Goal: Task Accomplishment & Management: Use online tool/utility

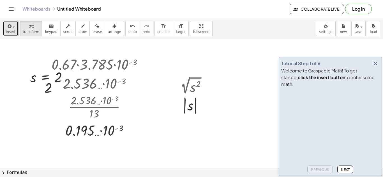
click at [6, 34] on button "insert" at bounding box center [11, 28] width 16 height 15
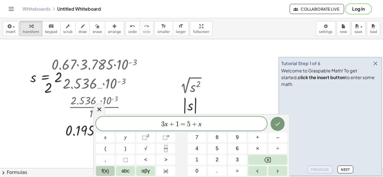
click at [110, 170] on button "f(x)" at bounding box center [105, 171] width 19 height 10
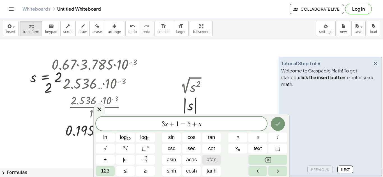
click at [207, 162] on span "atan" at bounding box center [211, 160] width 10 height 8
click at [214, 136] on span "tan" at bounding box center [211, 138] width 7 height 8
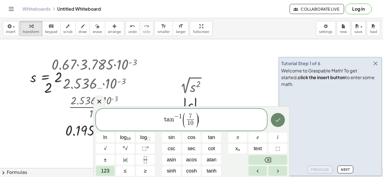
click at [278, 122] on icon "Done" at bounding box center [277, 120] width 7 height 7
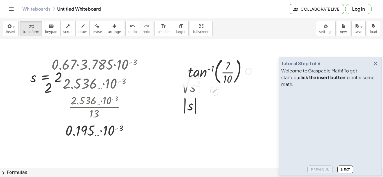
click at [216, 69] on div at bounding box center [219, 71] width 69 height 30
click at [231, 76] on div at bounding box center [219, 71] width 69 height 30
click at [215, 73] on div at bounding box center [219, 70] width 72 height 21
click at [209, 69] on div at bounding box center [219, 70] width 72 height 21
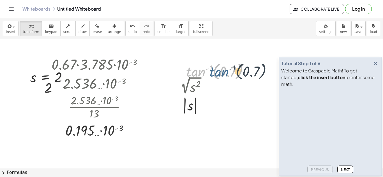
drag, startPoint x: 195, startPoint y: 72, endPoint x: 222, endPoint y: 72, distance: 26.3
click at [222, 72] on div at bounding box center [219, 70] width 72 height 21
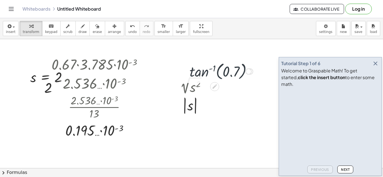
click at [218, 71] on div at bounding box center [219, 70] width 72 height 21
click at [214, 71] on div at bounding box center [219, 70] width 72 height 21
click at [210, 69] on div at bounding box center [219, 70] width 72 height 21
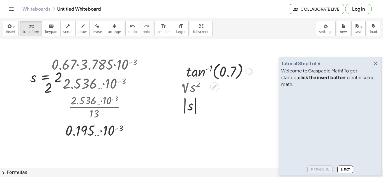
click at [210, 69] on div at bounding box center [219, 70] width 72 height 21
click at [195, 74] on div at bounding box center [219, 70] width 72 height 21
click at [216, 71] on div at bounding box center [219, 70] width 72 height 21
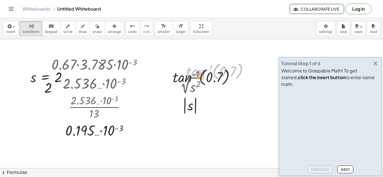
drag, startPoint x: 213, startPoint y: 72, endPoint x: 198, endPoint y: 78, distance: 15.4
click at [198, 78] on div at bounding box center [219, 70] width 72 height 21
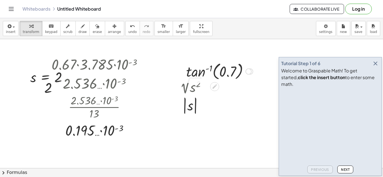
click at [252, 76] on div at bounding box center [219, 70] width 72 height 21
click at [252, 74] on div at bounding box center [250, 72] width 6 height 6
click at [245, 71] on div "Transform line Copy line as LaTeX Copy derivation as LaTeX Expand new lines: On" at bounding box center [248, 72] width 6 height 6
click at [272, 53] on div "Transform line Copy line as LaTeX Copy derivation as LaTeX Expand new lines: On" at bounding box center [282, 71] width 55 height 39
click at [271, 56] on li "Transform line" at bounding box center [282, 59] width 48 height 8
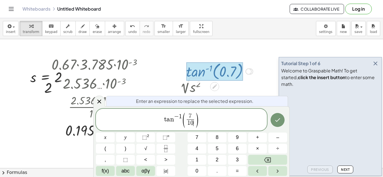
click at [182, 119] on span "(" at bounding box center [183, 120] width 4 height 17
click at [102, 173] on span "f(x)" at bounding box center [105, 171] width 7 height 8
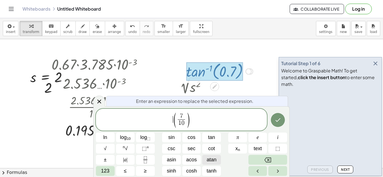
click at [216, 161] on span "atan" at bounding box center [211, 160] width 10 height 8
click at [273, 124] on button "Done" at bounding box center [278, 120] width 14 height 14
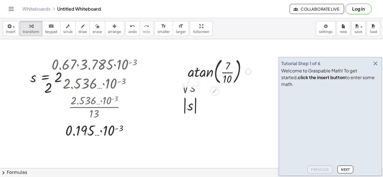
click at [232, 74] on div at bounding box center [219, 71] width 69 height 30
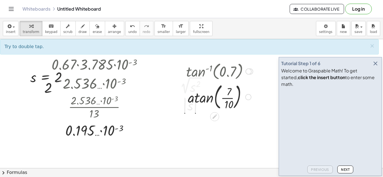
click at [226, 99] on div at bounding box center [219, 97] width 72 height 30
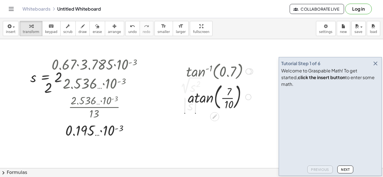
click at [226, 99] on div at bounding box center [219, 97] width 72 height 30
click at [208, 99] on div at bounding box center [219, 96] width 72 height 21
click at [213, 99] on div at bounding box center [219, 97] width 72 height 18
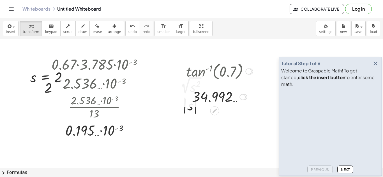
click at [248, 71] on div at bounding box center [248, 72] width 6 height 6
click at [261, 64] on span "Go back to this line" at bounding box center [276, 63] width 33 height 4
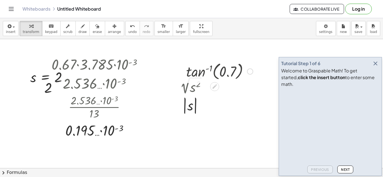
click at [249, 71] on div "Go back to this line Copy line as LaTeX Copy derivation as LaTeX" at bounding box center [250, 72] width 6 height 6
click at [262, 61] on span "Transform line" at bounding box center [272, 59] width 25 height 4
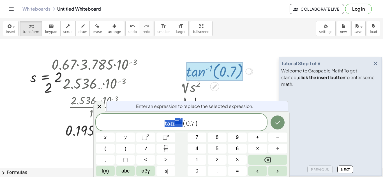
drag, startPoint x: 182, startPoint y: 123, endPoint x: 165, endPoint y: 125, distance: 17.2
click at [109, 174] on span "f(x)" at bounding box center [105, 171] width 7 height 8
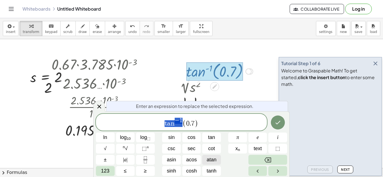
click at [211, 156] on button "atan" at bounding box center [211, 160] width 19 height 10
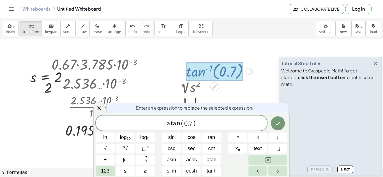
click at [192, 124] on span ")" at bounding box center [194, 124] width 4 height 8
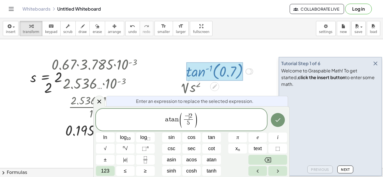
click at [288, 120] on div "Enter an expression to replace the selected expression. a t a n ( − ​ 2 5 ​ ) l…" at bounding box center [191, 141] width 196 height 71
click at [278, 121] on icon "Done" at bounding box center [277, 120] width 7 height 7
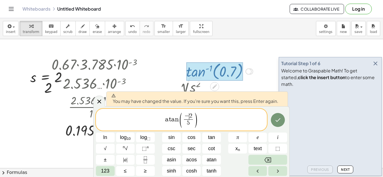
click at [275, 117] on icon "Done" at bounding box center [277, 120] width 7 height 7
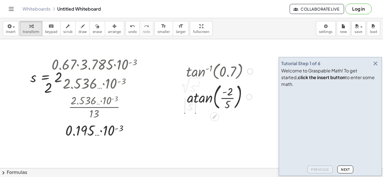
click at [232, 96] on div at bounding box center [219, 97] width 72 height 30
click at [229, 100] on div at bounding box center [219, 97] width 72 height 30
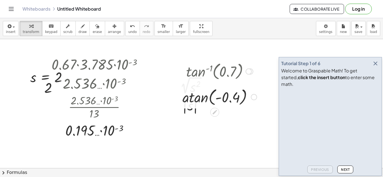
click at [209, 100] on div at bounding box center [220, 96] width 80 height 21
click at [203, 97] on div at bounding box center [220, 96] width 80 height 21
click at [203, 97] on div at bounding box center [219, 97] width 72 height 18
click at [244, 96] on div "Transform line Copy line as LaTeX Copy derivation as LaTeX Expand new lines: On" at bounding box center [243, 97] width 6 height 6
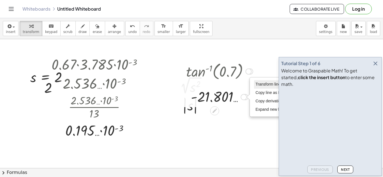
click at [257, 85] on span "Transform line" at bounding box center [267, 84] width 25 height 4
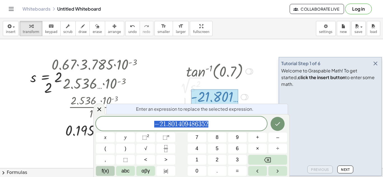
click at [113, 173] on button "f(x)" at bounding box center [105, 171] width 19 height 10
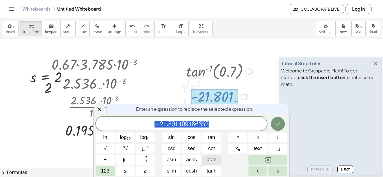
click at [213, 159] on span "atan" at bounding box center [211, 160] width 10 height 8
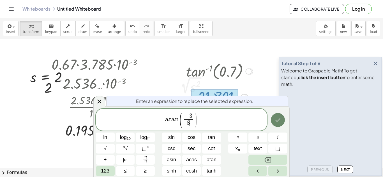
click at [278, 123] on icon "Done" at bounding box center [277, 120] width 7 height 7
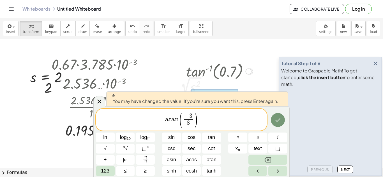
click at [181, 133] on div at bounding box center [171, 138] width 19 height 10
click at [278, 123] on icon "Done" at bounding box center [277, 120] width 7 height 7
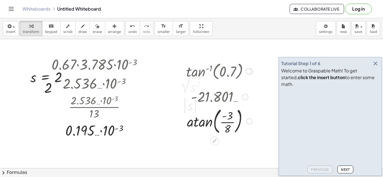
click at [231, 124] on div at bounding box center [219, 121] width 72 height 30
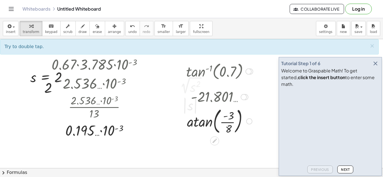
click at [231, 124] on div at bounding box center [219, 121] width 72 height 30
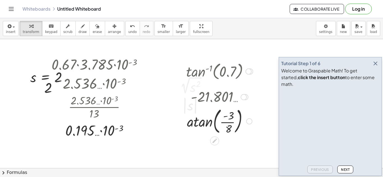
click at [231, 124] on div at bounding box center [219, 121] width 72 height 30
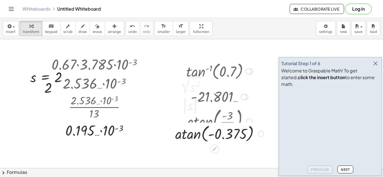
click at [203, 121] on div at bounding box center [219, 121] width 94 height 30
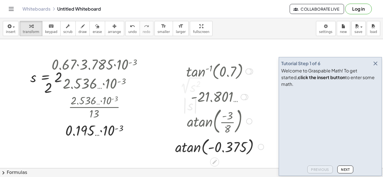
click at [195, 154] on div at bounding box center [219, 146] width 94 height 21
click at [247, 147] on div "Transform line Copy line as LaTeX Copy derivation as LaTeX Expand new lines: On" at bounding box center [246, 147] width 6 height 6
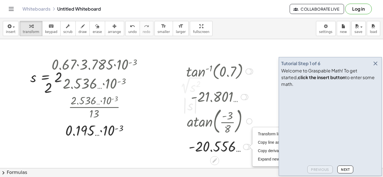
click at [251, 69] on div at bounding box center [250, 72] width 6 height 6
click at [246, 148] on div "Transform line Copy line as LaTeX Copy derivation as LaTeX Expand new lines: On" at bounding box center [246, 147] width 6 height 6
click at [251, 145] on div at bounding box center [219, 147] width 72 height 18
click at [250, 145] on div at bounding box center [247, 147] width 6 height 6
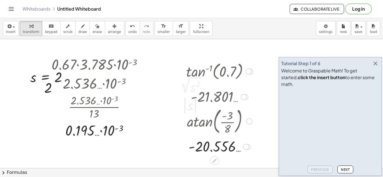
click at [246, 149] on div "Transform line Copy line as LaTeX Copy derivation as LaTeX Expand new lines: On" at bounding box center [246, 147] width 6 height 6
click at [264, 131] on li "Transform line" at bounding box center [280, 134] width 48 height 8
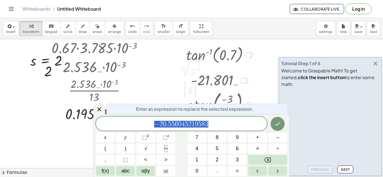
scroll to position [17, 0]
click at [239, 127] on span "− 2 0 . 5 5 6 0 4 5 2 1 9 5 8 3" at bounding box center [181, 124] width 171 height 8
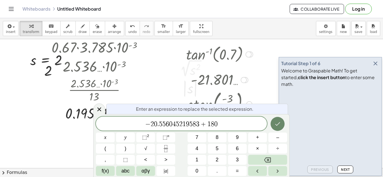
click at [273, 124] on button "Done" at bounding box center [277, 124] width 14 height 14
click at [115, 133] on div at bounding box center [105, 138] width 19 height 10
click at [277, 127] on button "Done" at bounding box center [277, 124] width 14 height 14
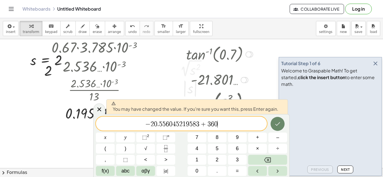
click at [277, 127] on button "Done" at bounding box center [277, 124] width 14 height 14
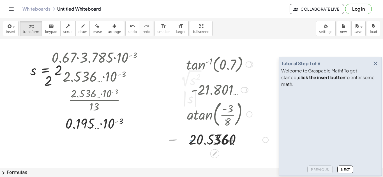
scroll to position [0, 0]
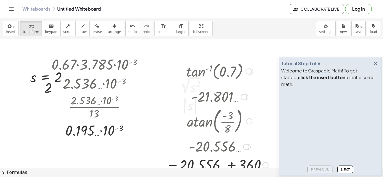
click at [235, 166] on div at bounding box center [217, 165] width 108 height 18
click at [249, 122] on div at bounding box center [249, 121] width 6 height 6
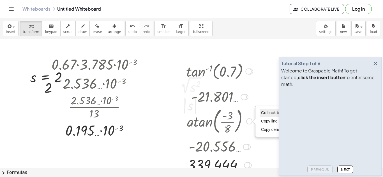
click at [262, 111] on span "Go back to this line" at bounding box center [277, 113] width 33 height 4
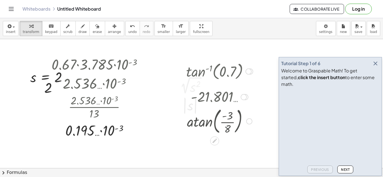
click at [250, 121] on div "Go back to this line Copy line as LaTeX Copy derivation as LaTeX" at bounding box center [249, 121] width 6 height 6
click at [261, 111] on li "Transform line" at bounding box center [283, 109] width 48 height 8
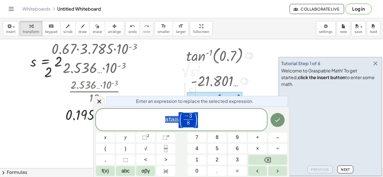
scroll to position [17, 0]
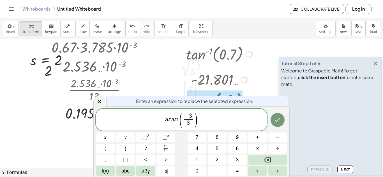
click at [191, 110] on div "a t a n ( − 3 ​ 8 ​ )" at bounding box center [181, 120] width 171 height 22
click at [188, 125] on span "8" at bounding box center [188, 123] width 3 height 6
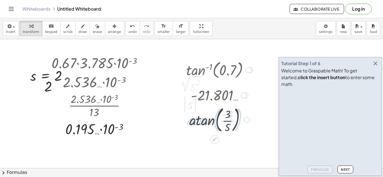
scroll to position [0, 0]
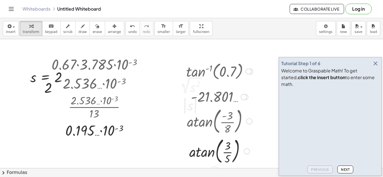
click at [232, 153] on div at bounding box center [219, 151] width 72 height 30
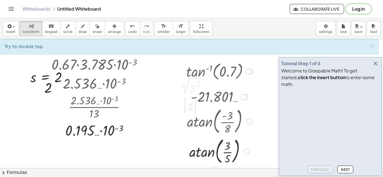
click at [230, 153] on div at bounding box center [219, 151] width 72 height 30
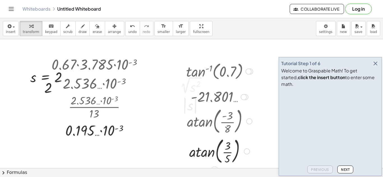
click at [230, 153] on div at bounding box center [219, 151] width 72 height 30
click at [197, 154] on div at bounding box center [219, 151] width 73 height 21
click at [248, 122] on div at bounding box center [249, 121] width 6 height 6
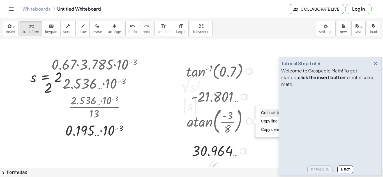
click at [269, 114] on span "Go back to this line" at bounding box center [277, 113] width 33 height 4
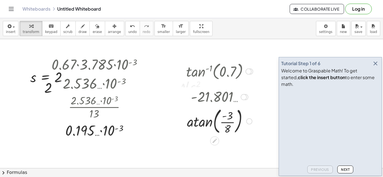
click at [249, 121] on div "Go back to this line Copy line as LaTeX Copy derivation as LaTeX" at bounding box center [249, 121] width 6 height 6
click at [263, 108] on span "Transform line" at bounding box center [273, 108] width 25 height 4
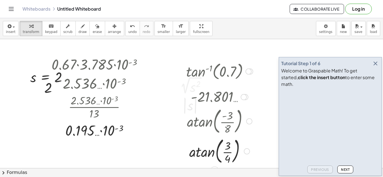
click at [210, 120] on div at bounding box center [219, 121] width 77 height 30
click at [227, 150] on div at bounding box center [219, 151] width 72 height 30
click at [199, 158] on div at bounding box center [220, 151] width 80 height 21
click at [248, 122] on div at bounding box center [249, 121] width 6 height 6
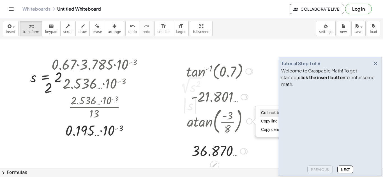
click at [260, 112] on li "Go back to this line" at bounding box center [283, 113] width 48 height 8
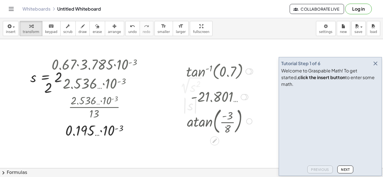
click at [248, 124] on div "Go back to this line Copy line as LaTeX Copy derivation as LaTeX" at bounding box center [249, 121] width 6 height 6
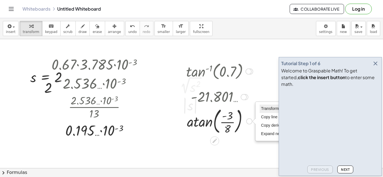
click at [262, 109] on span "Transform line" at bounding box center [273, 108] width 25 height 4
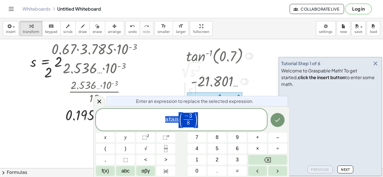
scroll to position [17, 0]
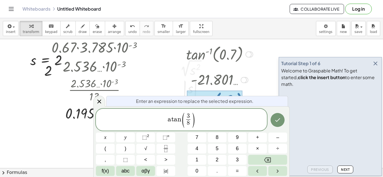
click at [188, 124] on span "8" at bounding box center [188, 123] width 3 height 6
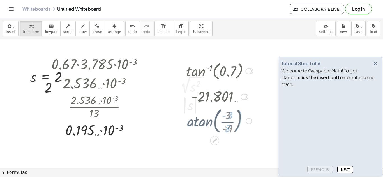
scroll to position [0, 0]
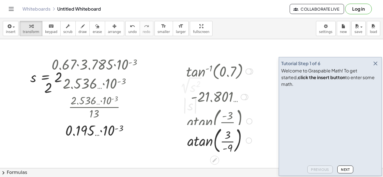
click at [219, 124] on div at bounding box center [219, 121] width 73 height 30
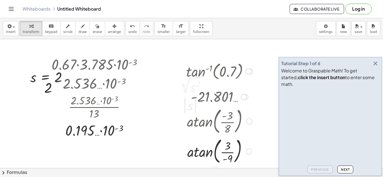
click at [226, 147] on div at bounding box center [219, 151] width 72 height 30
click at [226, 154] on div at bounding box center [219, 151] width 72 height 30
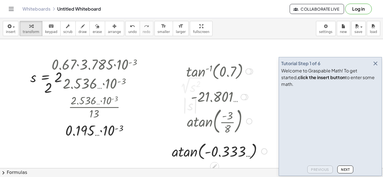
click at [197, 154] on div at bounding box center [219, 151] width 101 height 21
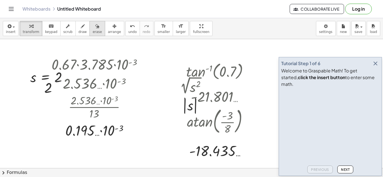
click at [90, 36] on button "erase" at bounding box center [96, 28] width 15 height 15
click at [35, 27] on div "button" at bounding box center [31, 26] width 17 height 7
click at [108, 26] on div "button" at bounding box center [114, 26] width 13 height 7
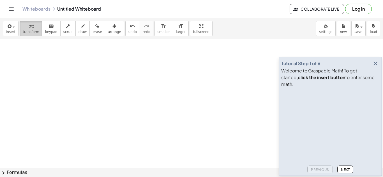
click at [34, 33] on span "transform" at bounding box center [31, 32] width 17 height 4
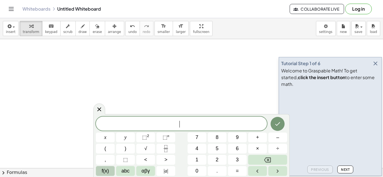
click at [101, 167] on button "f(x)" at bounding box center [105, 171] width 19 height 10
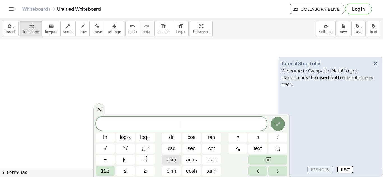
click at [173, 160] on span "asin" at bounding box center [171, 160] width 9 height 8
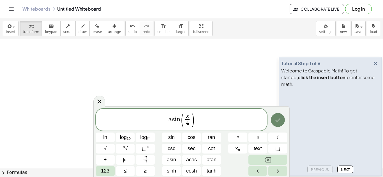
click at [276, 121] on icon "Done" at bounding box center [277, 120] width 5 height 4
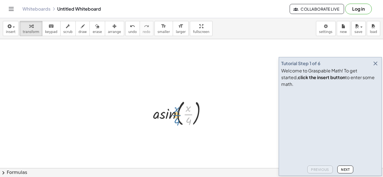
drag, startPoint x: 186, startPoint y: 112, endPoint x: 181, endPoint y: 111, distance: 5.0
click at [181, 111] on div at bounding box center [181, 113] width 63 height 30
drag, startPoint x: 191, startPoint y: 118, endPoint x: 176, endPoint y: 117, distance: 15.1
click at [176, 117] on div at bounding box center [181, 113] width 63 height 30
click at [213, 112] on div "· x · 4 asin ( , · x · 4 )" at bounding box center [180, 113] width 70 height 33
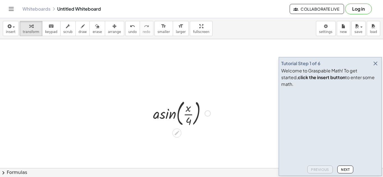
click at [209, 112] on div at bounding box center [207, 114] width 6 height 6
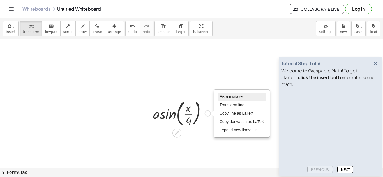
click at [222, 97] on span "Fix a mistake" at bounding box center [230, 96] width 23 height 4
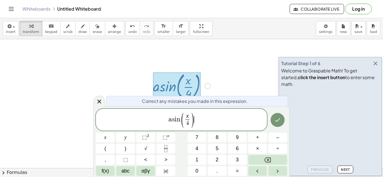
scroll to position [29, 0]
click at [277, 121] on icon "Done" at bounding box center [277, 120] width 5 height 4
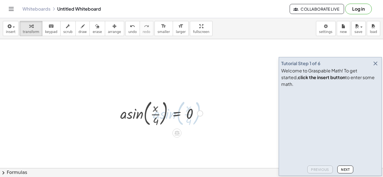
scroll to position [0, 0]
drag, startPoint x: 158, startPoint y: 110, endPoint x: 199, endPoint y: 114, distance: 41.6
click at [199, 114] on div at bounding box center [161, 113] width 88 height 30
click at [177, 115] on div at bounding box center [161, 113] width 88 height 30
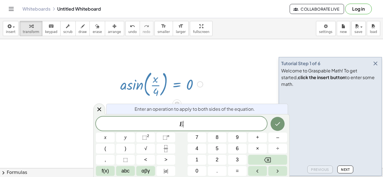
scroll to position [29, 0]
click at [275, 129] on button "Done" at bounding box center [277, 124] width 14 height 14
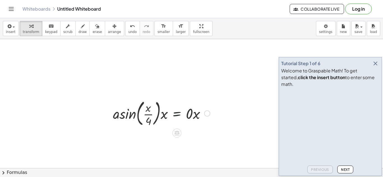
scroll to position [0, 0]
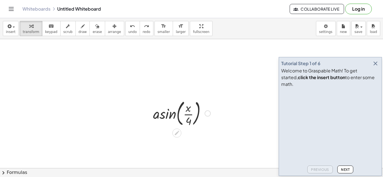
click at [206, 113] on div at bounding box center [207, 114] width 6 height 6
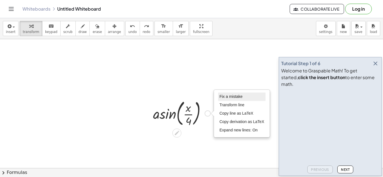
click at [224, 96] on span "Fix a mistake" at bounding box center [230, 96] width 23 height 4
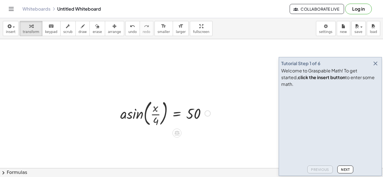
click at [174, 117] on div at bounding box center [165, 113] width 96 height 30
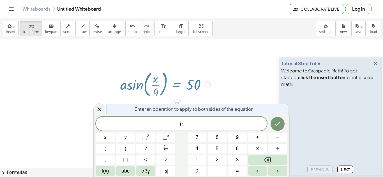
scroll to position [29, 0]
click at [281, 122] on button "Done" at bounding box center [277, 124] width 14 height 14
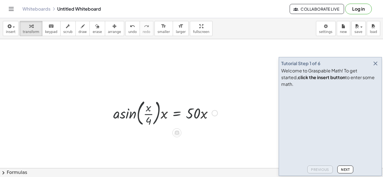
scroll to position [0, 0]
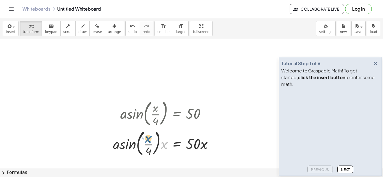
drag, startPoint x: 166, startPoint y: 143, endPoint x: 150, endPoint y: 137, distance: 17.1
click at [150, 137] on div at bounding box center [165, 143] width 110 height 30
click at [146, 141] on div at bounding box center [165, 143] width 110 height 30
click at [139, 141] on div at bounding box center [165, 143] width 110 height 30
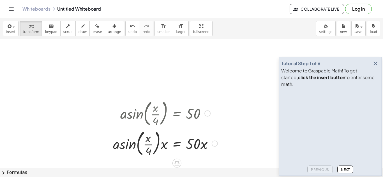
click at [155, 144] on div at bounding box center [165, 143] width 110 height 30
click at [157, 144] on div at bounding box center [165, 143] width 110 height 30
drag, startPoint x: 164, startPoint y: 145, endPoint x: 142, endPoint y: 141, distance: 22.2
click at [142, 141] on div at bounding box center [165, 143] width 110 height 30
drag, startPoint x: 146, startPoint y: 155, endPoint x: 151, endPoint y: 148, distance: 9.2
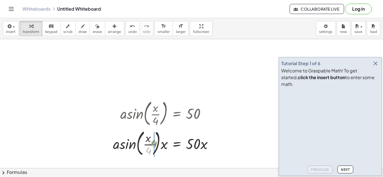
click at [151, 148] on div at bounding box center [165, 143] width 110 height 30
drag, startPoint x: 152, startPoint y: 149, endPoint x: 139, endPoint y: 148, distance: 12.4
click at [139, 148] on div at bounding box center [161, 143] width 117 height 30
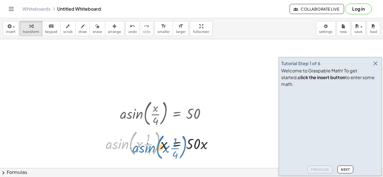
drag, startPoint x: 130, startPoint y: 143, endPoint x: 157, endPoint y: 146, distance: 26.8
click at [157, 146] on div at bounding box center [161, 143] width 117 height 30
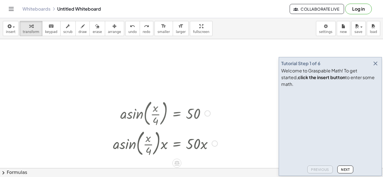
click at [155, 142] on div at bounding box center [165, 143] width 110 height 30
click at [176, 146] on div at bounding box center [165, 143] width 110 height 30
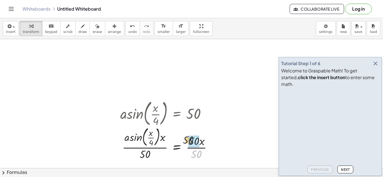
drag, startPoint x: 199, startPoint y: 155, endPoint x: 192, endPoint y: 143, distance: 13.8
drag, startPoint x: 162, startPoint y: 140, endPoint x: 149, endPoint y: 136, distance: 13.7
click at [149, 136] on div at bounding box center [165, 143] width 96 height 36
drag, startPoint x: 149, startPoint y: 136, endPoint x: 210, endPoint y: 119, distance: 63.1
click at [157, 138] on div at bounding box center [165, 143] width 96 height 36
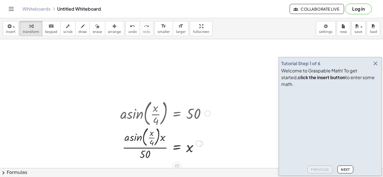
click at [157, 138] on div at bounding box center [165, 143] width 96 height 36
click at [156, 136] on div at bounding box center [165, 143] width 96 height 36
click at [155, 136] on div at bounding box center [165, 143] width 96 height 36
click at [200, 141] on div at bounding box center [198, 144] width 6 height 6
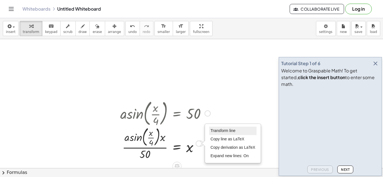
click at [219, 127] on li "Transform line" at bounding box center [233, 131] width 48 height 8
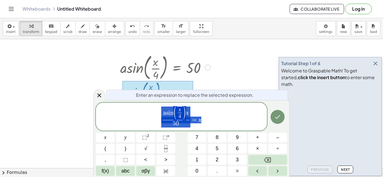
scroll to position [55, 0]
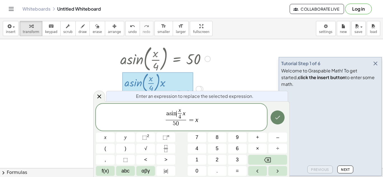
click at [283, 118] on button "Done" at bounding box center [277, 118] width 14 height 14
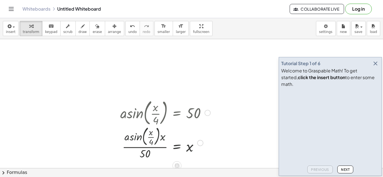
scroll to position [0, 0]
click at [156, 136] on div at bounding box center [165, 143] width 96 height 36
click at [200, 143] on div at bounding box center [198, 144] width 6 height 6
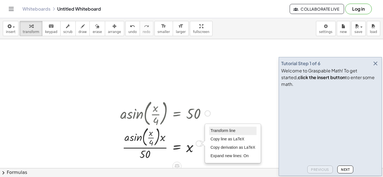
click at [220, 129] on span "Transform line" at bounding box center [222, 131] width 25 height 4
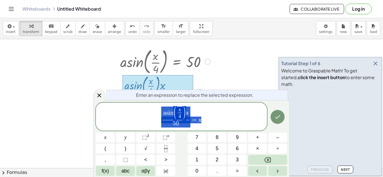
scroll to position [55, 0]
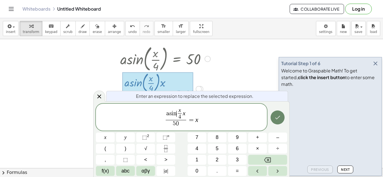
click at [282, 119] on button "Done" at bounding box center [277, 118] width 14 height 14
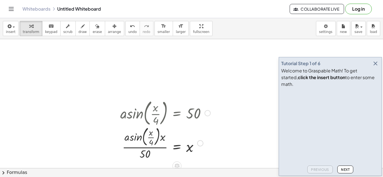
scroll to position [0, 0]
click at [177, 144] on div "· asin ( , · x · 4 ) · x · 50 = x" at bounding box center [177, 144] width 0 height 0
click at [202, 144] on div at bounding box center [200, 144] width 6 height 6
click at [199, 144] on div "Transform line Copy line as LaTeX Copy derivation as LaTeX Expand new lines: On" at bounding box center [198, 144] width 6 height 6
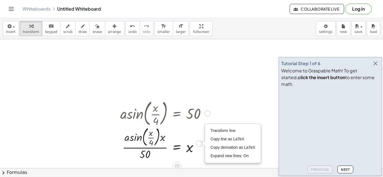
click at [208, 133] on div "Transform line Copy line as LaTeX Copy derivation as LaTeX Expand new lines: On" at bounding box center [232, 143] width 55 height 39
click at [210, 132] on li "Transform line" at bounding box center [233, 131] width 48 height 8
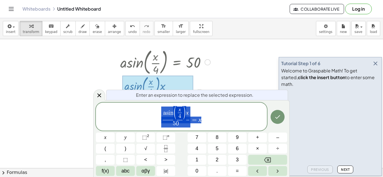
scroll to position [55, 0]
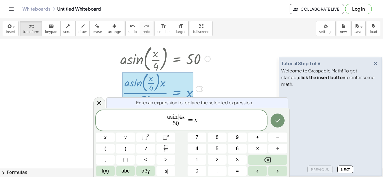
click at [186, 117] on span "a s i n ​ 4 x 5 0 ​ = x" at bounding box center [181, 121] width 171 height 15
click at [281, 120] on icon "Done" at bounding box center [277, 120] width 7 height 7
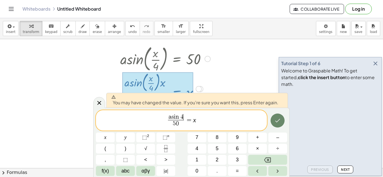
click at [280, 120] on icon "Done" at bounding box center [277, 120] width 7 height 7
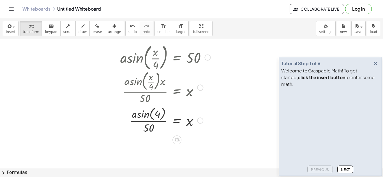
scroll to position [57, 0]
click at [148, 116] on div at bounding box center [165, 120] width 96 height 30
click at [155, 115] on div at bounding box center [165, 120] width 96 height 30
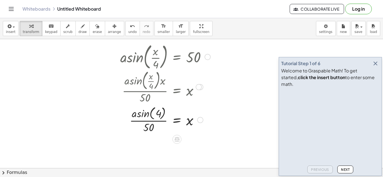
click at [142, 116] on div at bounding box center [165, 120] width 96 height 30
click at [135, 117] on div at bounding box center [165, 120] width 96 height 30
drag, startPoint x: 152, startPoint y: 129, endPoint x: 158, endPoint y: 114, distance: 16.2
click at [158, 114] on div at bounding box center [165, 120] width 96 height 30
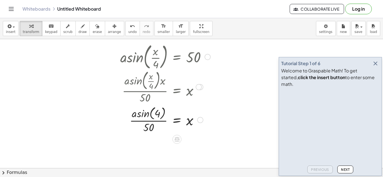
click at [208, 55] on div at bounding box center [207, 57] width 6 height 6
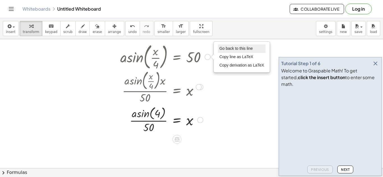
click at [229, 50] on span "Go back to this line" at bounding box center [235, 48] width 33 height 4
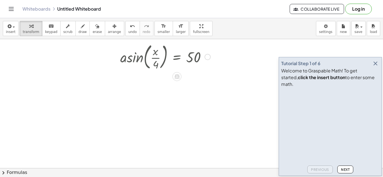
click at [201, 57] on div at bounding box center [165, 56] width 96 height 30
click at [206, 58] on div "Go back to this line Copy line as LaTeX Copy derivation as LaTeX" at bounding box center [207, 57] width 6 height 6
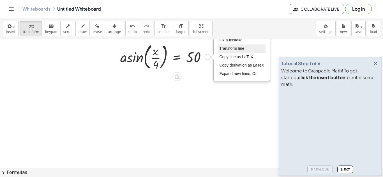
click at [227, 48] on span "Transform line" at bounding box center [231, 48] width 25 height 4
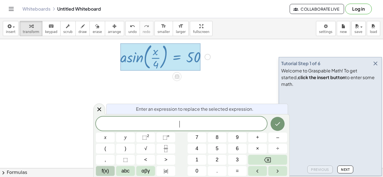
click at [101, 172] on button "f(x)" at bounding box center [105, 171] width 19 height 10
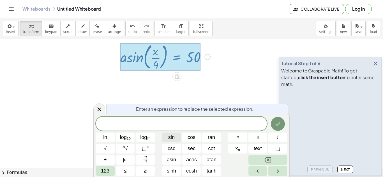
click at [176, 139] on button "sin" at bounding box center [171, 138] width 19 height 10
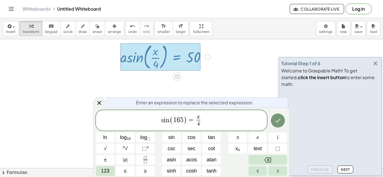
click at [181, 133] on div at bounding box center [171, 138] width 19 height 10
click at [276, 120] on icon "Done" at bounding box center [277, 120] width 7 height 7
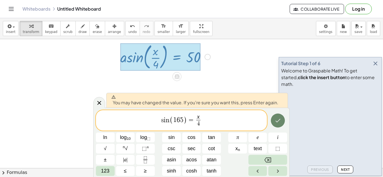
click at [276, 119] on icon "Done" at bounding box center [277, 120] width 7 height 7
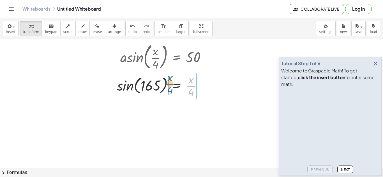
drag, startPoint x: 191, startPoint y: 89, endPoint x: 170, endPoint y: 87, distance: 21.7
click at [170, 87] on div at bounding box center [163, 86] width 99 height 28
drag, startPoint x: 191, startPoint y: 96, endPoint x: 166, endPoint y: 90, distance: 25.8
click at [166, 90] on div at bounding box center [163, 86] width 99 height 28
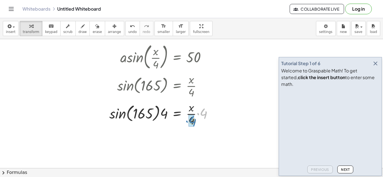
drag, startPoint x: 203, startPoint y: 110, endPoint x: 192, endPoint y: 117, distance: 13.6
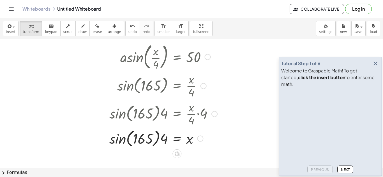
click at [150, 135] on div at bounding box center [162, 138] width 113 height 21
click at [125, 140] on div at bounding box center [162, 138] width 113 height 21
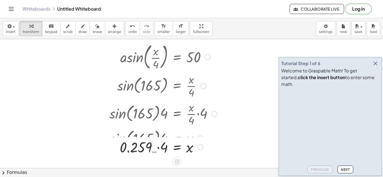
click at [177, 57] on div "asin ( , · x · 4 ) = 50 sin ( , 165 ) = · x · 4 · sin ( , 165 ) · 4 = · · x · 4…" at bounding box center [177, 57] width 0 height 0
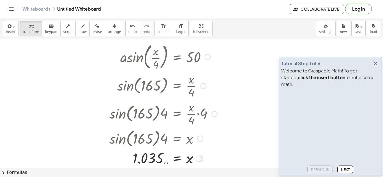
click at [203, 84] on div at bounding box center [203, 86] width 6 height 6
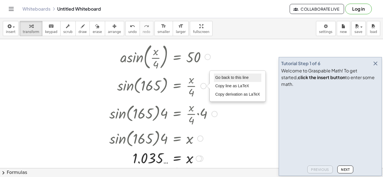
click at [217, 78] on span "Go back to this line" at bounding box center [231, 77] width 33 height 4
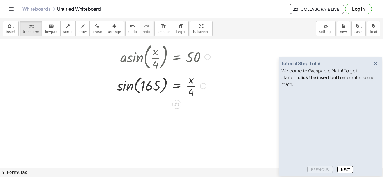
click at [205, 87] on div "Go back to this line Copy line as LaTeX Copy derivation as LaTeX" at bounding box center [203, 86] width 6 height 6
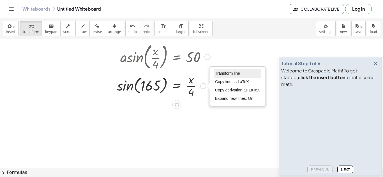
click at [220, 71] on li "Transform line" at bounding box center [237, 73] width 48 height 8
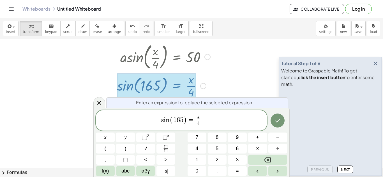
click at [171, 122] on span "(" at bounding box center [171, 120] width 4 height 8
click at [272, 124] on button "Done" at bounding box center [277, 121] width 14 height 14
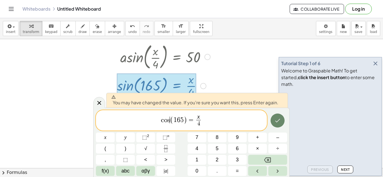
click at [272, 124] on button "Done" at bounding box center [277, 121] width 14 height 14
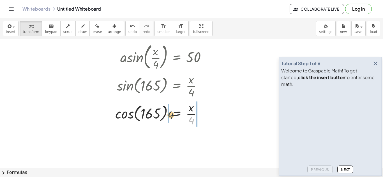
drag, startPoint x: 191, startPoint y: 120, endPoint x: 169, endPoint y: 113, distance: 22.7
click at [169, 113] on div at bounding box center [162, 114] width 101 height 28
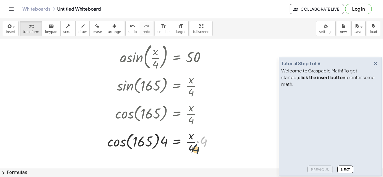
drag, startPoint x: 205, startPoint y: 140, endPoint x: 194, endPoint y: 147, distance: 12.7
click at [194, 147] on div at bounding box center [161, 142] width 115 height 28
click at [119, 147] on div at bounding box center [158, 141] width 108 height 21
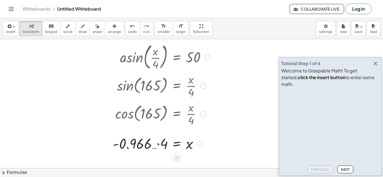
click at [177, 57] on div "asin ( , · x · 4 ) = 50 sin ( , 165 ) = · x · 4 cos ( , 165 ) = · x · 4 · cos (…" at bounding box center [177, 57] width 0 height 0
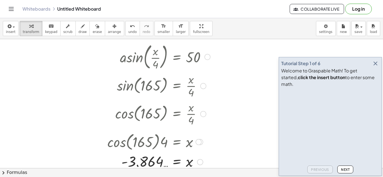
scroll to position [76, 0]
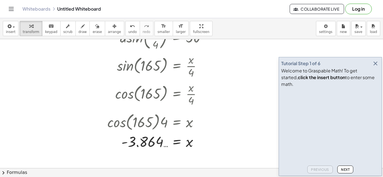
click at [160, 155] on div at bounding box center [191, 110] width 383 height 295
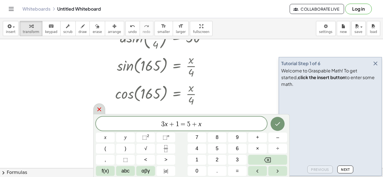
click at [97, 110] on icon at bounding box center [99, 109] width 7 height 7
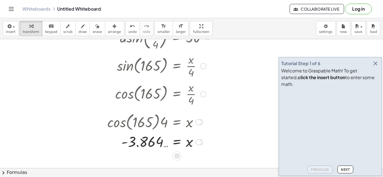
click at [205, 67] on div at bounding box center [203, 66] width 6 height 6
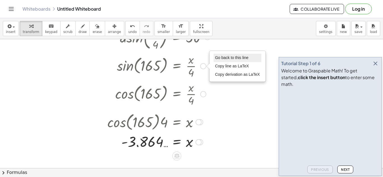
click at [217, 57] on span "Go back to this line" at bounding box center [231, 57] width 33 height 4
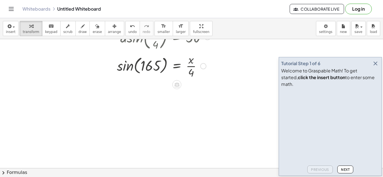
click at [203, 66] on div "Go back to this line Copy line as LaTeX Copy derivation as LaTeX" at bounding box center [203, 66] width 6 height 6
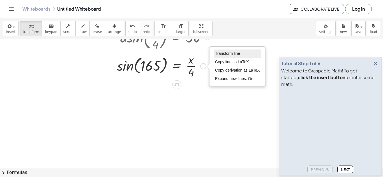
click at [216, 56] on span "Transform line" at bounding box center [227, 53] width 25 height 4
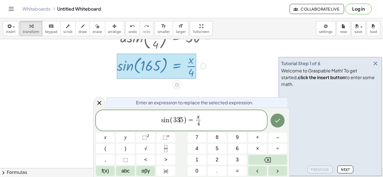
click at [199, 123] on span "4" at bounding box center [198, 124] width 4 height 8
click at [115, 133] on div at bounding box center [105, 138] width 19 height 10
click at [271, 123] on button "Done" at bounding box center [277, 121] width 14 height 14
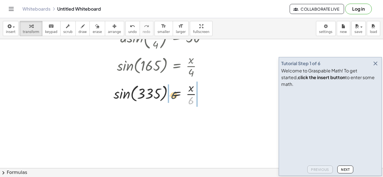
drag, startPoint x: 191, startPoint y: 102, endPoint x: 172, endPoint y: 96, distance: 19.5
click at [172, 96] on div at bounding box center [162, 94] width 102 height 28
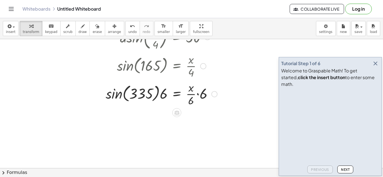
click at [208, 98] on div at bounding box center [161, 94] width 117 height 28
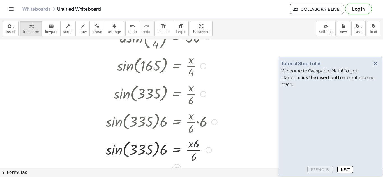
click at [177, 37] on div "asin ( , · x · 4 ) = 50 sin ( , 165 ) = · x · 4 sin ( , 335 ) = · x · 6 · sin (…" at bounding box center [177, 37] width 0 height 0
drag, startPoint x: 198, startPoint y: 145, endPoint x: 190, endPoint y: 161, distance: 18.2
click at [190, 161] on div at bounding box center [161, 150] width 117 height 28
drag, startPoint x: 192, startPoint y: 157, endPoint x: 195, endPoint y: 144, distance: 13.9
click at [121, 154] on div at bounding box center [161, 149] width 117 height 21
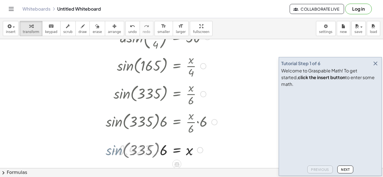
click at [139, 152] on div at bounding box center [161, 149] width 117 height 19
click at [158, 152] on div at bounding box center [161, 149] width 117 height 19
click at [204, 94] on div at bounding box center [203, 94] width 6 height 6
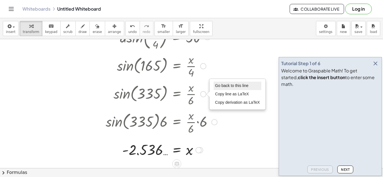
click at [219, 84] on span "Go back to this line" at bounding box center [231, 85] width 33 height 4
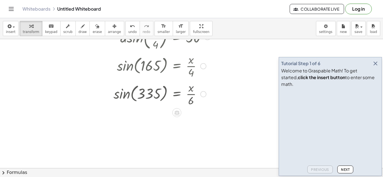
click at [203, 96] on div "Go back to this line Copy line as LaTeX Copy derivation as LaTeX" at bounding box center [203, 94] width 6 height 6
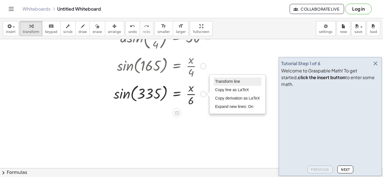
click at [221, 81] on span "Transform line" at bounding box center [227, 81] width 25 height 4
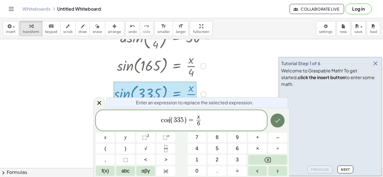
click at [275, 124] on icon "Done" at bounding box center [277, 120] width 7 height 7
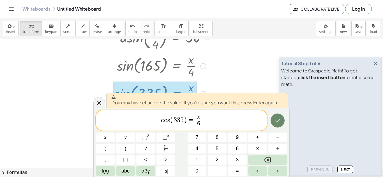
click at [274, 122] on icon "Done" at bounding box center [277, 120] width 7 height 7
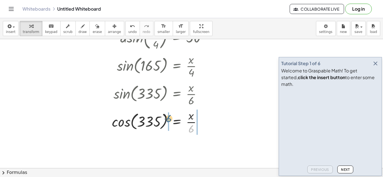
drag, startPoint x: 191, startPoint y: 132, endPoint x: 169, endPoint y: 122, distance: 24.9
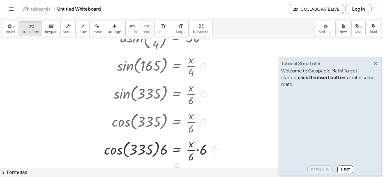
drag, startPoint x: 203, startPoint y: 131, endPoint x: 201, endPoint y: 133, distance: 3.4
click at [201, 133] on div at bounding box center [160, 122] width 119 height 28
drag, startPoint x: 206, startPoint y: 152, endPoint x: 195, endPoint y: 158, distance: 12.3
click at [195, 158] on div at bounding box center [160, 150] width 119 height 28
click at [122, 153] on div at bounding box center [157, 149] width 112 height 21
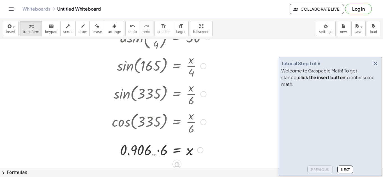
click at [158, 155] on div at bounding box center [161, 149] width 104 height 19
click at [204, 93] on div at bounding box center [203, 94] width 6 height 6
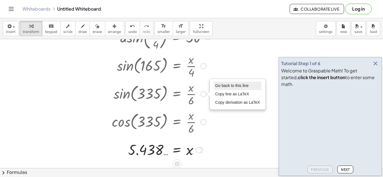
click at [220, 86] on span "Go back to this line" at bounding box center [231, 85] width 33 height 4
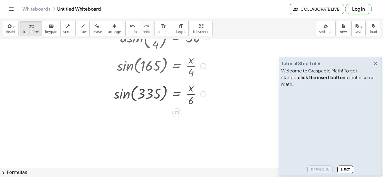
click at [203, 94] on div "Go back to this line Copy line as LaTeX Copy derivation as LaTeX" at bounding box center [203, 94] width 6 height 6
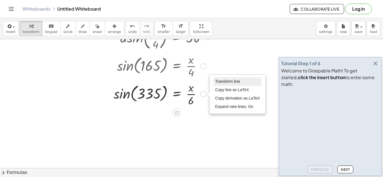
click at [222, 82] on span "Transform line" at bounding box center [227, 81] width 25 height 4
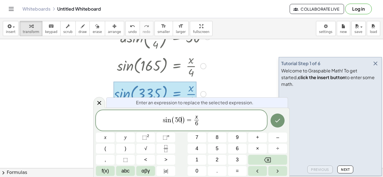
click at [198, 123] on span "6" at bounding box center [196, 124] width 4 height 8
click at [271, 119] on button "Done" at bounding box center [277, 121] width 14 height 14
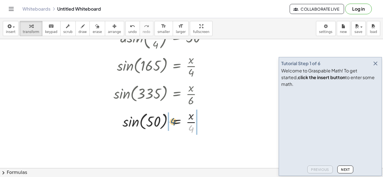
drag, startPoint x: 191, startPoint y: 128, endPoint x: 170, endPoint y: 121, distance: 21.7
click at [170, 121] on div at bounding box center [162, 122] width 102 height 28
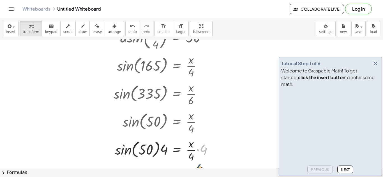
drag, startPoint x: 201, startPoint y: 128, endPoint x: 197, endPoint y: 150, distance: 22.3
click at [197, 150] on div at bounding box center [165, 150] width 109 height 28
drag, startPoint x: 201, startPoint y: 149, endPoint x: 193, endPoint y: 157, distance: 11.7
click at [127, 157] on div at bounding box center [162, 149] width 102 height 21
click at [155, 149] on div at bounding box center [162, 149] width 102 height 19
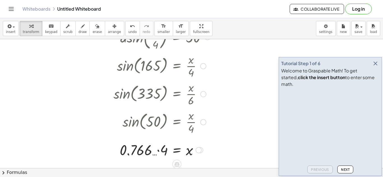
click at [155, 150] on div at bounding box center [162, 149] width 102 height 19
click at [158, 152] on div at bounding box center [162, 149] width 102 height 19
click at [204, 123] on div at bounding box center [203, 122] width 6 height 6
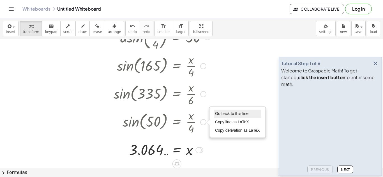
click at [216, 112] on span "Go back to this line" at bounding box center [231, 113] width 33 height 4
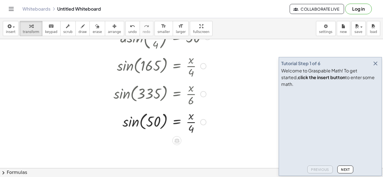
click at [203, 124] on div "Go back to this line Copy line as LaTeX Copy derivation as LaTeX" at bounding box center [203, 122] width 6 height 6
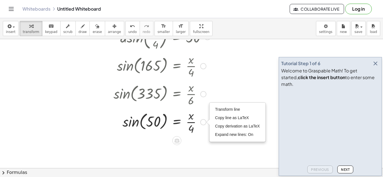
click at [229, 105] on div "Transform line Copy line as LaTeX Copy derivation as LaTeX Expand new lines: On" at bounding box center [236, 122] width 55 height 39
click at [227, 111] on span "Transform line" at bounding box center [227, 109] width 25 height 4
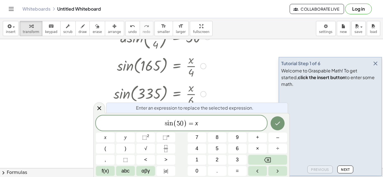
click at [189, 120] on span "=" at bounding box center [191, 123] width 8 height 7
click at [171, 124] on var "n" at bounding box center [169, 123] width 4 height 7
click at [270, 127] on div "c o s ( 5 0 ) 4 = x ​ x y ⬚ 2 ⬚ n 7 8 9 + – ( ) √ 4 5 6 × ÷ , ⬚ < > 1 2 3 f(x) …" at bounding box center [191, 146] width 191 height 60
click at [276, 123] on icon "Done" at bounding box center [277, 123] width 7 height 7
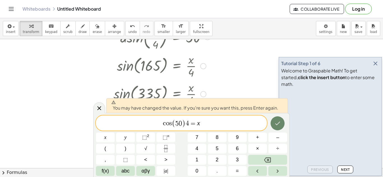
click at [276, 123] on icon "Done" at bounding box center [277, 123] width 7 height 7
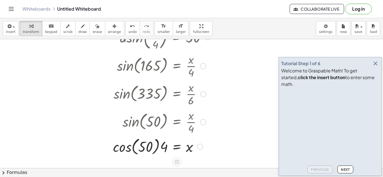
click at [128, 149] on div at bounding box center [161, 146] width 103 height 21
click at [157, 150] on div at bounding box center [162, 146] width 102 height 19
click at [203, 93] on div at bounding box center [203, 94] width 6 height 6
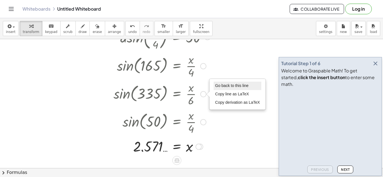
click at [222, 84] on span "Go back to this line" at bounding box center [231, 85] width 33 height 4
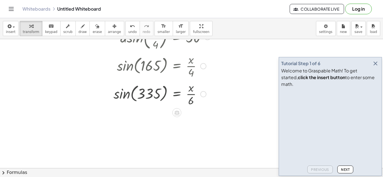
click at [208, 93] on div at bounding box center [162, 94] width 102 height 28
click at [205, 94] on div "Go back to this line Copy line as LaTeX Copy derivation as LaTeX" at bounding box center [203, 94] width 6 height 6
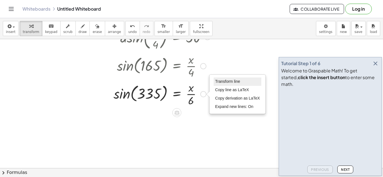
click at [224, 85] on li "Transform line" at bounding box center [237, 82] width 48 height 8
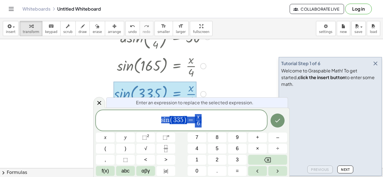
click at [203, 126] on span "s i n ( 3 3 5 ) = x 6 ​" at bounding box center [181, 121] width 171 height 15
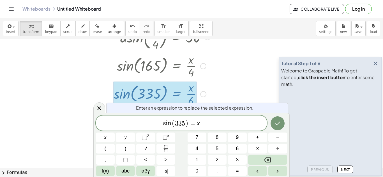
click at [190, 124] on span "=" at bounding box center [192, 123] width 8 height 7
click at [180, 124] on span "3 3 5" at bounding box center [178, 123] width 10 height 7
click at [283, 124] on button "Done" at bounding box center [277, 124] width 14 height 14
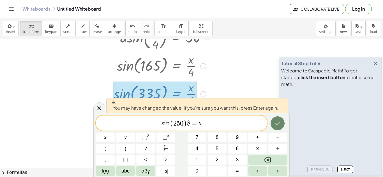
click at [276, 120] on button "Done" at bounding box center [277, 124] width 14 height 14
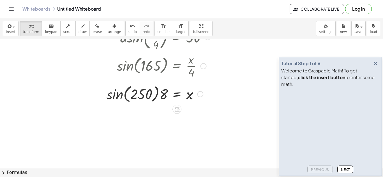
click at [118, 101] on div at bounding box center [158, 94] width 109 height 28
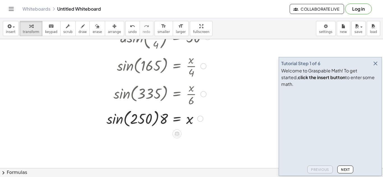
click at [121, 120] on div at bounding box center [158, 118] width 109 height 21
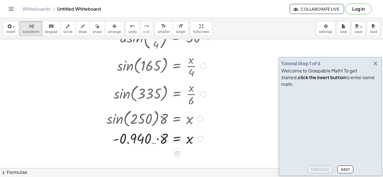
click at [161, 144] on div at bounding box center [158, 138] width 109 height 19
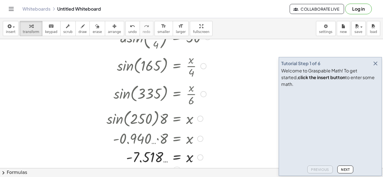
click at [199, 120] on div at bounding box center [200, 119] width 6 height 6
click at [223, 105] on div "Go back to this line Copy line as LaTeX Copy derivation as LaTeX" at bounding box center [233, 119] width 55 height 30
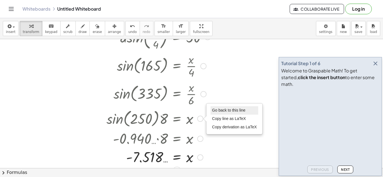
click at [220, 110] on span "Go back to this line" at bounding box center [228, 110] width 33 height 4
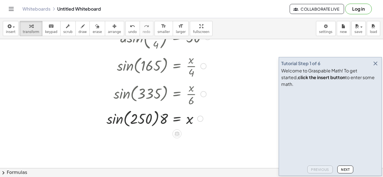
click at [199, 118] on div "Go back to this line Copy line as LaTeX Copy derivation as LaTeX" at bounding box center [200, 119] width 6 height 6
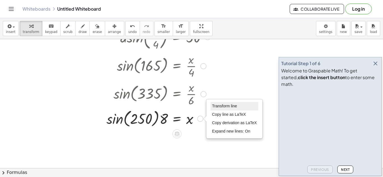
click at [219, 109] on li "Transform line" at bounding box center [234, 106] width 48 height 8
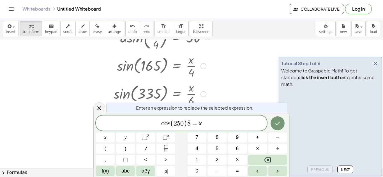
click at [283, 127] on button "Done" at bounding box center [277, 124] width 14 height 14
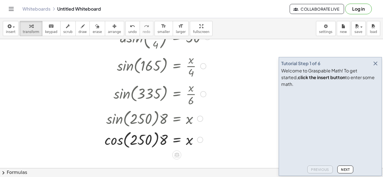
click at [114, 147] on div at bounding box center [157, 139] width 111 height 21
click at [153, 140] on div at bounding box center [158, 139] width 109 height 19
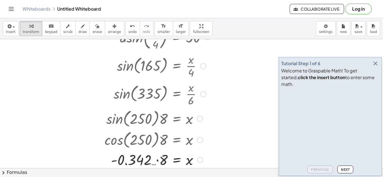
click at [155, 152] on div at bounding box center [157, 159] width 111 height 19
click at [201, 121] on div at bounding box center [200, 119] width 6 height 6
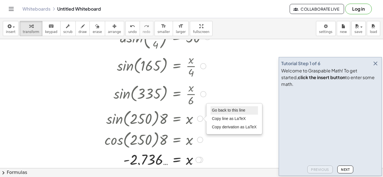
click at [220, 106] on li "Go back to this line" at bounding box center [234, 110] width 48 height 8
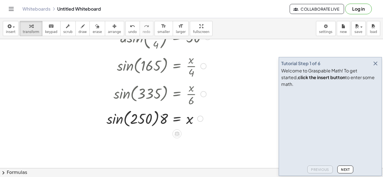
click at [199, 119] on div "Go back to this line Copy line as LaTeX Copy derivation as LaTeX" at bounding box center [200, 119] width 6 height 6
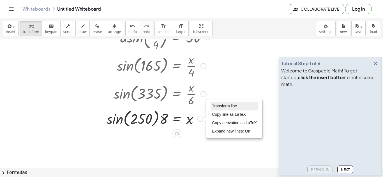
click at [214, 108] on span "Transform line" at bounding box center [224, 106] width 25 height 4
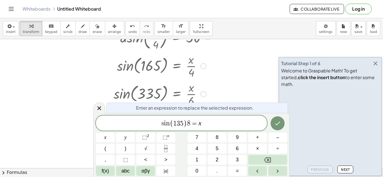
click at [195, 125] on span "=" at bounding box center [194, 123] width 8 height 7
click at [190, 125] on span "8" at bounding box center [188, 123] width 3 height 7
click at [271, 125] on button "Done" at bounding box center [277, 124] width 14 height 14
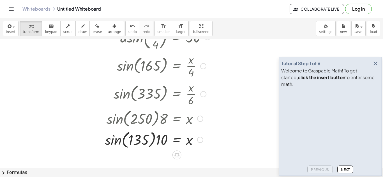
click at [117, 142] on div at bounding box center [157, 139] width 111 height 21
click at [156, 141] on div at bounding box center [158, 139] width 109 height 29
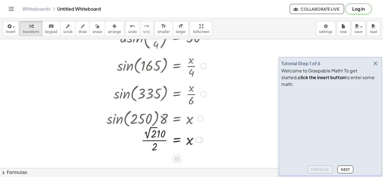
click at [160, 132] on div at bounding box center [158, 139] width 109 height 29
drag, startPoint x: 161, startPoint y: 133, endPoint x: 159, endPoint y: 131, distance: 3.4
click at [159, 131] on div at bounding box center [158, 139] width 109 height 29
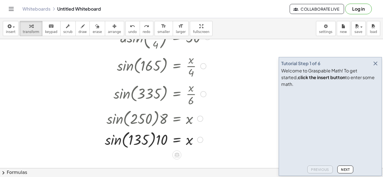
click at [198, 140] on div at bounding box center [200, 140] width 6 height 6
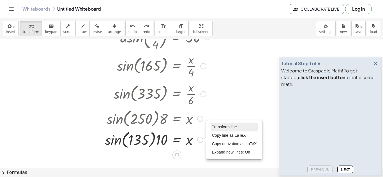
click at [220, 126] on span "Transform line" at bounding box center [224, 127] width 25 height 4
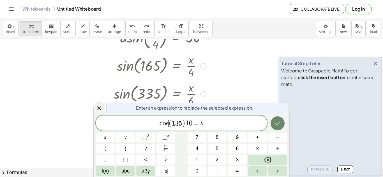
click at [274, 123] on icon "Done" at bounding box center [277, 123] width 7 height 7
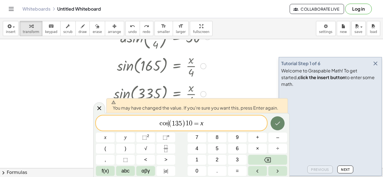
click at [274, 123] on icon "Done" at bounding box center [277, 123] width 7 height 7
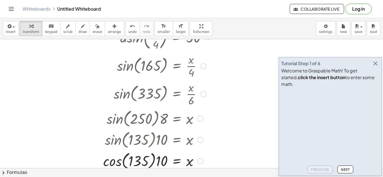
click at [114, 164] on div at bounding box center [156, 160] width 113 height 21
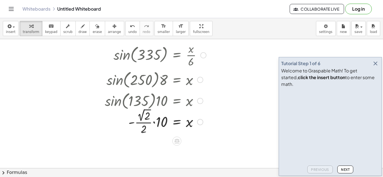
scroll to position [116, 0]
click at [143, 118] on div at bounding box center [157, 121] width 111 height 29
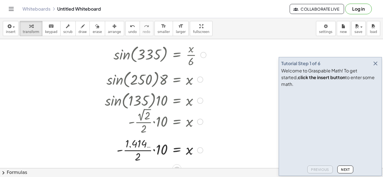
click at [154, 149] on div at bounding box center [157, 150] width 111 height 28
click at [152, 145] on div at bounding box center [157, 150] width 111 height 28
click at [153, 145] on div at bounding box center [157, 150] width 111 height 28
click at [155, 144] on div at bounding box center [157, 150] width 111 height 28
drag, startPoint x: 151, startPoint y: 160, endPoint x: 154, endPoint y: 143, distance: 16.6
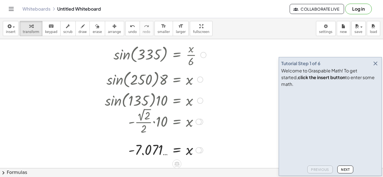
click at [201, 102] on div at bounding box center [200, 101] width 6 height 6
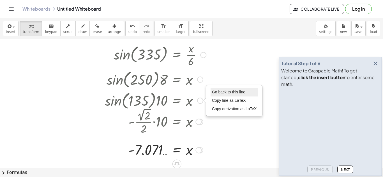
click at [214, 92] on span "Go back to this line" at bounding box center [228, 92] width 33 height 4
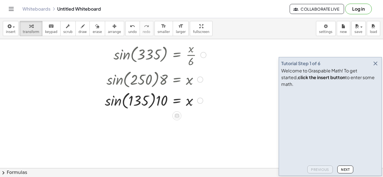
click at [115, 103] on div at bounding box center [157, 100] width 111 height 21
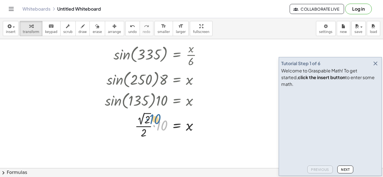
drag, startPoint x: 161, startPoint y: 124, endPoint x: 154, endPoint y: 118, distance: 9.5
click at [154, 118] on div at bounding box center [157, 125] width 111 height 29
click at [143, 119] on div at bounding box center [157, 125] width 111 height 29
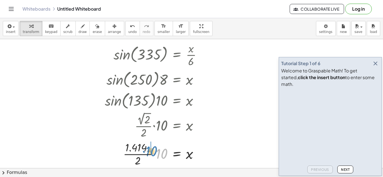
drag, startPoint x: 160, startPoint y: 126, endPoint x: 149, endPoint y: 123, distance: 10.7
click at [159, 151] on div at bounding box center [157, 154] width 111 height 28
drag, startPoint x: 148, startPoint y: 166, endPoint x: 153, endPoint y: 154, distance: 13.1
click at [153, 154] on div at bounding box center [157, 154] width 111 height 28
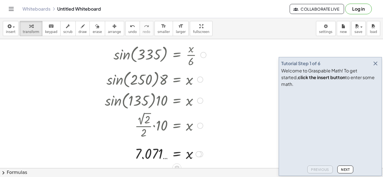
click at [198, 102] on div at bounding box center [200, 101] width 6 height 6
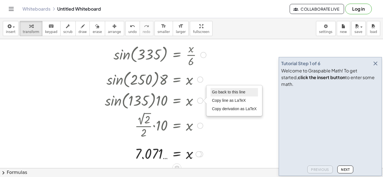
click at [212, 92] on span "Go back to this line" at bounding box center [228, 92] width 33 height 4
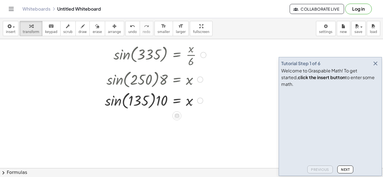
click at [199, 102] on div "Go back to this line Copy line as LaTeX Copy derivation as LaTeX" at bounding box center [200, 101] width 6 height 6
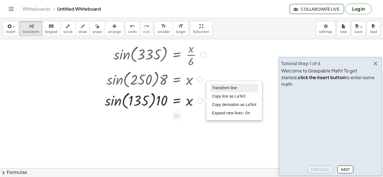
click at [215, 84] on li "Transform line" at bounding box center [234, 88] width 48 height 8
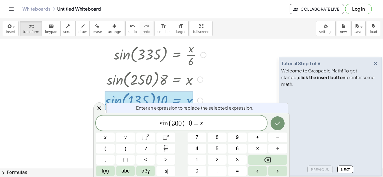
click at [192, 124] on span "s i n ( 3 0 0 ) 1 0 ​ = x" at bounding box center [181, 123] width 171 height 9
click at [276, 127] on button "Done" at bounding box center [277, 124] width 14 height 14
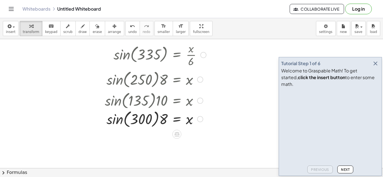
click at [117, 106] on div at bounding box center [157, 100] width 111 height 21
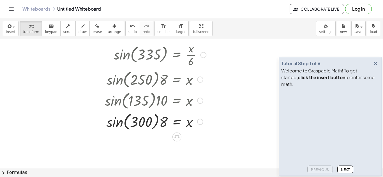
click at [111, 119] on div at bounding box center [157, 121] width 111 height 21
click at [154, 125] on div at bounding box center [157, 121] width 111 height 29
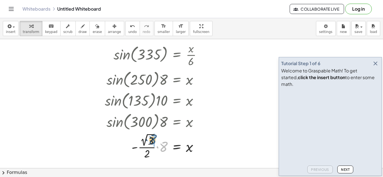
drag, startPoint x: 162, startPoint y: 146, endPoint x: 151, endPoint y: 139, distance: 13.4
click at [151, 139] on div at bounding box center [157, 146] width 111 height 29
click at [151, 142] on div at bounding box center [157, 146] width 111 height 29
drag, startPoint x: 151, startPoint y: 142, endPoint x: 151, endPoint y: 139, distance: 3.4
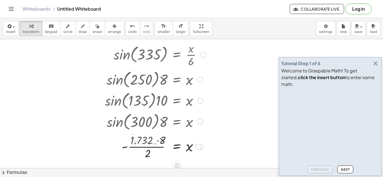
click at [151, 139] on div at bounding box center [157, 146] width 111 height 28
click at [156, 140] on div at bounding box center [157, 146] width 111 height 28
click at [162, 142] on div at bounding box center [157, 146] width 111 height 28
drag, startPoint x: 150, startPoint y: 155, endPoint x: 156, endPoint y: 139, distance: 17.5
click at [200, 120] on div at bounding box center [200, 122] width 6 height 6
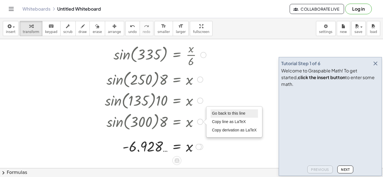
click at [214, 112] on span "Go back to this line" at bounding box center [228, 113] width 33 height 4
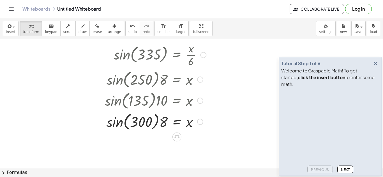
click at [126, 121] on div at bounding box center [157, 121] width 111 height 21
click at [111, 124] on div at bounding box center [157, 121] width 111 height 21
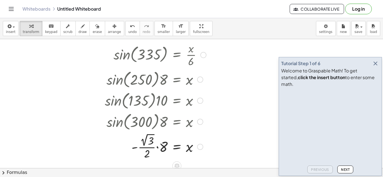
click at [148, 141] on div at bounding box center [157, 146] width 111 height 29
drag, startPoint x: 160, startPoint y: 147, endPoint x: 142, endPoint y: 139, distance: 20.1
click at [142, 139] on div at bounding box center [157, 146] width 111 height 28
click at [155, 140] on div at bounding box center [157, 146] width 111 height 28
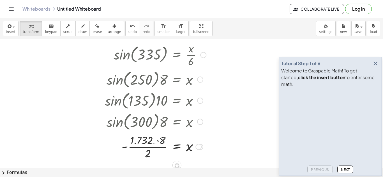
click at [160, 141] on div at bounding box center [157, 146] width 111 height 28
click at [201, 123] on div at bounding box center [200, 122] width 6 height 6
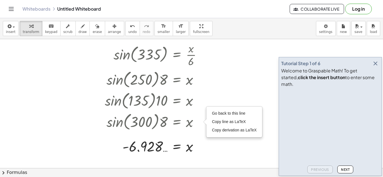
click at [216, 104] on div at bounding box center [191, 71] width 383 height 295
click at [216, 111] on div at bounding box center [191, 71] width 383 height 295
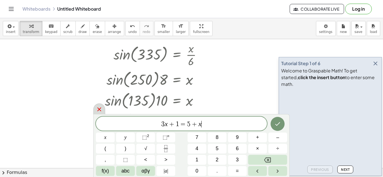
click at [102, 106] on icon at bounding box center [99, 109] width 7 height 7
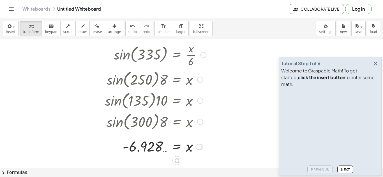
click at [199, 123] on div "Go back to this line Copy line as LaTeX Copy derivation as LaTeX" at bounding box center [200, 122] width 6 height 6
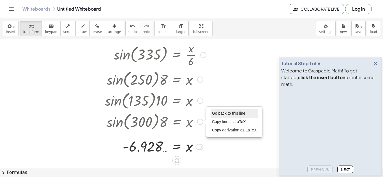
click at [213, 113] on span "Go back to this line" at bounding box center [228, 113] width 33 height 4
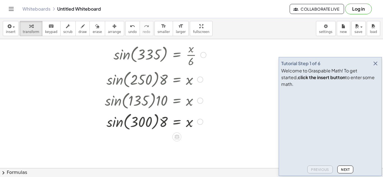
click at [200, 122] on div "Go back to this line Copy line as LaTeX Copy derivation as LaTeX" at bounding box center [200, 122] width 6 height 6
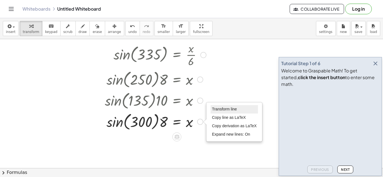
click at [212, 110] on span "Transform line" at bounding box center [224, 109] width 25 height 4
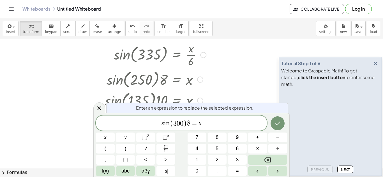
click at [172, 124] on span "(" at bounding box center [172, 124] width 4 height 8
click at [171, 124] on span "(" at bounding box center [172, 124] width 4 height 8
click at [276, 125] on icon "Done" at bounding box center [277, 124] width 5 height 4
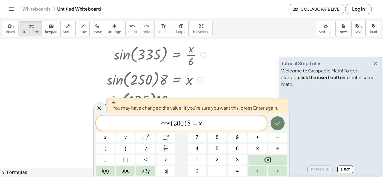
click at [274, 124] on icon "Done" at bounding box center [277, 123] width 7 height 7
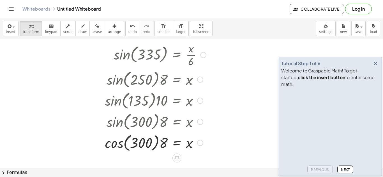
click at [113, 145] on div at bounding box center [157, 142] width 111 height 21
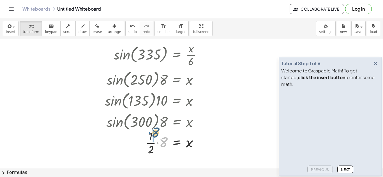
drag, startPoint x: 159, startPoint y: 145, endPoint x: 150, endPoint y: 135, distance: 13.3
click at [150, 135] on div at bounding box center [157, 143] width 111 height 28
click at [161, 144] on div at bounding box center [157, 143] width 111 height 28
click at [201, 123] on div at bounding box center [200, 122] width 6 height 6
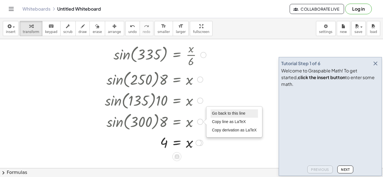
click at [219, 115] on span "Go back to this line" at bounding box center [228, 113] width 33 height 4
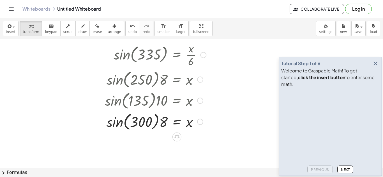
click at [199, 123] on div "Go back to this line Copy line as LaTeX Copy derivation as LaTeX" at bounding box center [200, 122] width 6 height 6
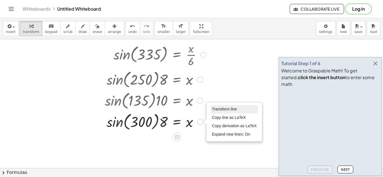
click at [230, 110] on span "Transform line" at bounding box center [224, 109] width 25 height 4
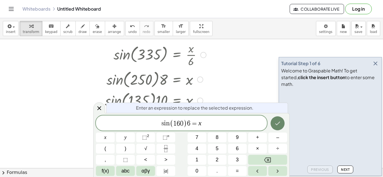
click at [280, 122] on icon "Done" at bounding box center [277, 123] width 7 height 7
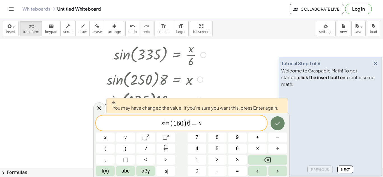
click at [278, 124] on icon "Done" at bounding box center [277, 123] width 7 height 7
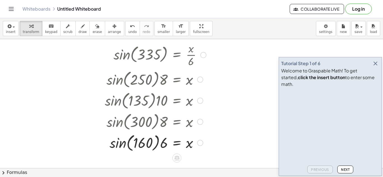
click at [122, 142] on div at bounding box center [157, 142] width 111 height 21
click at [137, 144] on div at bounding box center [157, 142] width 111 height 19
click at [159, 145] on div at bounding box center [157, 142] width 111 height 19
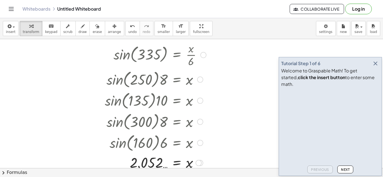
click at [197, 142] on div at bounding box center [200, 143] width 6 height 6
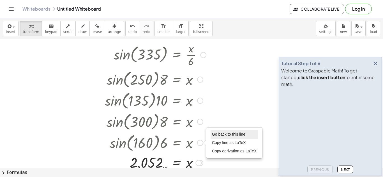
click at [213, 132] on li "Go back to this line" at bounding box center [234, 135] width 48 height 8
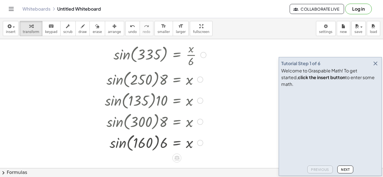
click at [200, 143] on div "Go back to this line Copy line as LaTeX Copy derivation as LaTeX" at bounding box center [200, 143] width 6 height 6
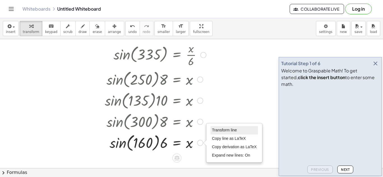
click at [220, 132] on span "Transform line" at bounding box center [224, 130] width 25 height 4
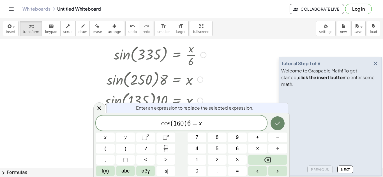
click at [281, 126] on button "Done" at bounding box center [277, 124] width 14 height 14
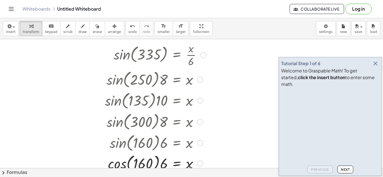
click at [119, 144] on div at bounding box center [158, 142] width 109 height 21
click at [117, 165] on div at bounding box center [157, 163] width 111 height 21
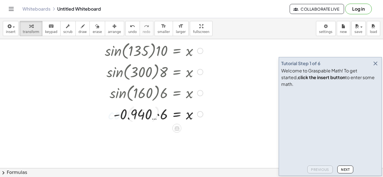
scroll to position [167, 0]
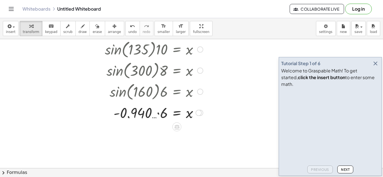
click at [157, 114] on div at bounding box center [157, 112] width 111 height 19
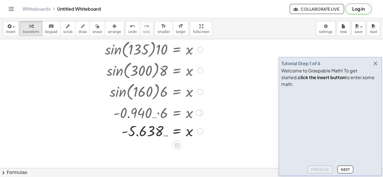
click at [202, 91] on div at bounding box center [200, 92] width 6 height 6
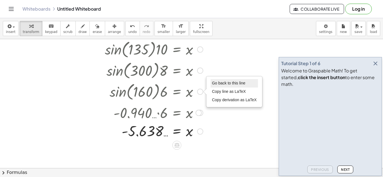
click at [212, 82] on span "Go back to this line" at bounding box center [228, 83] width 33 height 4
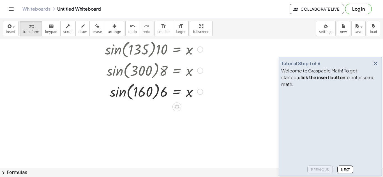
click at [202, 70] on div at bounding box center [200, 71] width 6 height 6
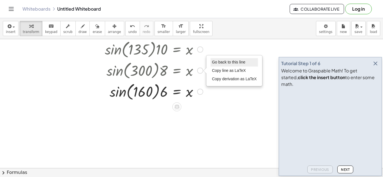
click at [213, 62] on span "Go back to this line" at bounding box center [228, 62] width 33 height 4
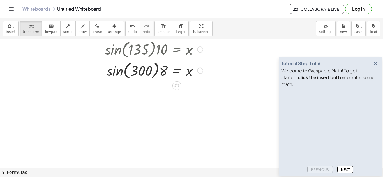
click at [197, 71] on div "Go back to this line Copy line as LaTeX Copy derivation as LaTeX" at bounding box center [200, 71] width 6 height 6
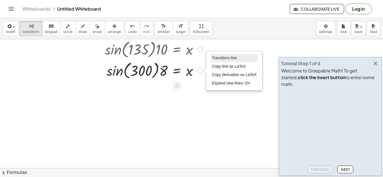
click at [217, 59] on span "Transform line" at bounding box center [224, 58] width 25 height 4
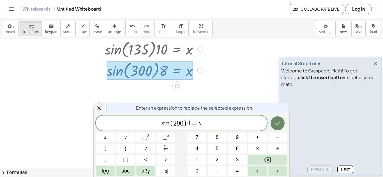
click at [280, 123] on icon "Done" at bounding box center [277, 123] width 7 height 7
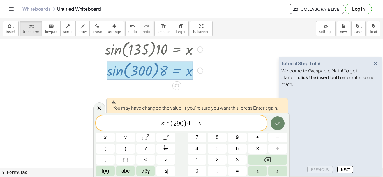
click at [280, 130] on button "Done" at bounding box center [277, 124] width 14 height 14
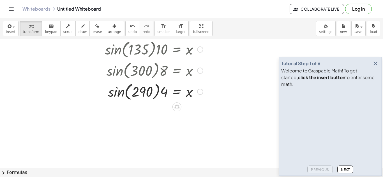
click at [121, 95] on div at bounding box center [157, 91] width 111 height 21
click at [143, 96] on div at bounding box center [157, 91] width 111 height 19
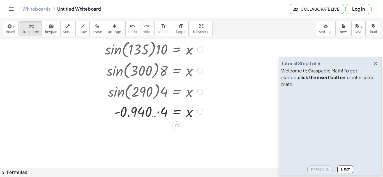
click at [158, 94] on div at bounding box center [154, 91] width 117 height 21
click at [156, 113] on div at bounding box center [157, 111] width 111 height 19
click at [159, 113] on div at bounding box center [157, 111] width 111 height 19
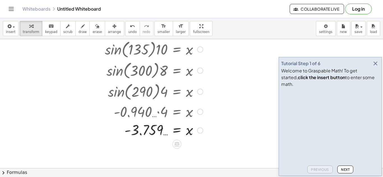
click at [201, 91] on div at bounding box center [200, 92] width 6 height 6
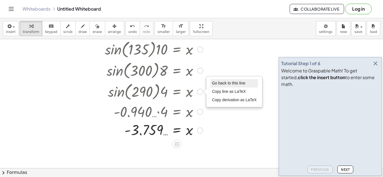
click at [213, 81] on li "Go back to this line" at bounding box center [234, 83] width 48 height 8
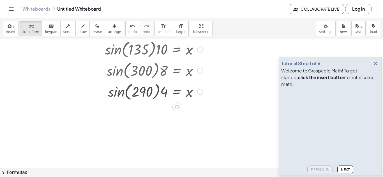
click at [201, 94] on div "Go back to this line Copy line as LaTeX Copy derivation as LaTeX" at bounding box center [200, 92] width 6 height 6
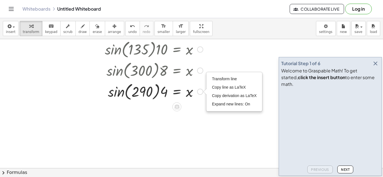
click at [223, 72] on div "Transform line Copy line as LaTeX Copy derivation as LaTeX Expand new lines: On" at bounding box center [234, 92] width 57 height 40
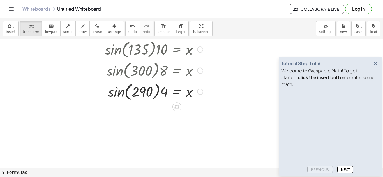
click at [200, 96] on div at bounding box center [157, 91] width 111 height 21
click at [201, 96] on div at bounding box center [157, 91] width 111 height 21
click at [201, 95] on div at bounding box center [157, 91] width 111 height 21
click at [201, 94] on div "Transform line Copy line as LaTeX Copy derivation as LaTeX Expand new lines: On" at bounding box center [200, 92] width 6 height 6
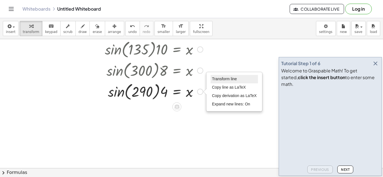
click at [218, 79] on span "Transform line" at bounding box center [224, 79] width 25 height 4
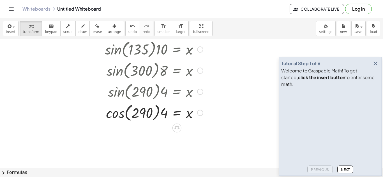
click at [113, 122] on div at bounding box center [157, 112] width 111 height 21
click at [162, 111] on div at bounding box center [157, 112] width 111 height 19
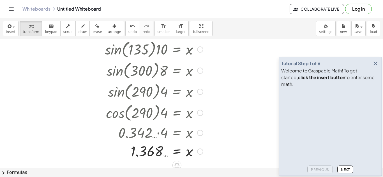
click at [199, 114] on div at bounding box center [200, 113] width 6 height 6
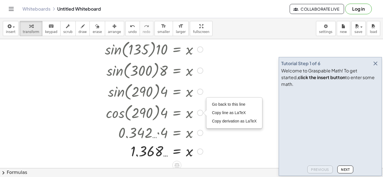
click at [199, 89] on div at bounding box center [200, 92] width 6 height 6
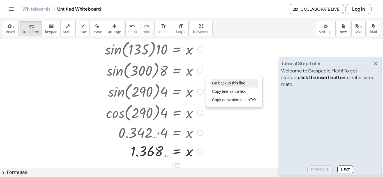
click at [213, 81] on span "Go back to this line" at bounding box center [228, 83] width 33 height 4
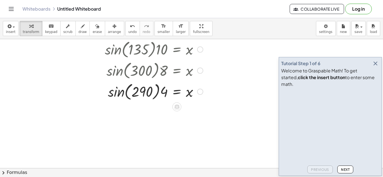
click at [209, 89] on div at bounding box center [157, 91] width 111 height 21
click at [204, 91] on div at bounding box center [157, 91] width 111 height 21
click at [201, 91] on div "Go back to this line Copy line as LaTeX Copy derivation as LaTeX" at bounding box center [200, 92] width 6 height 6
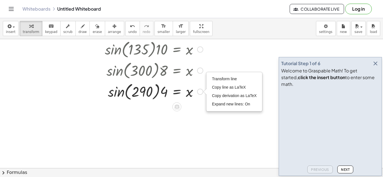
click at [220, 74] on div "Transform line Copy line as LaTeX Copy derivation as LaTeX Expand new lines: On" at bounding box center [233, 92] width 55 height 39
click at [222, 76] on li "Transform line" at bounding box center [234, 79] width 48 height 8
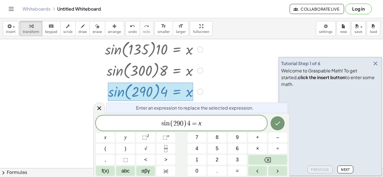
click at [179, 125] on span "9" at bounding box center [177, 123] width 3 height 7
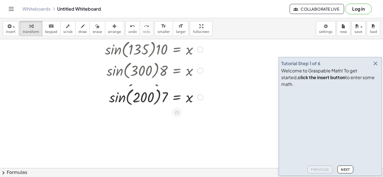
click at [124, 95] on div at bounding box center [157, 91] width 112 height 21
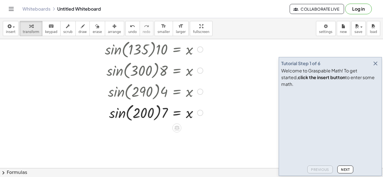
click at [119, 111] on div at bounding box center [157, 112] width 111 height 21
click at [157, 115] on div at bounding box center [157, 112] width 111 height 19
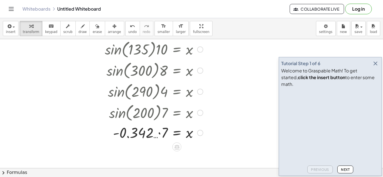
click at [160, 139] on div at bounding box center [157, 132] width 111 height 19
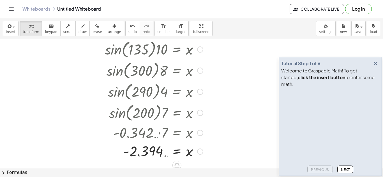
click at [199, 112] on div at bounding box center [200, 113] width 6 height 6
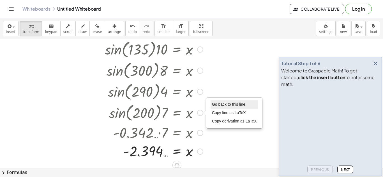
click at [216, 106] on span "Go back to this line" at bounding box center [228, 104] width 33 height 4
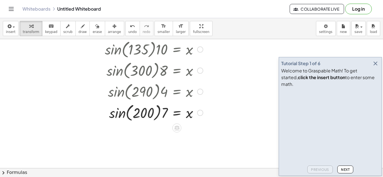
click at [197, 112] on div "Go back to this line Copy line as LaTeX Copy derivation as LaTeX" at bounding box center [200, 113] width 6 height 6
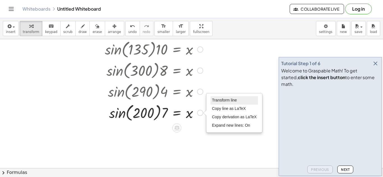
click at [216, 100] on span "Transform line" at bounding box center [224, 100] width 25 height 4
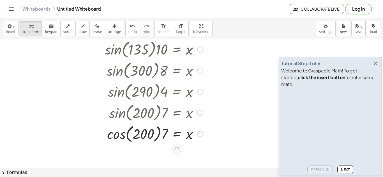
click at [112, 142] on div at bounding box center [157, 133] width 111 height 21
click at [164, 138] on div at bounding box center [157, 133] width 111 height 19
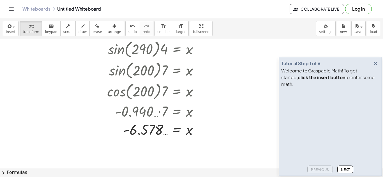
scroll to position [210, 0]
click at [201, 91] on div at bounding box center [200, 91] width 6 height 6
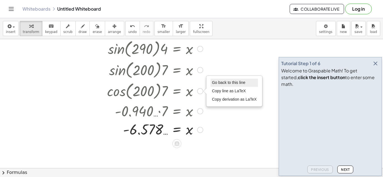
click at [216, 80] on li "Go back to this line" at bounding box center [234, 83] width 48 height 8
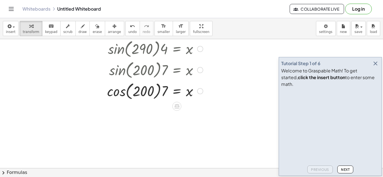
click at [202, 90] on div "Go back to this line Copy line as LaTeX Copy derivation as LaTeX" at bounding box center [200, 91] width 6 height 6
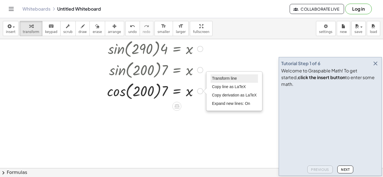
click at [217, 81] on li "Transform line" at bounding box center [234, 78] width 48 height 8
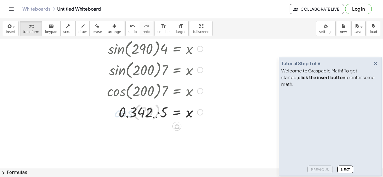
click at [159, 112] on div at bounding box center [157, 112] width 111 height 19
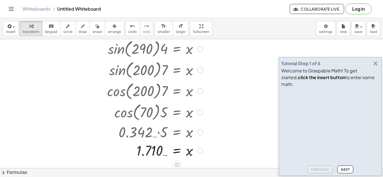
click at [201, 89] on div at bounding box center [200, 91] width 6 height 6
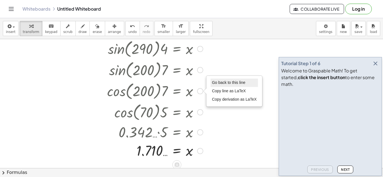
click at [217, 80] on li "Go back to this line" at bounding box center [234, 83] width 48 height 8
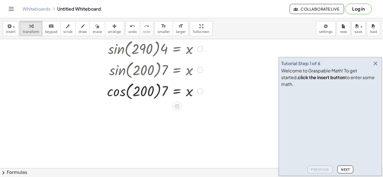
click at [201, 89] on div "Go back to this line Copy line as LaTeX Copy derivation as LaTeX" at bounding box center [200, 91] width 6 height 6
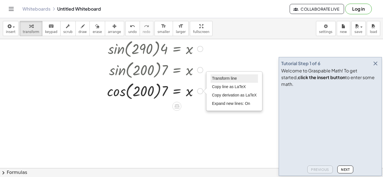
click at [214, 80] on span "Transform line" at bounding box center [224, 78] width 25 height 4
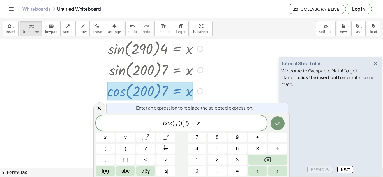
click at [167, 120] on var "o" at bounding box center [167, 123] width 3 height 7
click at [272, 120] on button "Done" at bounding box center [277, 124] width 14 height 14
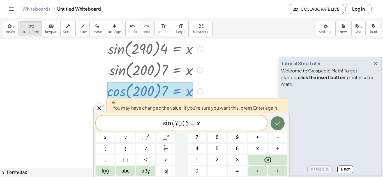
click at [272, 120] on button "Done" at bounding box center [277, 124] width 14 height 14
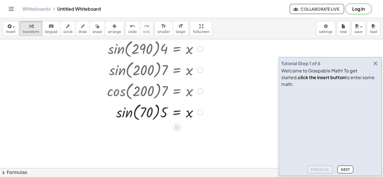
click at [127, 120] on div at bounding box center [157, 111] width 111 height 21
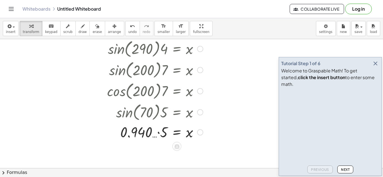
click at [156, 129] on div at bounding box center [157, 131] width 111 height 19
click at [158, 132] on div at bounding box center [157, 131] width 111 height 19
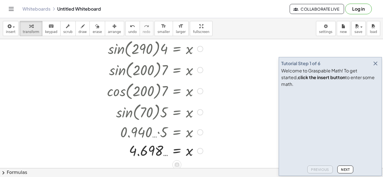
click at [198, 48] on div at bounding box center [200, 49] width 6 height 6
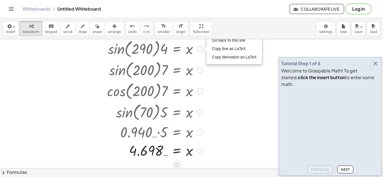
click at [221, 39] on div "insert select one: Math Expression Function Text Youtube Video Graphing Geometr…" at bounding box center [191, 28] width 383 height 21
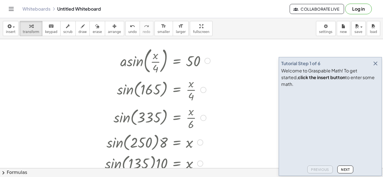
scroll to position [48, 0]
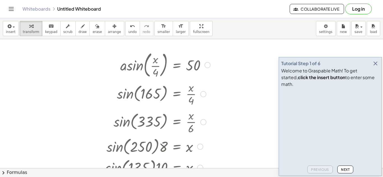
click at [207, 64] on div at bounding box center [207, 65] width 6 height 6
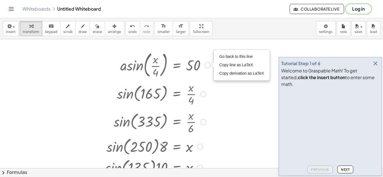
click at [199, 148] on div at bounding box center [200, 147] width 6 height 6
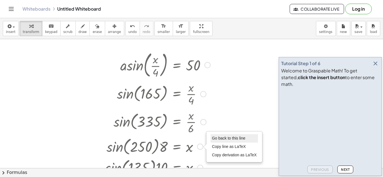
click at [219, 135] on li "Go back to this line" at bounding box center [234, 138] width 48 height 8
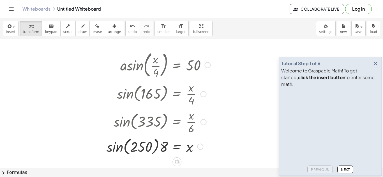
click at [199, 150] on div "Go back to this line Copy line as LaTeX Copy derivation as LaTeX" at bounding box center [200, 147] width 6 height 6
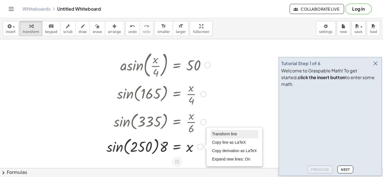
click at [220, 134] on span "Transform line" at bounding box center [224, 134] width 25 height 4
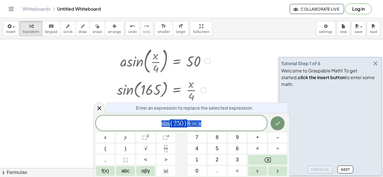
scroll to position [55, 0]
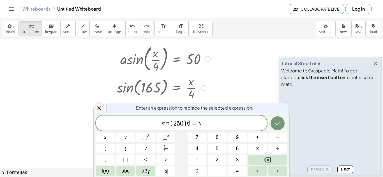
click at [183, 126] on span "( 2 5 0 ​ )" at bounding box center [178, 124] width 17 height 8
click at [281, 126] on icon "Done" at bounding box center [277, 123] width 7 height 7
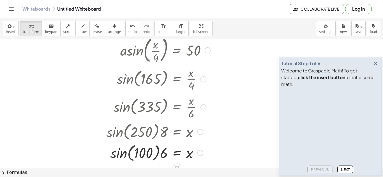
scroll to position [64, 0]
click at [132, 151] on div at bounding box center [158, 151] width 109 height 21
click at [122, 152] on div at bounding box center [158, 151] width 109 height 21
click at [159, 160] on div at bounding box center [158, 152] width 109 height 19
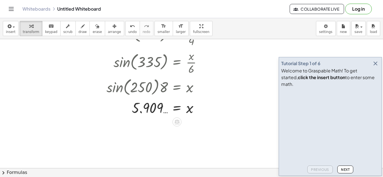
scroll to position [109, 0]
drag, startPoint x: 172, startPoint y: 145, endPoint x: 171, endPoint y: 151, distance: 5.7
click at [171, 151] on div at bounding box center [191, 97] width 383 height 333
click at [201, 88] on div at bounding box center [200, 87] width 6 height 6
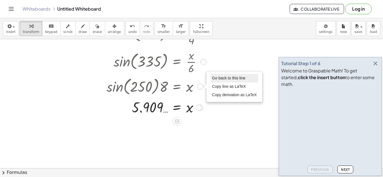
click at [215, 81] on li "Go back to this line" at bounding box center [234, 78] width 48 height 8
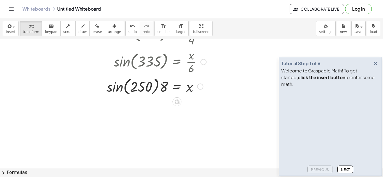
click at [200, 86] on div "Go back to this line Copy line as LaTeX Copy derivation as LaTeX" at bounding box center [200, 87] width 6 height 6
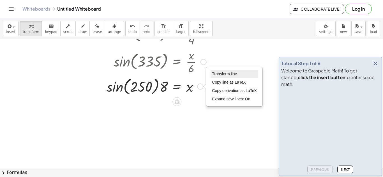
click at [217, 75] on span "Transform line" at bounding box center [224, 74] width 25 height 4
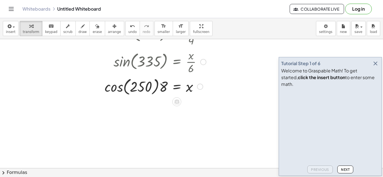
click at [115, 88] on div at bounding box center [157, 86] width 111 height 21
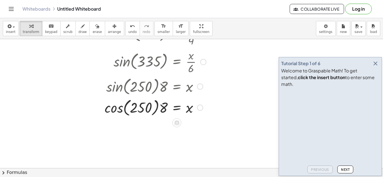
click at [119, 105] on div at bounding box center [157, 107] width 111 height 21
click at [167, 109] on div at bounding box center [158, 107] width 109 height 19
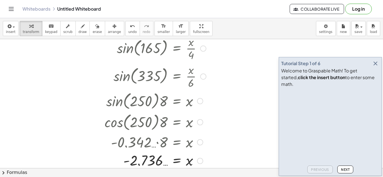
scroll to position [116, 0]
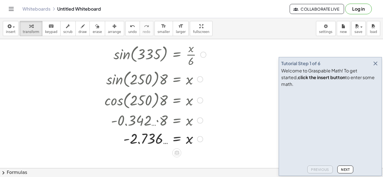
click at [202, 81] on div at bounding box center [200, 79] width 6 height 6
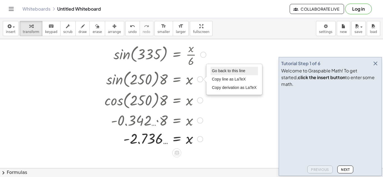
click at [216, 71] on span "Go back to this line" at bounding box center [228, 71] width 33 height 4
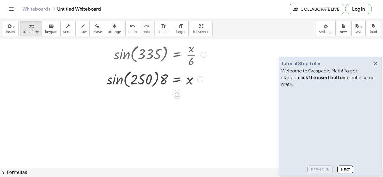
click at [201, 78] on div "Go back to this line Copy line as LaTeX Copy derivation as LaTeX" at bounding box center [200, 79] width 6 height 6
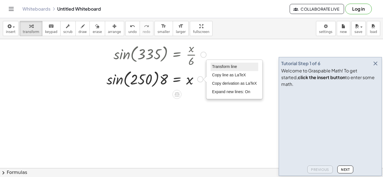
click at [217, 64] on span "Transform line" at bounding box center [224, 66] width 25 height 4
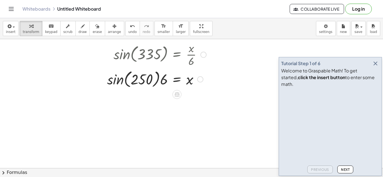
click at [115, 83] on div at bounding box center [158, 78] width 109 height 21
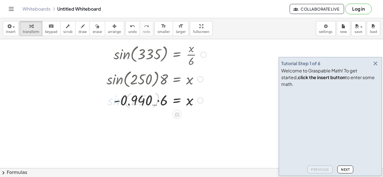
click at [159, 103] on div at bounding box center [158, 99] width 109 height 19
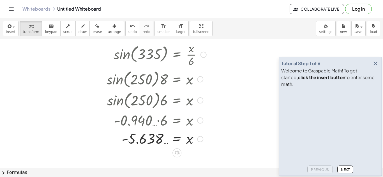
click at [201, 78] on div at bounding box center [200, 79] width 6 height 6
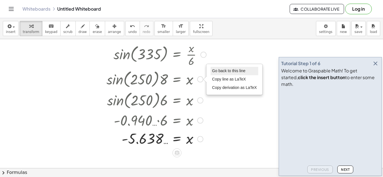
click at [214, 73] on span "Go back to this line" at bounding box center [228, 71] width 33 height 4
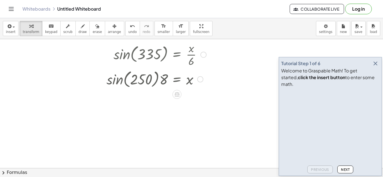
click at [198, 79] on div "Go back to this line Copy line as LaTeX Copy derivation as LaTeX" at bounding box center [200, 79] width 6 height 6
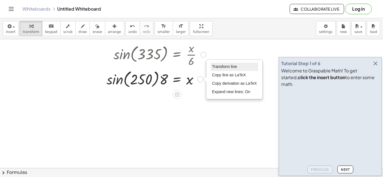
click at [213, 66] on span "Transform line" at bounding box center [224, 66] width 25 height 4
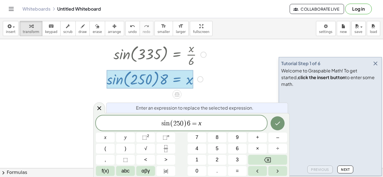
click at [181, 121] on span "0" at bounding box center [181, 123] width 3 height 7
click at [278, 121] on icon "Done" at bounding box center [277, 123] width 7 height 7
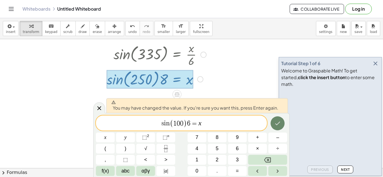
click at [278, 121] on icon "Done" at bounding box center [277, 123] width 7 height 7
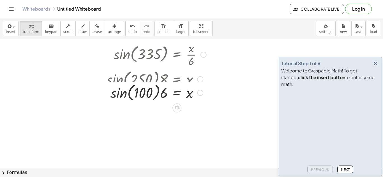
click at [119, 83] on div at bounding box center [158, 78] width 109 height 21
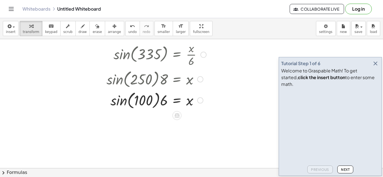
click at [117, 97] on div at bounding box center [158, 99] width 109 height 21
click at [159, 101] on div at bounding box center [158, 99] width 109 height 19
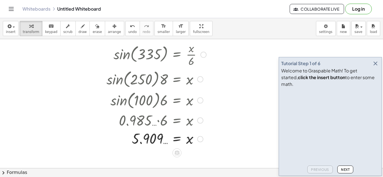
click at [206, 99] on div at bounding box center [154, 99] width 118 height 21
click at [199, 100] on div at bounding box center [200, 100] width 6 height 6
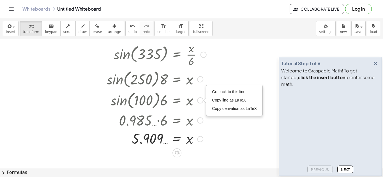
click at [223, 85] on div "Go back to this line Copy line as LaTeX Copy derivation as LaTeX" at bounding box center [234, 100] width 57 height 31
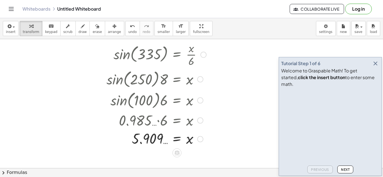
click at [218, 90] on div at bounding box center [191, 52] width 383 height 258
click at [199, 100] on div "Go back to this line Copy line as LaTeX Copy derivation as LaTeX" at bounding box center [200, 100] width 6 height 6
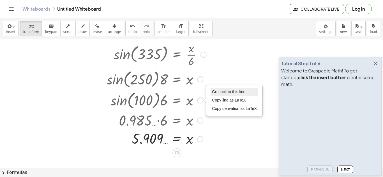
click at [213, 90] on span "Go back to this line" at bounding box center [228, 92] width 33 height 4
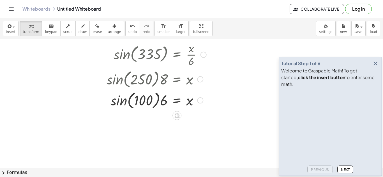
click at [200, 100] on div "Go back to this line Copy line as LaTeX Copy derivation as LaTeX" at bounding box center [200, 100] width 6 height 6
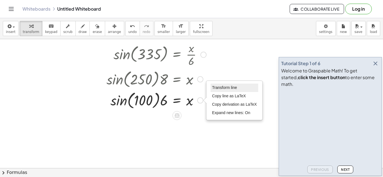
click at [217, 87] on span "Transform line" at bounding box center [224, 87] width 25 height 4
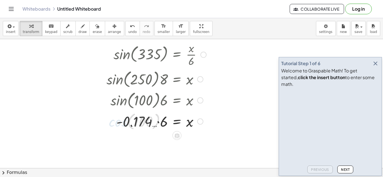
click at [149, 122] on div at bounding box center [158, 121] width 109 height 19
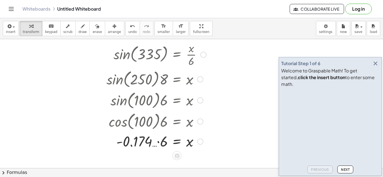
click at [161, 140] on div at bounding box center [158, 141] width 109 height 19
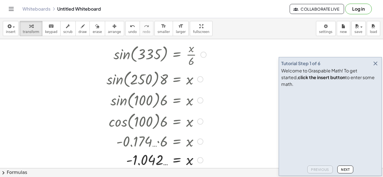
click at [199, 101] on div at bounding box center [200, 100] width 6 height 6
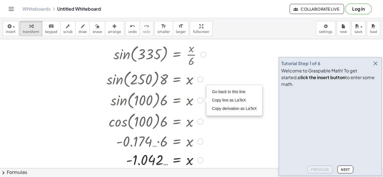
click at [210, 94] on div "Go back to this line Copy line as LaTeX Copy derivation as LaTeX" at bounding box center [233, 100] width 55 height 30
click at [201, 81] on div at bounding box center [200, 79] width 6 height 6
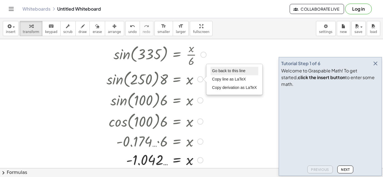
click at [217, 69] on span "Go back to this line" at bounding box center [228, 71] width 33 height 4
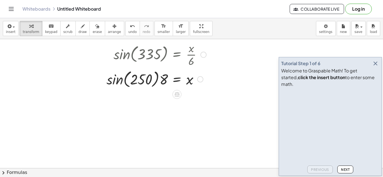
click at [201, 81] on div "Go back to this line Copy line as LaTeX Copy derivation as LaTeX" at bounding box center [200, 79] width 6 height 6
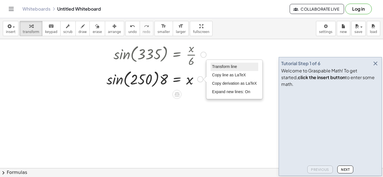
click at [215, 66] on span "Transform line" at bounding box center [224, 66] width 25 height 4
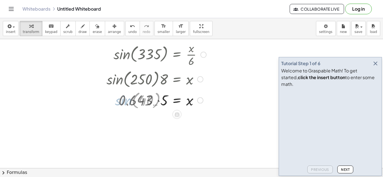
click at [157, 97] on div at bounding box center [158, 99] width 109 height 19
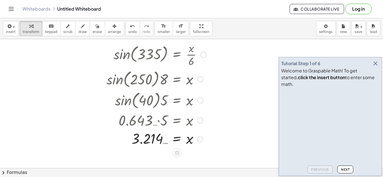
click at [200, 102] on div at bounding box center [200, 100] width 6 height 6
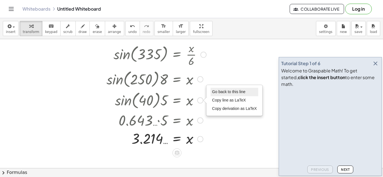
click at [216, 92] on span "Go back to this line" at bounding box center [228, 92] width 33 height 4
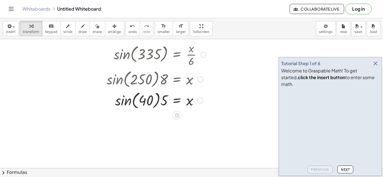
click at [202, 100] on div "Go back to this line Copy line as LaTeX Copy derivation as LaTeX" at bounding box center [200, 100] width 6 height 6
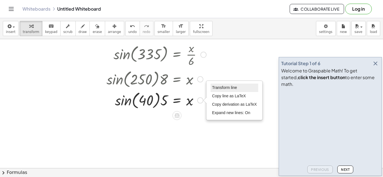
click at [222, 87] on span "Transform line" at bounding box center [224, 87] width 25 height 4
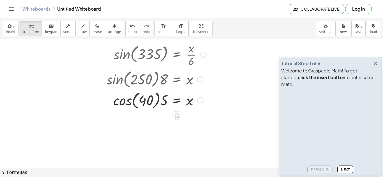
click at [145, 106] on div at bounding box center [158, 99] width 109 height 21
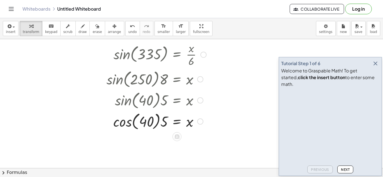
click at [130, 118] on div at bounding box center [158, 121] width 109 height 21
click at [168, 118] on div at bounding box center [158, 121] width 109 height 19
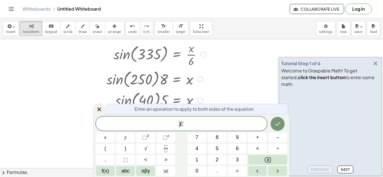
click at [162, 120] on div "​ E" at bounding box center [181, 124] width 171 height 14
click at [104, 111] on div at bounding box center [99, 109] width 12 height 11
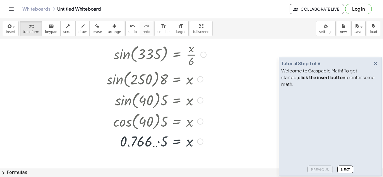
click at [156, 139] on div at bounding box center [158, 141] width 109 height 19
click at [159, 143] on div at bounding box center [158, 141] width 109 height 19
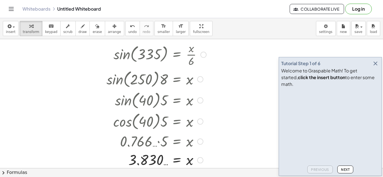
click at [200, 80] on div at bounding box center [200, 79] width 6 height 6
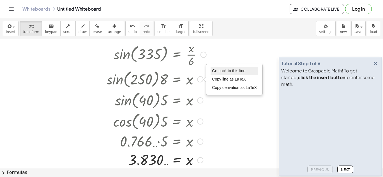
click at [218, 72] on span "Go back to this line" at bounding box center [228, 71] width 33 height 4
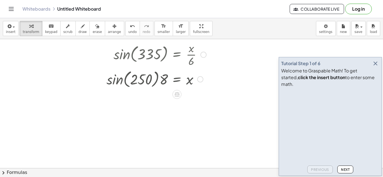
click at [200, 81] on div "Go back to this line Copy line as LaTeX Copy derivation as LaTeX" at bounding box center [200, 79] width 6 height 6
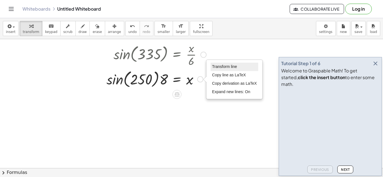
click at [216, 64] on li "Transform line" at bounding box center [234, 67] width 48 height 8
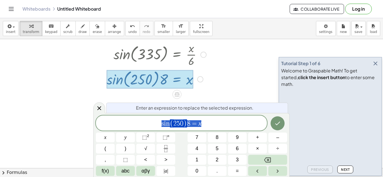
click at [177, 117] on div "s i n ( 2 5 0 ) 8 = x" at bounding box center [181, 123] width 171 height 15
click at [184, 124] on span ")" at bounding box center [185, 124] width 4 height 8
click at [182, 124] on span "0" at bounding box center [181, 123] width 3 height 7
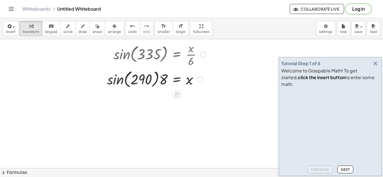
click at [108, 79] on div at bounding box center [158, 78] width 109 height 21
click at [159, 80] on div at bounding box center [158, 78] width 109 height 19
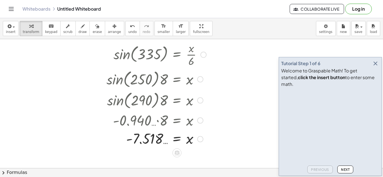
click at [202, 79] on div at bounding box center [200, 79] width 6 height 6
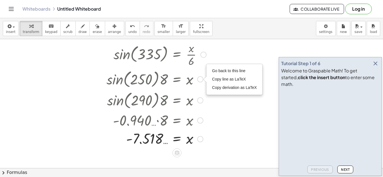
click at [200, 104] on div at bounding box center [158, 99] width 109 height 21
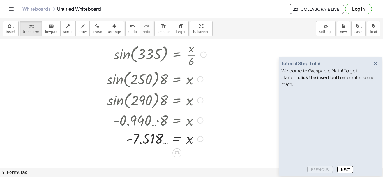
click at [200, 102] on div at bounding box center [200, 100] width 6 height 6
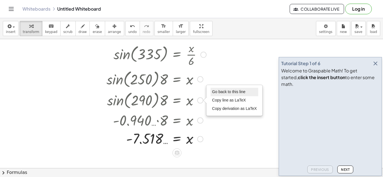
click at [214, 94] on span "Go back to this line" at bounding box center [228, 92] width 33 height 4
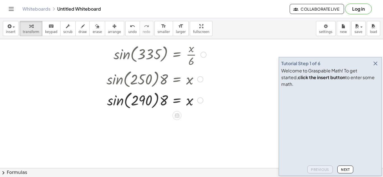
click at [205, 102] on div at bounding box center [158, 99] width 109 height 21
click at [202, 101] on div "Go back to this line Copy line as LaTeX Copy derivation as LaTeX" at bounding box center [200, 100] width 6 height 6
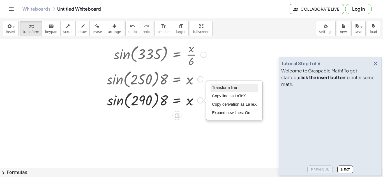
click at [224, 88] on span "Transform line" at bounding box center [224, 87] width 25 height 4
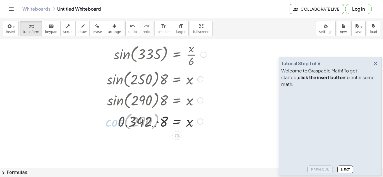
click at [155, 129] on div at bounding box center [158, 121] width 109 height 19
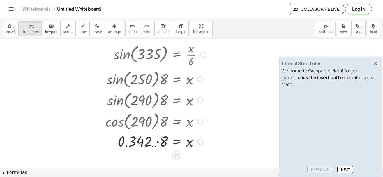
click at [164, 140] on div at bounding box center [158, 141] width 110 height 19
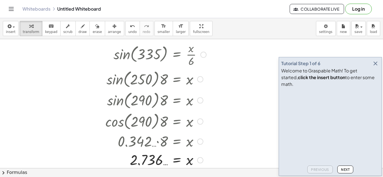
click at [201, 79] on div "Go back to this line Copy line as LaTeX Copy derivation as LaTeX" at bounding box center [200, 79] width 6 height 6
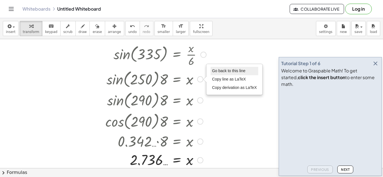
click at [215, 72] on span "Go back to this line" at bounding box center [228, 71] width 33 height 4
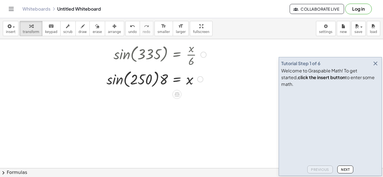
click at [201, 79] on div "Go back to this line Copy line as LaTeX Copy derivation as LaTeX" at bounding box center [200, 79] width 6 height 6
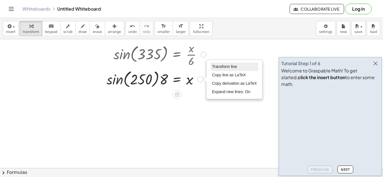
click at [217, 69] on span "Transform line" at bounding box center [224, 66] width 25 height 4
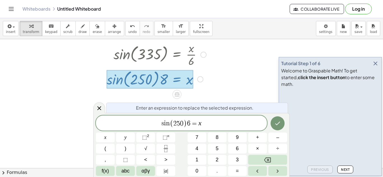
click at [180, 122] on span "0" at bounding box center [181, 123] width 3 height 7
click at [278, 121] on icon "Done" at bounding box center [277, 123] width 7 height 7
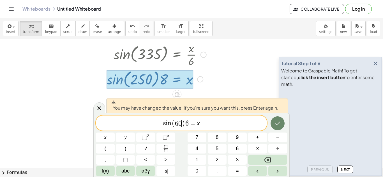
click at [279, 124] on icon "Done" at bounding box center [277, 123] width 7 height 7
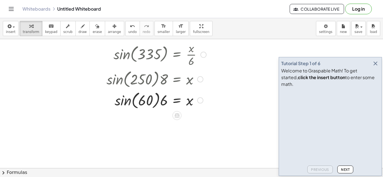
click at [130, 89] on div at bounding box center [158, 78] width 109 height 21
click at [129, 101] on div at bounding box center [158, 99] width 109 height 21
click at [155, 108] on div at bounding box center [158, 99] width 109 height 29
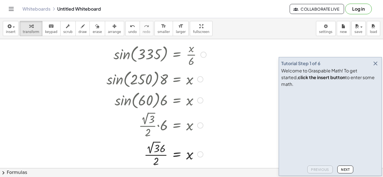
click at [153, 151] on div at bounding box center [158, 153] width 109 height 29
click at [153, 151] on div at bounding box center [158, 154] width 109 height 28
click at [159, 149] on div at bounding box center [158, 154] width 109 height 28
click at [152, 162] on div at bounding box center [158, 154] width 109 height 28
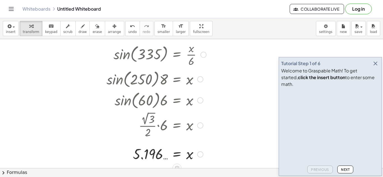
click at [197, 99] on div at bounding box center [200, 100] width 6 height 6
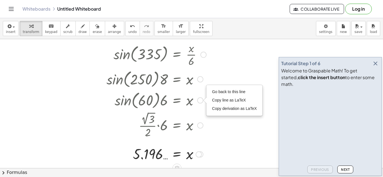
click at [208, 95] on div "Go back to this line Copy line as LaTeX Copy derivation as LaTeX" at bounding box center [233, 100] width 55 height 30
click at [211, 91] on li "Go back to this line" at bounding box center [234, 92] width 48 height 8
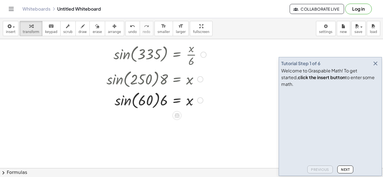
click at [200, 97] on div at bounding box center [158, 99] width 109 height 21
click at [202, 99] on div "Go back to this line Copy line as LaTeX Copy derivation as LaTeX" at bounding box center [200, 100] width 6 height 6
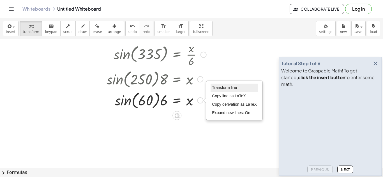
click at [217, 85] on li "Transform line" at bounding box center [234, 88] width 48 height 8
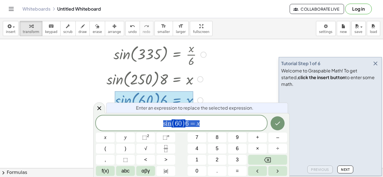
click at [173, 118] on div "s i n ( 6 0 ) 6 = x" at bounding box center [181, 123] width 171 height 15
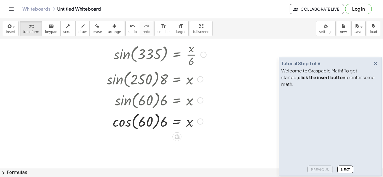
click at [119, 125] on div at bounding box center [158, 121] width 109 height 21
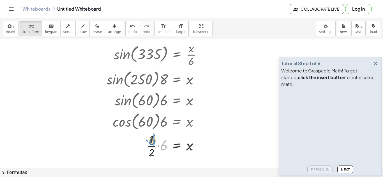
drag, startPoint x: 162, startPoint y: 147, endPoint x: 152, endPoint y: 141, distance: 11.9
click at [152, 141] on div at bounding box center [158, 146] width 109 height 28
click at [164, 152] on div at bounding box center [158, 146] width 109 height 28
click at [200, 79] on div at bounding box center [200, 79] width 6 height 6
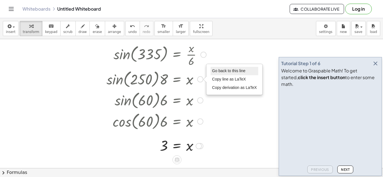
click at [211, 72] on li "Go back to this line" at bounding box center [234, 71] width 48 height 8
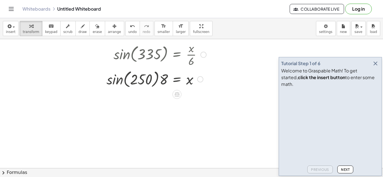
click at [199, 81] on div "Go back to this line Copy line as LaTeX Copy derivation as LaTeX" at bounding box center [200, 79] width 6 height 6
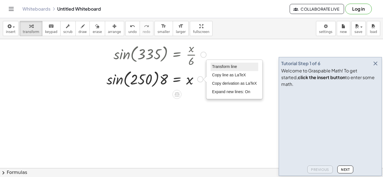
click at [217, 67] on span "Transform line" at bounding box center [224, 66] width 25 height 4
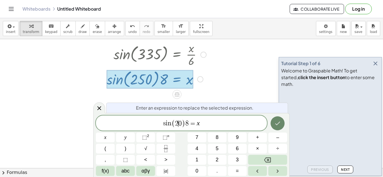
click at [281, 122] on button "Done" at bounding box center [277, 124] width 14 height 14
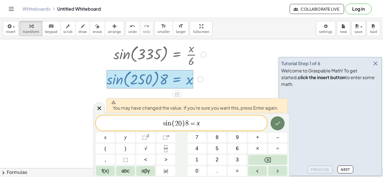
click at [278, 122] on icon "Done" at bounding box center [277, 123] width 7 height 7
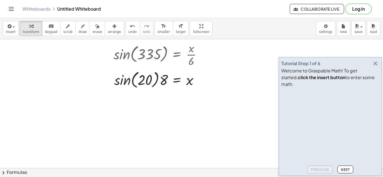
click at [42, 83] on div at bounding box center [191, 52] width 383 height 258
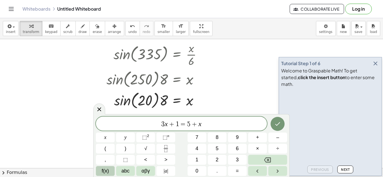
click at [101, 175] on button "f(x)" at bounding box center [105, 171] width 19 height 10
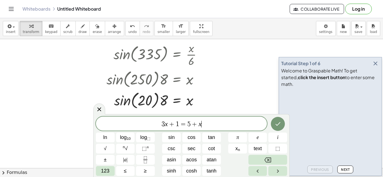
drag, startPoint x: 204, startPoint y: 130, endPoint x: 68, endPoint y: 141, distance: 136.8
click at [68, 141] on body "Graspable Math Activities Get Started Activity Bank Assigned Work Classes White…" at bounding box center [191, 88] width 383 height 177
click at [190, 136] on span "cos" at bounding box center [191, 138] width 8 height 8
click at [281, 122] on icon "Done" at bounding box center [277, 123] width 7 height 7
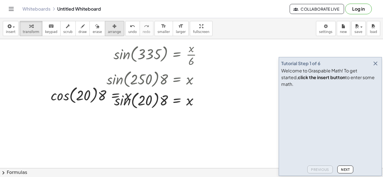
click at [112, 29] on icon "button" at bounding box center [114, 26] width 4 height 7
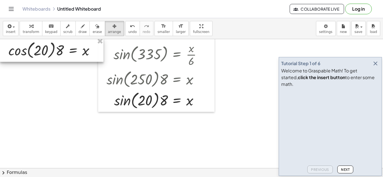
drag, startPoint x: 71, startPoint y: 86, endPoint x: 19, endPoint y: 41, distance: 69.7
click at [19, 41] on div at bounding box center [51, 50] width 103 height 24
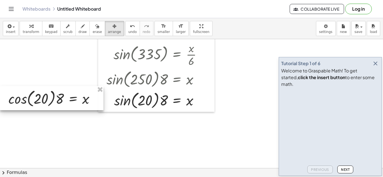
drag, startPoint x: 52, startPoint y: 57, endPoint x: 32, endPoint y: 106, distance: 53.1
click at [32, 106] on div at bounding box center [51, 98] width 103 height 24
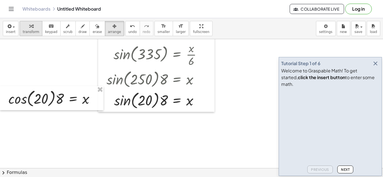
click at [29, 26] on icon "button" at bounding box center [31, 26] width 4 height 7
click at [129, 100] on div at bounding box center [158, 99] width 109 height 21
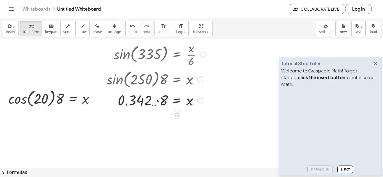
click at [160, 100] on div at bounding box center [158, 99] width 109 height 19
click at [26, 97] on div at bounding box center [54, 98] width 96 height 21
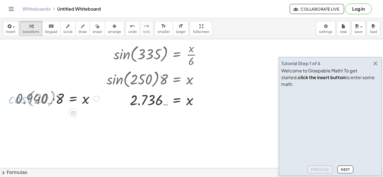
click at [58, 99] on div at bounding box center [57, 98] width 89 height 19
click at [95, 99] on div at bounding box center [95, 99] width 6 height 6
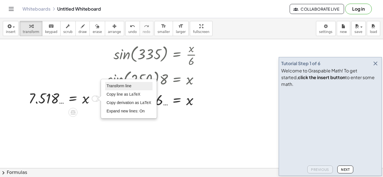
click at [110, 87] on span "Transform line" at bounding box center [118, 86] width 25 height 4
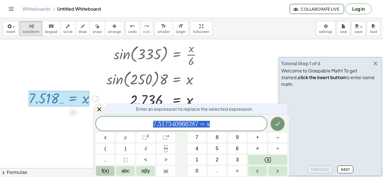
click at [96, 174] on button "f(x)" at bounding box center [105, 171] width 19 height 10
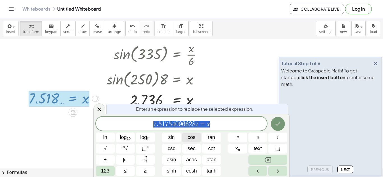
click at [192, 138] on span "cos" at bounding box center [191, 138] width 8 height 8
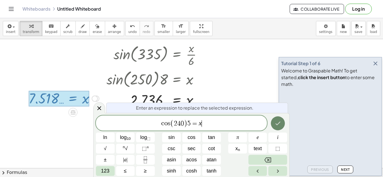
click at [273, 123] on button "Done" at bounding box center [278, 124] width 14 height 14
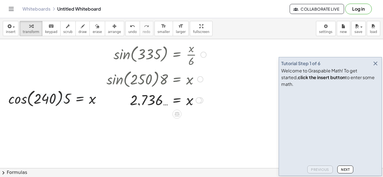
click at [205, 80] on div at bounding box center [158, 78] width 109 height 21
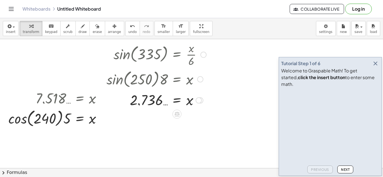
click at [203, 79] on div at bounding box center [200, 79] width 6 height 6
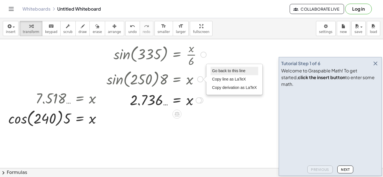
click at [234, 69] on span "Go back to this line" at bounding box center [228, 71] width 33 height 4
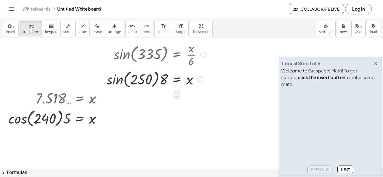
click at [201, 78] on div "Go back to this line Copy line as LaTeX Copy derivation as LaTeX" at bounding box center [200, 79] width 6 height 6
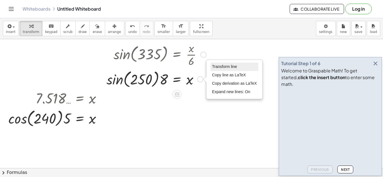
click at [221, 68] on span "Transform line" at bounding box center [224, 66] width 25 height 4
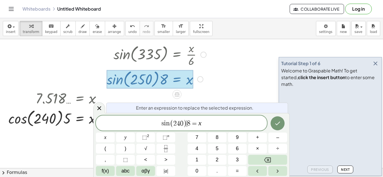
click at [187, 126] on span "8" at bounding box center [188, 123] width 3 height 7
click at [188, 125] on span "8" at bounding box center [188, 123] width 3 height 7
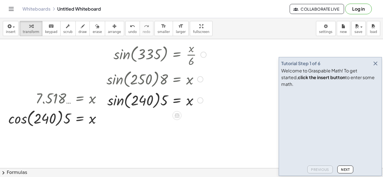
click at [122, 105] on div at bounding box center [158, 99] width 109 height 21
click at [49, 110] on div at bounding box center [57, 118] width 103 height 21
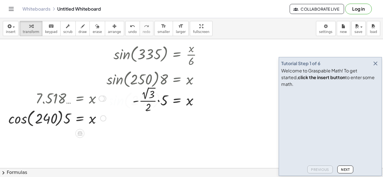
click at [27, 123] on div at bounding box center [57, 118] width 103 height 21
click at [67, 118] on div at bounding box center [71, 118] width 76 height 28
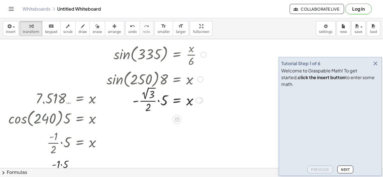
click at [147, 92] on div at bounding box center [158, 99] width 109 height 29
click at [161, 101] on div at bounding box center [158, 100] width 109 height 28
click at [159, 94] on div at bounding box center [158, 100] width 109 height 28
click at [153, 108] on div at bounding box center [158, 100] width 109 height 28
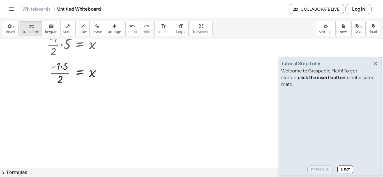
scroll to position [215, 0]
click at [62, 61] on div at bounding box center [57, 71] width 103 height 28
click at [62, 69] on div at bounding box center [57, 71] width 103 height 28
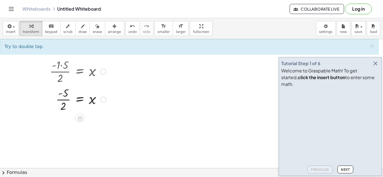
click at [69, 106] on div at bounding box center [57, 99] width 103 height 28
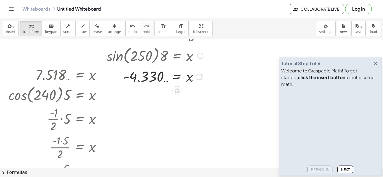
scroll to position [140, 0]
click at [101, 94] on div at bounding box center [103, 94] width 6 height 6
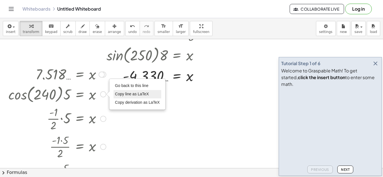
click at [117, 90] on li "Copy line as LaTeX" at bounding box center [137, 94] width 48 height 8
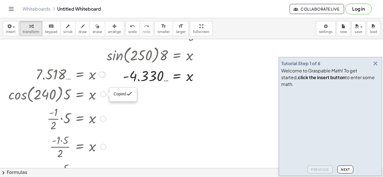
click at [102, 96] on div "Copied done" at bounding box center [103, 94] width 6 height 6
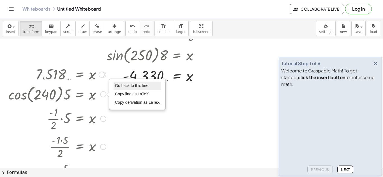
click at [118, 85] on span "Go back to this line" at bounding box center [131, 85] width 33 height 4
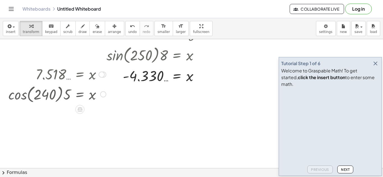
click at [96, 98] on div at bounding box center [57, 93] width 103 height 21
click at [103, 94] on div "Go back to this line Copy line as LaTeX Copy derivation as LaTeX" at bounding box center [103, 94] width 6 height 6
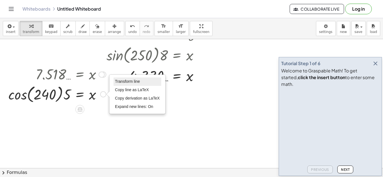
click at [117, 84] on span "Transform line" at bounding box center [127, 81] width 25 height 4
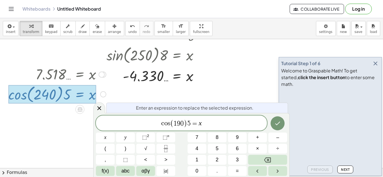
click at [193, 124] on span "=" at bounding box center [194, 123] width 8 height 7
click at [279, 125] on icon "Done" at bounding box center [277, 123] width 7 height 7
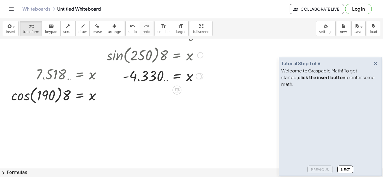
click at [200, 57] on div at bounding box center [200, 55] width 6 height 6
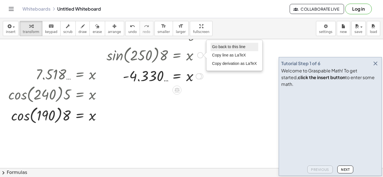
click at [213, 45] on span "Go back to this line" at bounding box center [228, 47] width 33 height 4
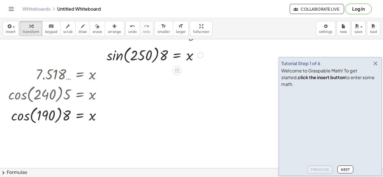
click at [199, 56] on div "Go back to this line Copy line as LaTeX Copy derivation as LaTeX" at bounding box center [200, 55] width 6 height 6
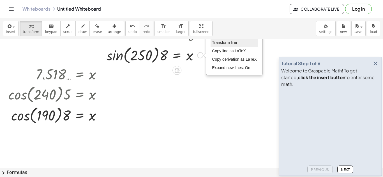
click at [219, 46] on li "Transform line" at bounding box center [234, 43] width 48 height 8
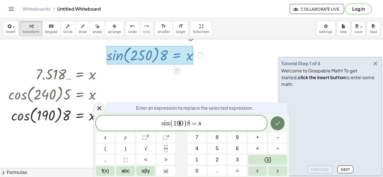
click at [277, 124] on icon "Done" at bounding box center [277, 123] width 7 height 7
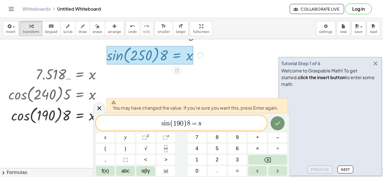
click at [115, 133] on div at bounding box center [105, 138] width 19 height 10
click at [271, 125] on button "Done" at bounding box center [277, 124] width 14 height 14
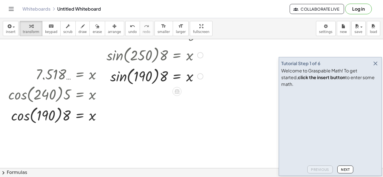
click at [121, 83] on div at bounding box center [158, 75] width 109 height 21
click at [32, 113] on div at bounding box center [57, 114] width 103 height 21
click at [27, 122] on div at bounding box center [57, 114] width 103 height 21
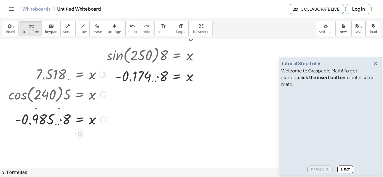
click at [54, 120] on div at bounding box center [55, 114] width 107 height 21
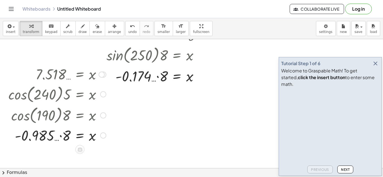
click at [62, 139] on div at bounding box center [57, 135] width 103 height 19
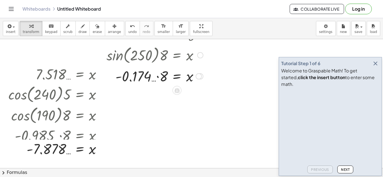
click at [158, 80] on div at bounding box center [158, 75] width 109 height 19
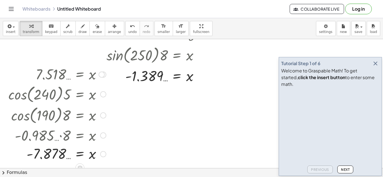
click at [105, 95] on div at bounding box center [103, 94] width 6 height 6
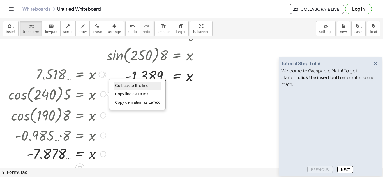
click at [117, 83] on li "Go back to this line" at bounding box center [137, 86] width 48 height 8
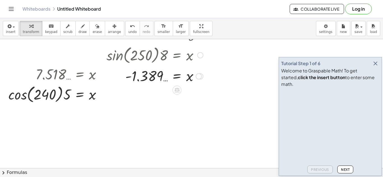
click at [201, 55] on div at bounding box center [200, 55] width 6 height 6
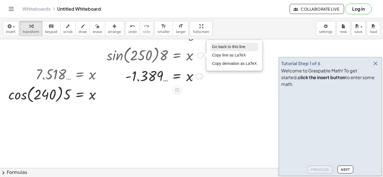
click at [214, 43] on li "Go back to this line" at bounding box center [234, 47] width 48 height 8
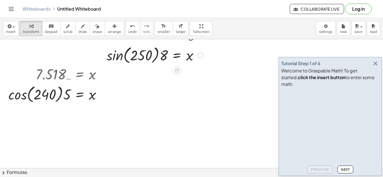
click at [204, 54] on div at bounding box center [158, 54] width 109 height 21
click at [200, 55] on div "Go back to this line Copy line as LaTeX Copy derivation as LaTeX" at bounding box center [200, 55] width 6 height 6
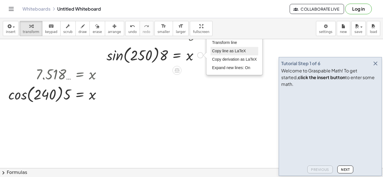
click at [218, 48] on li "Copy line as LaTeX" at bounding box center [234, 51] width 48 height 8
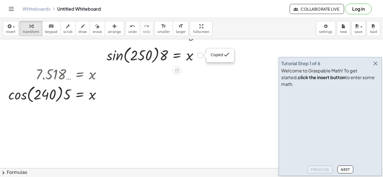
click at [200, 55] on div "Copied done" at bounding box center [200, 55] width 6 height 6
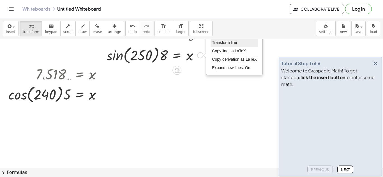
click at [217, 41] on span "Transform line" at bounding box center [224, 42] width 25 height 4
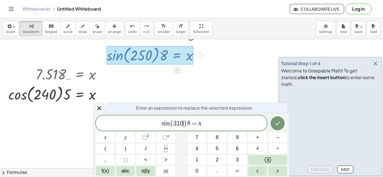
click at [192, 125] on span "=" at bounding box center [194, 123] width 8 height 7
click at [277, 123] on icon "Done" at bounding box center [277, 123] width 7 height 7
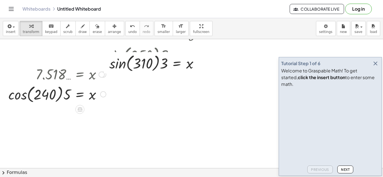
click at [21, 101] on div at bounding box center [57, 93] width 103 height 21
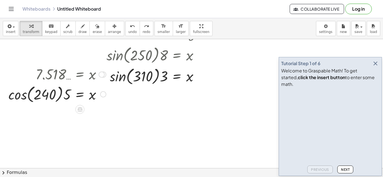
click at [104, 94] on div at bounding box center [103, 94] width 6 height 6
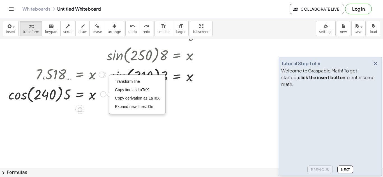
click at [129, 76] on div "Transform line Copy line as LaTeX Copy derivation as LaTeX Expand new lines: On" at bounding box center [137, 94] width 55 height 39
click at [128, 78] on li "Transform line" at bounding box center [137, 82] width 48 height 8
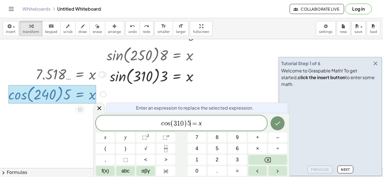
click at [192, 124] on span "=" at bounding box center [194, 123] width 8 height 7
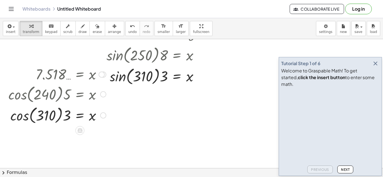
click at [4, 119] on div at bounding box center [4, 96] width 8 height 64
click at [23, 116] on div at bounding box center [57, 114] width 103 height 21
click at [57, 115] on div at bounding box center [57, 115] width 103 height 19
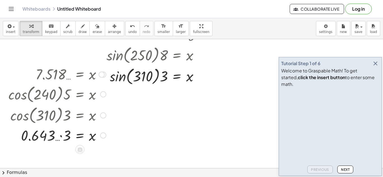
click at [66, 134] on div at bounding box center [57, 135] width 103 height 19
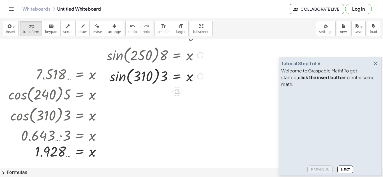
click at [125, 85] on div at bounding box center [158, 75] width 109 height 21
click at [121, 71] on div at bounding box center [158, 75] width 109 height 21
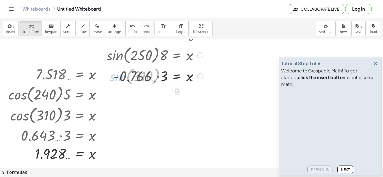
click at [152, 76] on div at bounding box center [158, 75] width 109 height 19
click at [160, 79] on div at bounding box center [158, 75] width 109 height 19
click at [375, 67] on icon "button" at bounding box center [375, 63] width 7 height 7
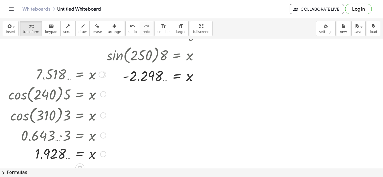
click at [102, 95] on div at bounding box center [103, 94] width 6 height 6
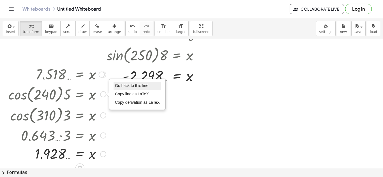
click at [123, 86] on span "Go back to this line" at bounding box center [131, 85] width 33 height 4
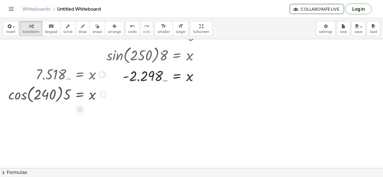
click at [103, 94] on div "Go back to this line Copy line as LaTeX Copy derivation as LaTeX" at bounding box center [103, 94] width 6 height 6
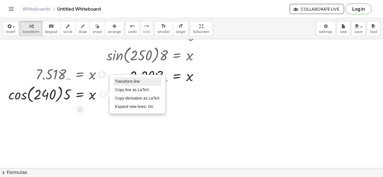
click at [127, 82] on span "Transform line" at bounding box center [127, 81] width 25 height 4
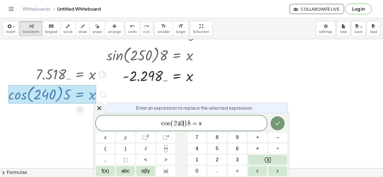
click at [184, 124] on span "( 2 4 0 ​ )" at bounding box center [178, 124] width 17 height 8
click at [277, 126] on icon "Done" at bounding box center [277, 123] width 7 height 7
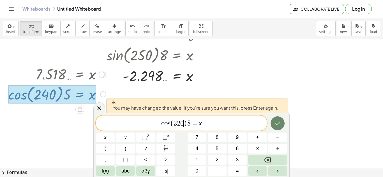
click at [277, 126] on icon "Done" at bounding box center [277, 123] width 7 height 7
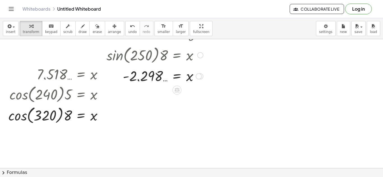
click at [199, 56] on div at bounding box center [200, 55] width 6 height 6
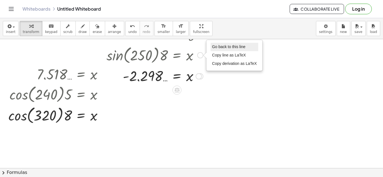
click at [219, 47] on span "Go back to this line" at bounding box center [228, 47] width 33 height 4
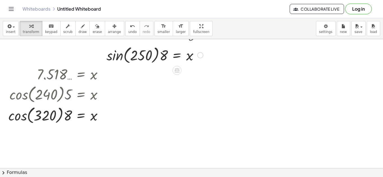
click at [200, 53] on div "Go back to this line Copy line as LaTeX Copy derivation as LaTeX" at bounding box center [200, 55] width 6 height 6
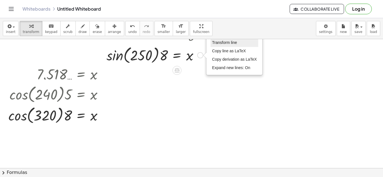
click at [216, 45] on span "Transform line" at bounding box center [224, 42] width 25 height 4
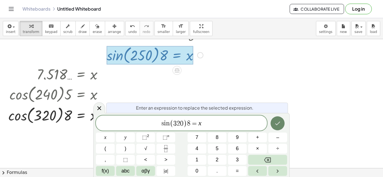
click at [272, 124] on button "Done" at bounding box center [277, 124] width 14 height 14
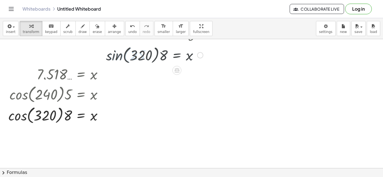
click at [111, 55] on div at bounding box center [158, 54] width 110 height 21
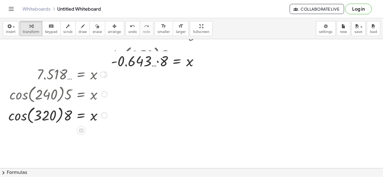
click at [10, 114] on div at bounding box center [58, 114] width 104 height 21
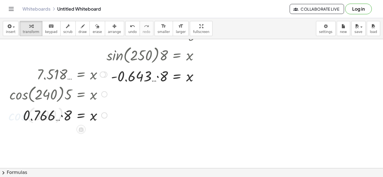
click at [57, 119] on div at bounding box center [58, 115] width 103 height 19
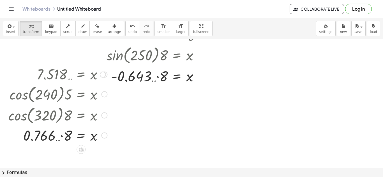
click at [58, 141] on div at bounding box center [58, 135] width 104 height 19
click at [63, 133] on div at bounding box center [58, 135] width 104 height 19
click at [156, 70] on div at bounding box center [158, 75] width 109 height 19
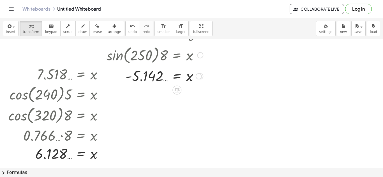
click at [203, 57] on div at bounding box center [158, 54] width 109 height 21
click at [199, 54] on div at bounding box center [200, 55] width 6 height 6
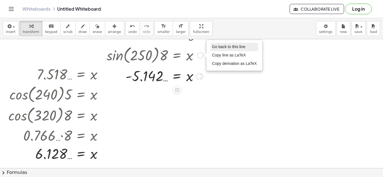
click at [222, 50] on li "Go back to this line" at bounding box center [234, 47] width 48 height 8
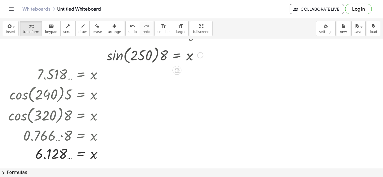
click at [194, 58] on div at bounding box center [158, 54] width 109 height 21
click at [196, 57] on div at bounding box center [158, 54] width 109 height 21
click at [201, 53] on div "Go back to this line Copy line as LaTeX Copy derivation as LaTeX" at bounding box center [200, 55] width 6 height 6
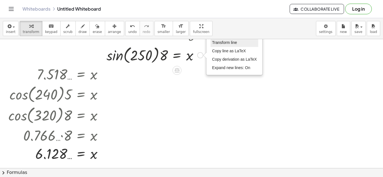
click at [216, 45] on span "Transform line" at bounding box center [224, 42] width 25 height 4
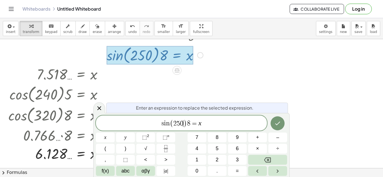
click at [182, 123] on span "0" at bounding box center [181, 123] width 3 height 7
click at [193, 122] on span "=" at bounding box center [194, 123] width 8 height 7
click at [280, 124] on icon "Done" at bounding box center [277, 123] width 7 height 7
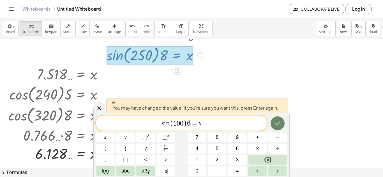
click at [280, 122] on icon "Done" at bounding box center [277, 124] width 5 height 4
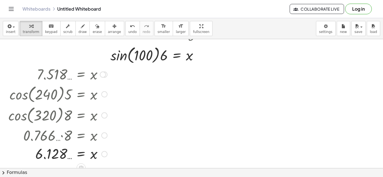
click at [98, 150] on div at bounding box center [58, 154] width 104 height 18
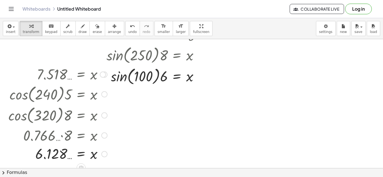
click at [103, 118] on div at bounding box center [104, 116] width 6 height 6
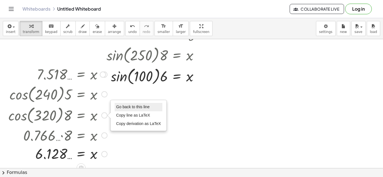
click at [118, 104] on li "Go back to this line" at bounding box center [139, 107] width 48 height 8
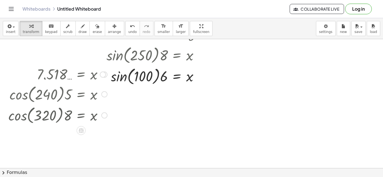
click at [101, 117] on div at bounding box center [58, 114] width 104 height 21
click at [110, 112] on div at bounding box center [58, 114] width 104 height 21
click at [105, 115] on div "Go back to this line Copy line as LaTeX Copy derivation as LaTeX" at bounding box center [104, 116] width 6 height 6
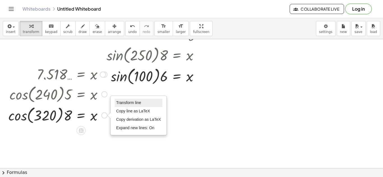
click at [118, 103] on span "Transform line" at bounding box center [128, 103] width 25 height 4
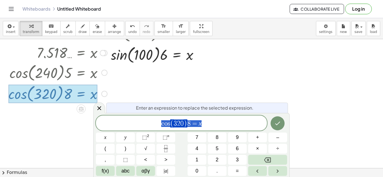
scroll to position [162, 0]
click at [184, 122] on span "( 1 0 0 ​ )" at bounding box center [178, 124] width 17 height 8
click at [280, 125] on icon "Done" at bounding box center [277, 123] width 7 height 7
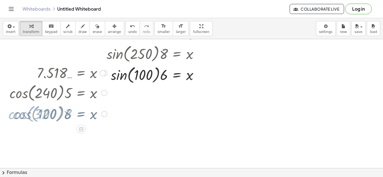
scroll to position [140, 0]
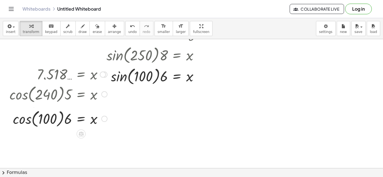
click at [28, 122] on div at bounding box center [58, 118] width 104 height 21
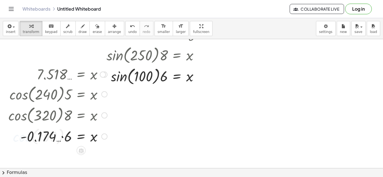
click at [66, 144] on div at bounding box center [58, 136] width 104 height 19
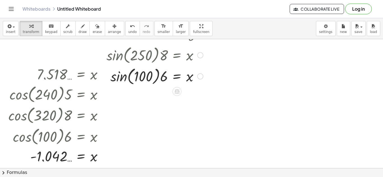
click at [116, 83] on div at bounding box center [158, 75] width 109 height 21
click at [153, 78] on div at bounding box center [158, 75] width 109 height 19
click at [157, 79] on div at bounding box center [158, 75] width 109 height 19
click at [104, 96] on div at bounding box center [104, 94] width 6 height 6
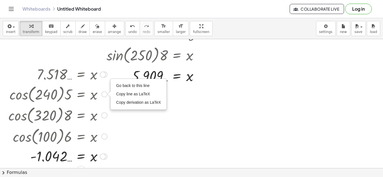
click at [118, 80] on div "Go back to this line Copy line as LaTeX Copy derivation as LaTeX" at bounding box center [138, 94] width 55 height 30
click at [119, 84] on span "Go back to this line" at bounding box center [132, 85] width 33 height 4
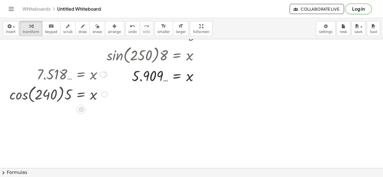
click at [104, 95] on div "Go back to this line Copy line as LaTeX Copy derivation as LaTeX" at bounding box center [104, 94] width 6 height 6
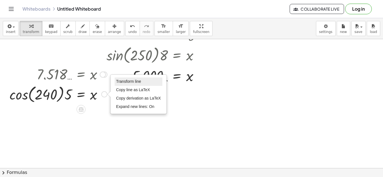
click at [117, 85] on li "Transform line" at bounding box center [139, 82] width 48 height 8
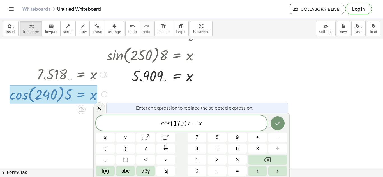
click at [276, 114] on div "Enter an expression to replace the selected expression. c o s ( 1 7 ​ 0 ) 7 = x…" at bounding box center [191, 145] width 196 height 64
click at [276, 117] on button "Done" at bounding box center [277, 124] width 14 height 14
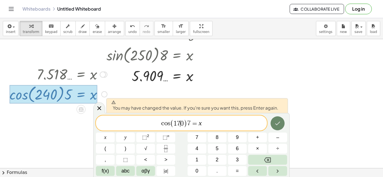
click at [276, 117] on button "Done" at bounding box center [277, 124] width 14 height 14
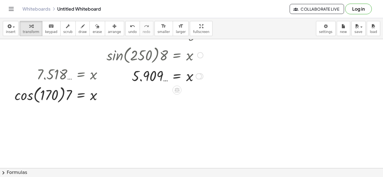
click at [204, 56] on div at bounding box center [158, 54] width 109 height 21
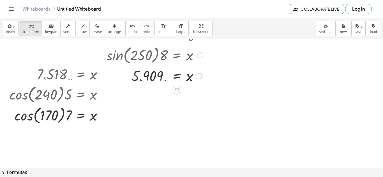
click at [198, 54] on div at bounding box center [200, 55] width 6 height 6
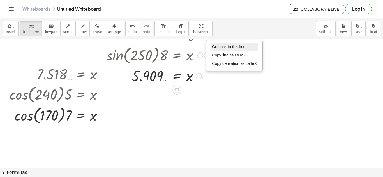
click at [213, 47] on span "Go back to this line" at bounding box center [228, 47] width 33 height 4
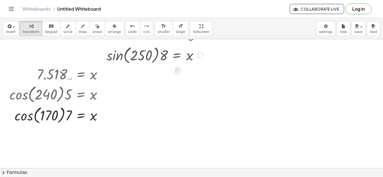
click at [200, 55] on div "Go back to this line Copy line as LaTeX Copy derivation as LaTeX" at bounding box center [200, 55] width 6 height 6
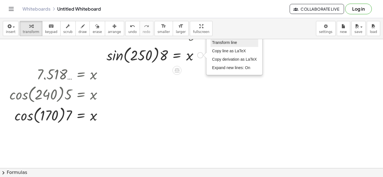
click at [217, 45] on li "Transform line" at bounding box center [234, 43] width 48 height 8
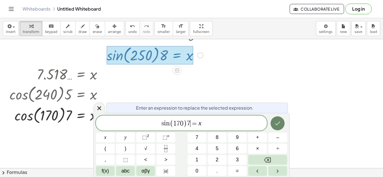
click at [280, 124] on icon "Done" at bounding box center [277, 123] width 7 height 7
click at [280, 125] on icon "Done" at bounding box center [277, 123] width 7 height 7
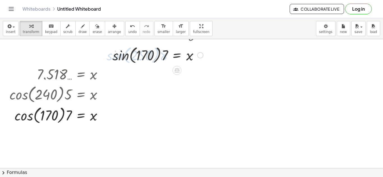
click at [115, 55] on div at bounding box center [161, 54] width 103 height 21
click at [25, 120] on div at bounding box center [58, 114] width 103 height 21
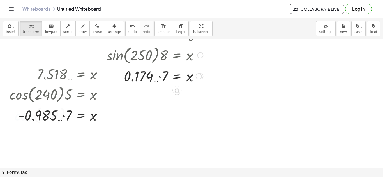
click at [159, 76] on div at bounding box center [158, 75] width 109 height 19
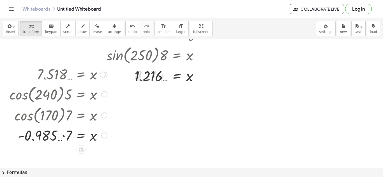
click at [66, 132] on div at bounding box center [58, 135] width 103 height 19
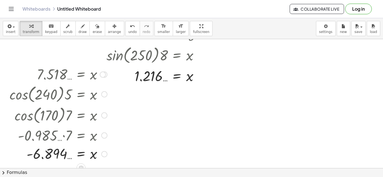
click at [108, 96] on div at bounding box center [58, 93] width 103 height 21
click at [104, 96] on div at bounding box center [104, 94] width 6 height 6
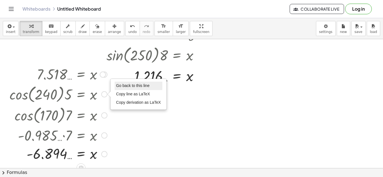
click at [116, 87] on li "Go back to this line" at bounding box center [139, 86] width 48 height 8
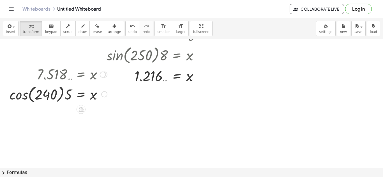
click at [105, 95] on div "Go back to this line Copy line as LaTeX Copy derivation as LaTeX" at bounding box center [104, 94] width 6 height 6
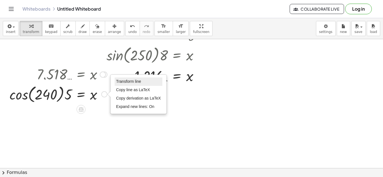
click at [122, 84] on span "Transform line" at bounding box center [128, 81] width 25 height 4
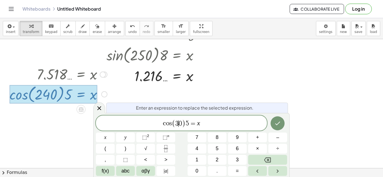
click at [187, 124] on span "5" at bounding box center [186, 123] width 3 height 7
click at [115, 133] on div at bounding box center [105, 138] width 19 height 10
click at [275, 127] on button "Done" at bounding box center [277, 124] width 14 height 14
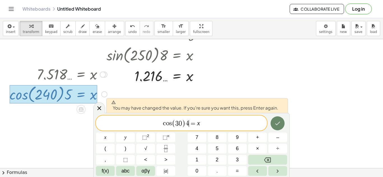
click at [280, 127] on button "Done" at bounding box center [277, 124] width 14 height 14
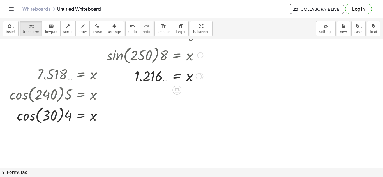
click at [200, 55] on div at bounding box center [200, 55] width 6 height 6
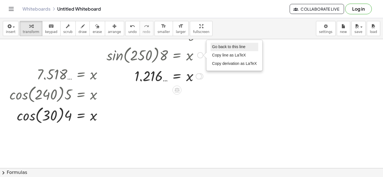
click at [222, 46] on span "Go back to this line" at bounding box center [228, 47] width 33 height 4
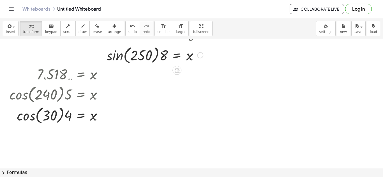
click at [201, 57] on div "Go back to this line Copy line as LaTeX Copy derivation as LaTeX" at bounding box center [200, 55] width 6 height 6
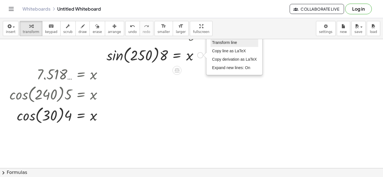
click at [221, 42] on span "Transform line" at bounding box center [224, 42] width 25 height 4
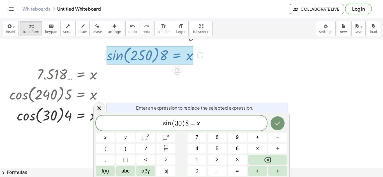
click at [183, 122] on span ")" at bounding box center [183, 124] width 4 height 8
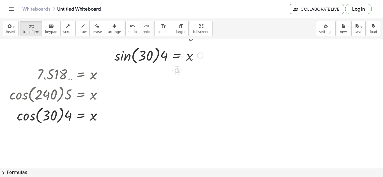
click at [123, 61] on div at bounding box center [158, 54] width 109 height 21
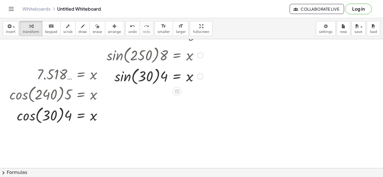
click at [124, 72] on div at bounding box center [158, 75] width 109 height 21
click at [37, 115] on div at bounding box center [58, 114] width 103 height 21
click at [29, 115] on div at bounding box center [58, 114] width 103 height 21
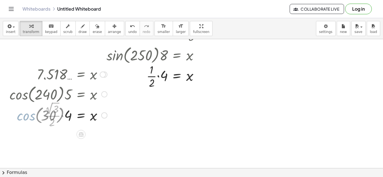
click at [63, 117] on div at bounding box center [58, 115] width 103 height 29
click at [57, 108] on div at bounding box center [58, 115] width 103 height 29
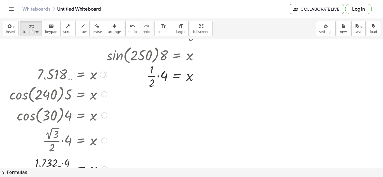
click at [59, 141] on div at bounding box center [58, 140] width 103 height 29
click at [60, 162] on div at bounding box center [58, 169] width 103 height 28
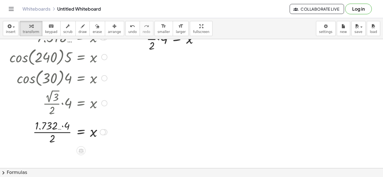
scroll to position [178, 0]
click at [63, 125] on div at bounding box center [58, 132] width 103 height 28
click at [53, 138] on div at bounding box center [58, 132] width 103 height 28
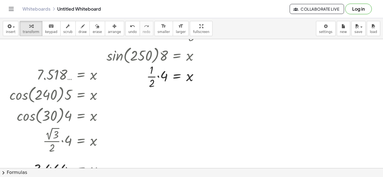
scroll to position [139, 0]
click at [160, 76] on div at bounding box center [158, 77] width 109 height 28
click at [156, 78] on div at bounding box center [158, 77] width 109 height 28
click at [165, 80] on div at bounding box center [158, 76] width 109 height 18
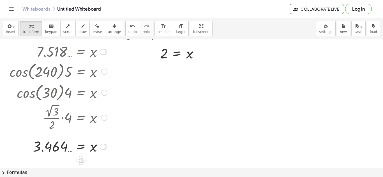
click at [108, 73] on div at bounding box center [58, 71] width 103 height 21
click at [111, 71] on div "· cos ( , 20 ) · 8 = x · 0.940 … · 8 = x 7.518 … = x · cos ( , 240 ) · 5 = x · …" at bounding box center [56, 99] width 110 height 116
click at [108, 71] on div at bounding box center [58, 71] width 103 height 21
click at [107, 71] on div at bounding box center [104, 72] width 6 height 6
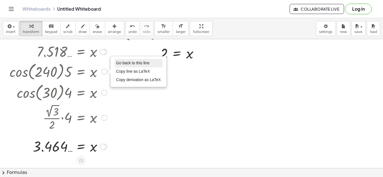
click at [127, 63] on span "Go back to this line" at bounding box center [132, 63] width 33 height 4
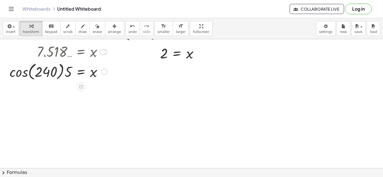
click at [104, 72] on div "Go back to this line Copy line as LaTeX Copy derivation as LaTeX" at bounding box center [104, 72] width 6 height 6
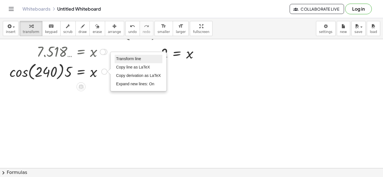
click at [125, 60] on span "Transform line" at bounding box center [128, 59] width 25 height 4
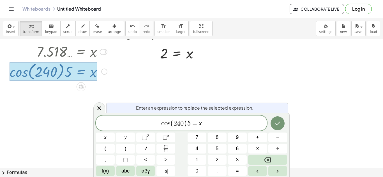
click at [188, 125] on span "5" at bounding box center [188, 123] width 3 height 7
click at [185, 125] on span ")" at bounding box center [185, 124] width 4 height 8
click at [194, 123] on span "=" at bounding box center [194, 123] width 8 height 7
click at [282, 123] on button "Done" at bounding box center [277, 124] width 14 height 14
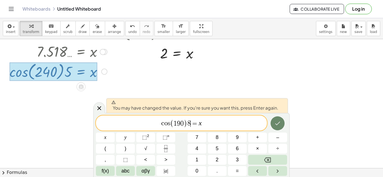
click at [281, 123] on button "Done" at bounding box center [277, 124] width 14 height 14
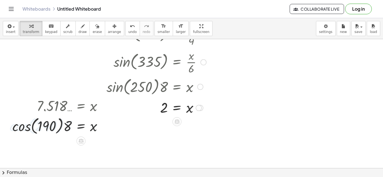
scroll to position [108, 0]
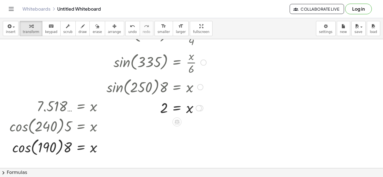
click at [201, 89] on div at bounding box center [200, 87] width 6 height 6
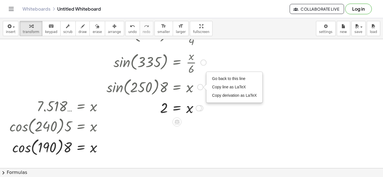
click at [217, 73] on div "Go back to this line Copy line as LaTeX Copy derivation as LaTeX" at bounding box center [233, 87] width 55 height 30
click at [216, 81] on li "Go back to this line" at bounding box center [234, 79] width 48 height 8
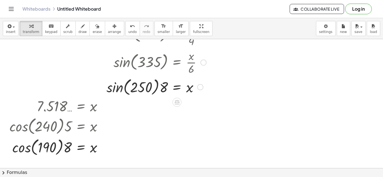
click at [202, 87] on div "Go back to this line Copy line as LaTeX Copy derivation as LaTeX" at bounding box center [200, 87] width 6 height 6
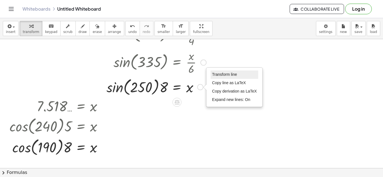
click at [215, 74] on span "Transform line" at bounding box center [224, 74] width 25 height 4
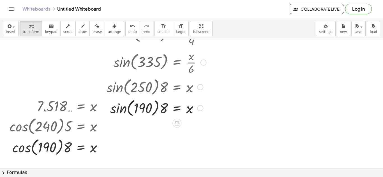
click at [122, 96] on div at bounding box center [158, 86] width 109 height 21
click at [121, 108] on div at bounding box center [158, 107] width 109 height 21
click at [30, 140] on div at bounding box center [58, 146] width 103 height 21
click at [27, 148] on div at bounding box center [58, 146] width 103 height 21
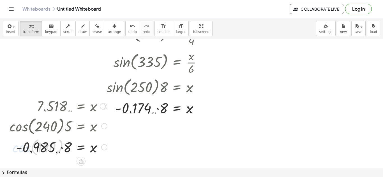
click at [62, 151] on div at bounding box center [58, 147] width 103 height 19
click at [166, 108] on div at bounding box center [158, 107] width 109 height 19
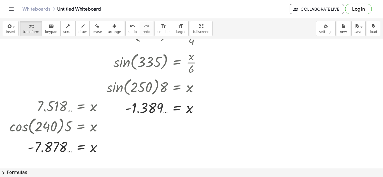
click at [191, 8] on div "Whiteboards Untitled Whiteboard" at bounding box center [155, 9] width 267 height 6
click at [102, 126] on div at bounding box center [104, 126] width 6 height 6
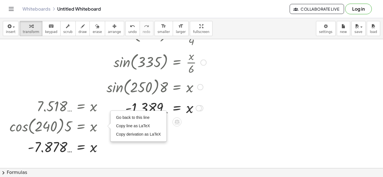
click at [129, 107] on div at bounding box center [158, 108] width 109 height 18
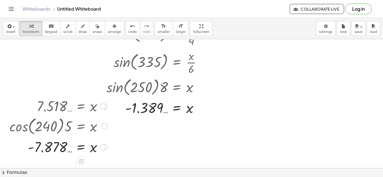
click at [100, 125] on div at bounding box center [58, 125] width 103 height 21
click at [103, 125] on div "Go back to this line Copy line as LaTeX Copy derivation as LaTeX" at bounding box center [104, 126] width 6 height 6
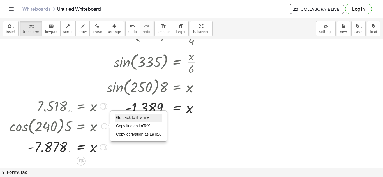
click at [120, 117] on span "Go back to this line" at bounding box center [132, 117] width 33 height 4
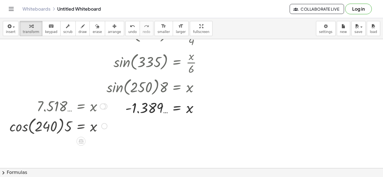
click at [106, 125] on div "Go back to this line Copy line as LaTeX Copy derivation as LaTeX" at bounding box center [104, 126] width 6 height 6
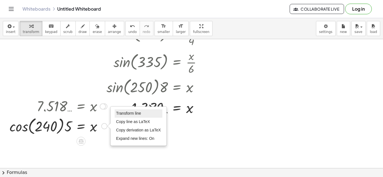
click at [124, 114] on span "Transform line" at bounding box center [128, 113] width 25 height 4
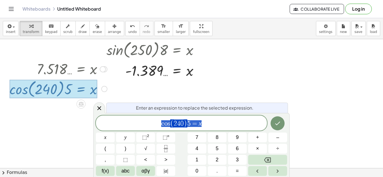
scroll to position [146, 0]
click at [278, 121] on icon "Done" at bounding box center [277, 123] width 7 height 7
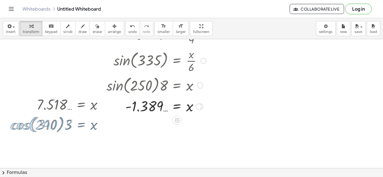
scroll to position [108, 0]
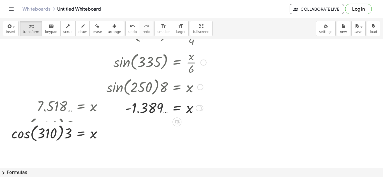
click at [200, 88] on div at bounding box center [200, 87] width 6 height 6
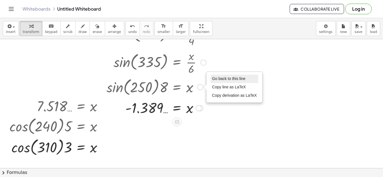
click at [213, 75] on li "Go back to this line" at bounding box center [234, 79] width 48 height 8
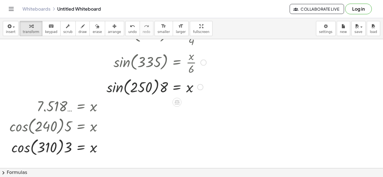
click at [202, 87] on div "Go back to this line Copy line as LaTeX Copy derivation as LaTeX" at bounding box center [200, 87] width 6 height 6
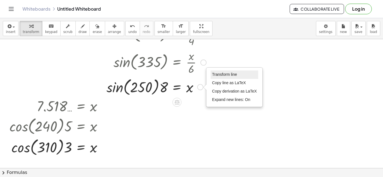
click at [215, 72] on li "Transform line" at bounding box center [234, 75] width 48 height 8
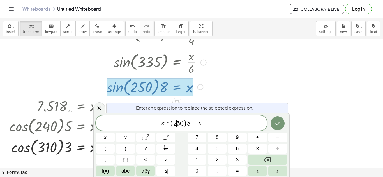
click at [188, 123] on span "8" at bounding box center [188, 123] width 3 height 7
click at [186, 123] on span ")" at bounding box center [185, 124] width 4 height 8
click at [273, 123] on button "Done" at bounding box center [277, 124] width 14 height 14
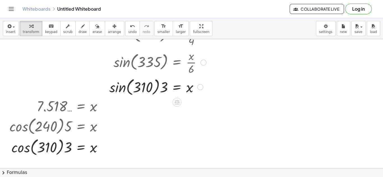
click at [121, 96] on div at bounding box center [158, 86] width 109 height 21
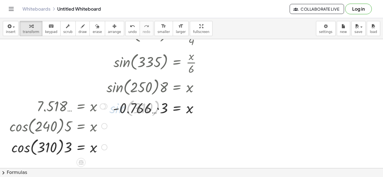
click at [41, 145] on div at bounding box center [58, 146] width 103 height 21
click at [21, 146] on div at bounding box center [58, 146] width 103 height 21
click at [67, 145] on div at bounding box center [58, 147] width 103 height 19
click at [164, 108] on div at bounding box center [158, 107] width 109 height 19
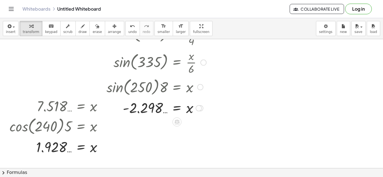
click at [283, 87] on div at bounding box center [191, 124] width 383 height 387
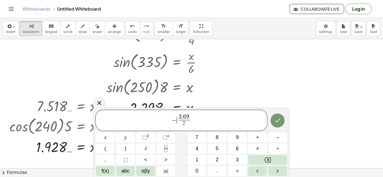
click at [174, 122] on span "−" at bounding box center [173, 120] width 5 height 7
click at [300, 123] on div at bounding box center [191, 124] width 383 height 387
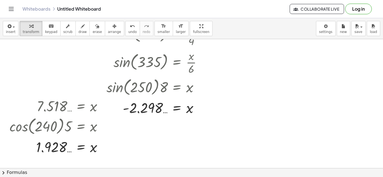
click at [236, 110] on div at bounding box center [191, 124] width 383 height 387
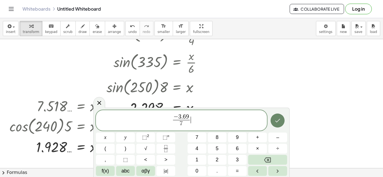
click at [277, 117] on button "Done" at bounding box center [277, 121] width 14 height 14
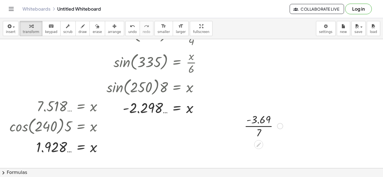
click at [258, 127] on div at bounding box center [263, 126] width 44 height 28
click at [281, 128] on div at bounding box center [280, 126] width 6 height 6
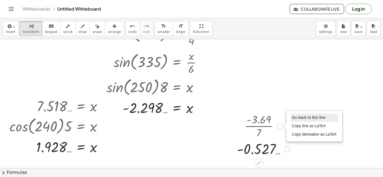
click at [291, 115] on li "Go back to this line" at bounding box center [314, 118] width 48 height 8
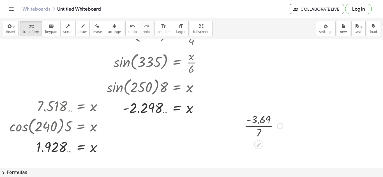
click at [279, 126] on div "Go back to this line Copy line as LaTeX Copy derivation as LaTeX" at bounding box center [280, 126] width 6 height 6
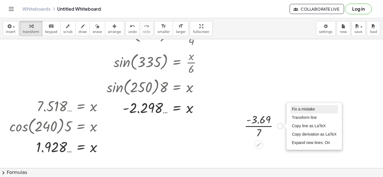
click at [297, 111] on span "Fix a mistake" at bounding box center [303, 109] width 23 height 4
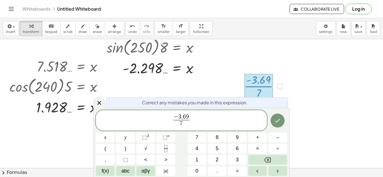
scroll to position [149, 0]
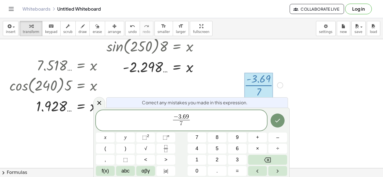
click at [183, 123] on span "7" at bounding box center [181, 124] width 17 height 8
click at [165, 123] on span "− 3 . 6 9 7 ​ ​" at bounding box center [181, 121] width 171 height 15
click at [109, 168] on button "f(x)" at bounding box center [105, 171] width 19 height 10
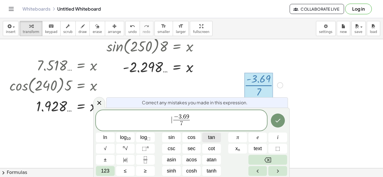
click at [210, 139] on span "tan" at bounding box center [211, 138] width 7 height 8
click at [178, 135] on button "sin" at bounding box center [171, 138] width 19 height 10
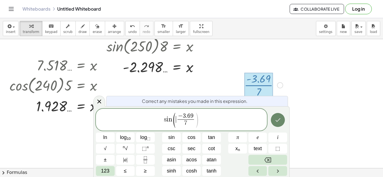
click at [271, 122] on button "Done" at bounding box center [278, 120] width 14 height 14
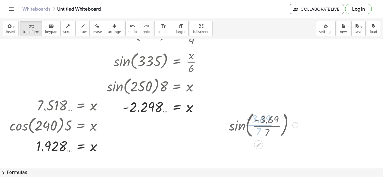
scroll to position [108, 0]
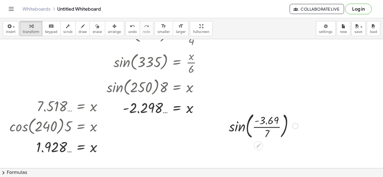
click at [236, 137] on div at bounding box center [263, 126] width 75 height 30
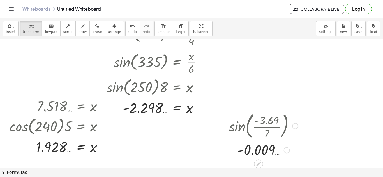
click at [298, 127] on div at bounding box center [295, 126] width 6 height 6
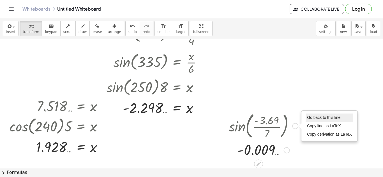
click at [312, 120] on li "Go back to this line" at bounding box center [329, 118] width 48 height 8
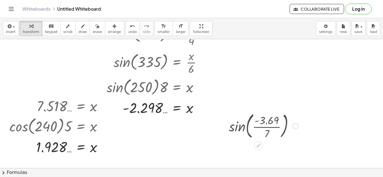
click at [298, 127] on div at bounding box center [263, 126] width 75 height 30
click at [297, 127] on div "Go back to this line Copy line as LaTeX Copy derivation as LaTeX" at bounding box center [295, 126] width 6 height 6
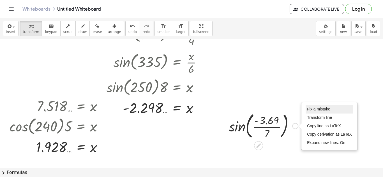
click at [322, 105] on li "Fix a mistake" at bounding box center [329, 109] width 48 height 8
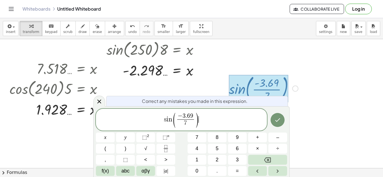
scroll to position [150, 0]
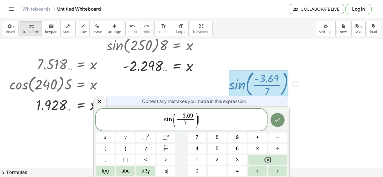
click at [172, 118] on span "(" at bounding box center [174, 120] width 4 height 17
click at [108, 166] on button "f(x)" at bounding box center [105, 171] width 19 height 10
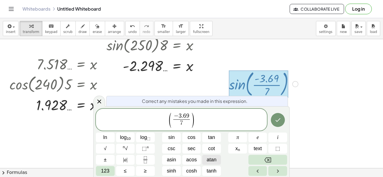
click at [209, 160] on span "atan" at bounding box center [211, 160] width 10 height 8
click at [189, 123] on span "7 ​" at bounding box center [188, 124] width 17 height 8
click at [273, 119] on button "Done" at bounding box center [278, 120] width 14 height 14
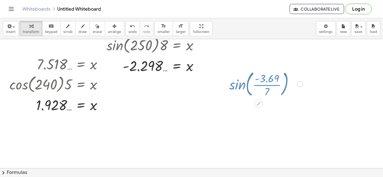
click at [275, 118] on div at bounding box center [191, 82] width 383 height 387
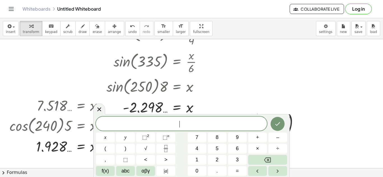
scroll to position [108, 0]
click at [96, 111] on icon at bounding box center [99, 109] width 7 height 7
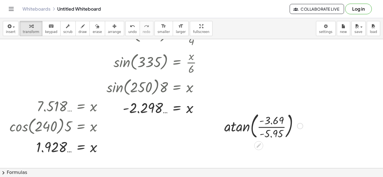
click at [242, 126] on div at bounding box center [263, 126] width 84 height 30
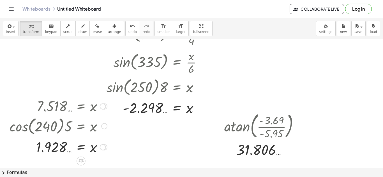
click at [104, 126] on div at bounding box center [104, 126] width 6 height 6
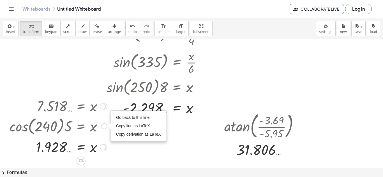
click at [120, 113] on div "Go back to this line Copy line as LaTeX Copy derivation as LaTeX" at bounding box center [138, 126] width 55 height 30
click at [119, 119] on span "Go back to this line" at bounding box center [132, 117] width 33 height 4
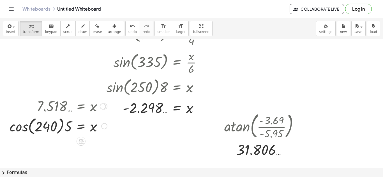
click at [106, 126] on div "Go back to this line Copy line as LaTeX Copy derivation as LaTeX" at bounding box center [104, 126] width 6 height 6
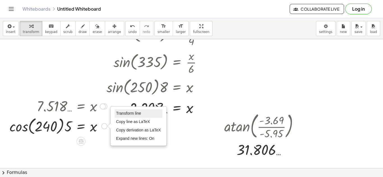
click at [127, 115] on span "Transform line" at bounding box center [128, 113] width 25 height 4
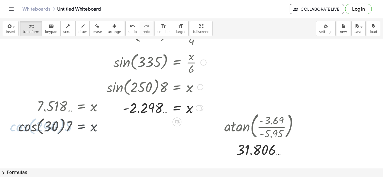
scroll to position [108, 0]
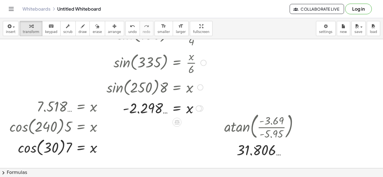
click at [201, 88] on div at bounding box center [200, 88] width 6 height 6
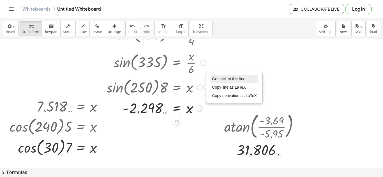
click at [213, 78] on span "Go back to this line" at bounding box center [228, 79] width 33 height 4
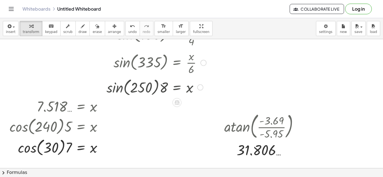
click at [203, 87] on div "Go back to this line Copy line as LaTeX Copy derivation as LaTeX" at bounding box center [200, 88] width 6 height 6
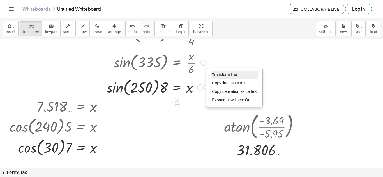
click at [220, 72] on li "Transform line" at bounding box center [234, 75] width 48 height 8
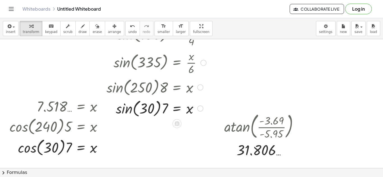
click at [124, 112] on div at bounding box center [158, 107] width 109 height 21
click at [25, 150] on div at bounding box center [58, 147] width 103 height 21
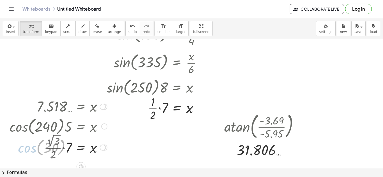
click at [66, 147] on div at bounding box center [58, 147] width 103 height 29
click at [159, 108] on div at bounding box center [158, 108] width 109 height 28
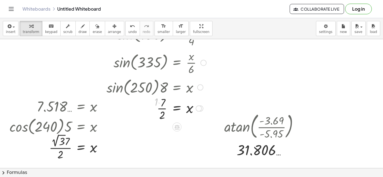
click at [152, 100] on div at bounding box center [158, 108] width 109 height 28
click at [160, 115] on div at bounding box center [158, 108] width 109 height 28
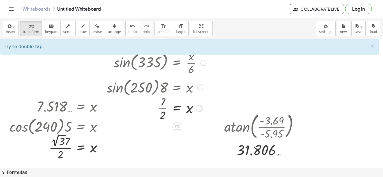
click at [166, 111] on div at bounding box center [158, 108] width 109 height 28
click at [60, 139] on div at bounding box center [58, 147] width 103 height 29
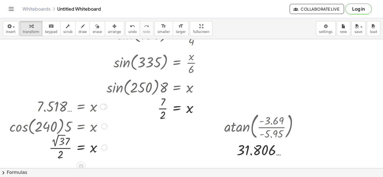
click at [60, 139] on div at bounding box center [58, 147] width 103 height 28
click at [155, 114] on div at bounding box center [158, 108] width 109 height 28
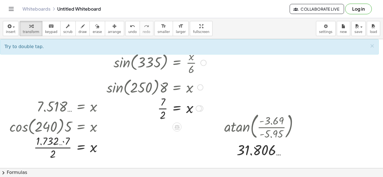
click at [161, 109] on div at bounding box center [158, 108] width 109 height 28
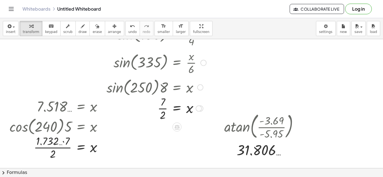
click at [161, 109] on div at bounding box center [158, 108] width 109 height 28
click at [67, 138] on div at bounding box center [58, 147] width 103 height 28
click at [64, 148] on div at bounding box center [58, 147] width 103 height 28
click at [64, 148] on div at bounding box center [58, 147] width 103 height 18
click at [105, 128] on div at bounding box center [104, 127] width 6 height 6
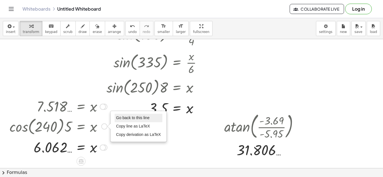
click at [121, 116] on span "Go back to this line" at bounding box center [132, 118] width 33 height 4
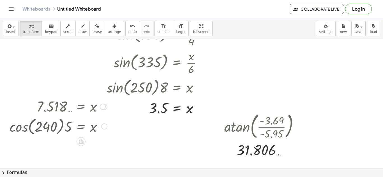
click at [103, 129] on div "Go back to this line Copy line as LaTeX Copy derivation as LaTeX" at bounding box center [104, 127] width 6 height 6
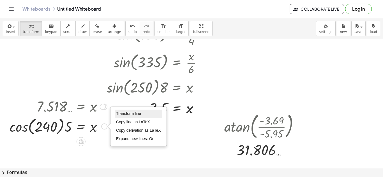
click at [123, 115] on span "Transform line" at bounding box center [128, 113] width 25 height 4
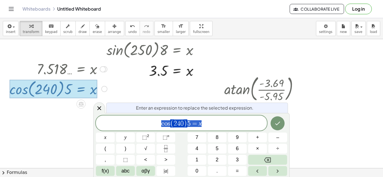
scroll to position [146, 0]
click at [175, 123] on span "2" at bounding box center [174, 123] width 3 height 7
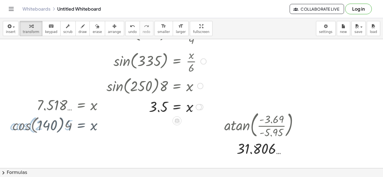
scroll to position [108, 0]
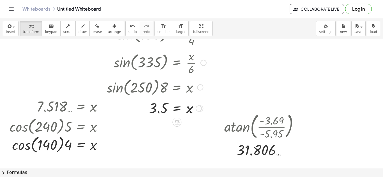
click at [204, 84] on div at bounding box center [158, 86] width 109 height 21
click at [202, 86] on div at bounding box center [200, 88] width 6 height 6
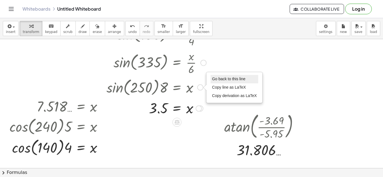
click at [217, 76] on li "Go back to this line" at bounding box center [234, 79] width 48 height 8
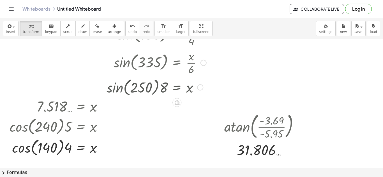
click at [201, 86] on div "Go back to this line Copy line as LaTeX Copy derivation as LaTeX" at bounding box center [200, 88] width 6 height 6
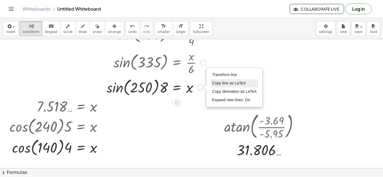
click at [210, 80] on li "Copy line as LaTeX" at bounding box center [234, 83] width 48 height 8
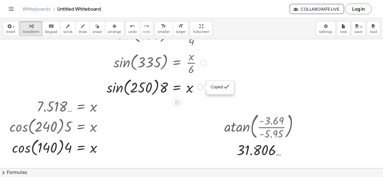
click at [195, 89] on div at bounding box center [158, 86] width 109 height 21
click at [198, 88] on div "Copied done" at bounding box center [200, 88] width 6 height 6
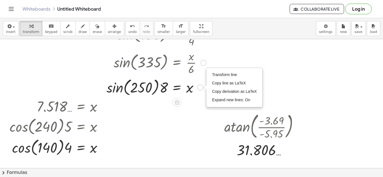
click at [209, 77] on div "Transform line Copy line as LaTeX Copy derivation as LaTeX Expand new lines: On" at bounding box center [233, 87] width 55 height 39
click at [213, 74] on span "Transform line" at bounding box center [224, 75] width 25 height 4
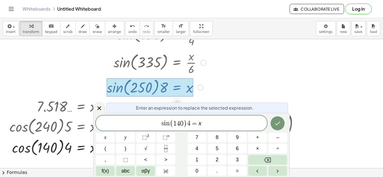
click at [279, 113] on div "Enter an expression to replace the selected expression." at bounding box center [196, 108] width 181 height 10
click at [276, 118] on button "Done" at bounding box center [277, 124] width 14 height 14
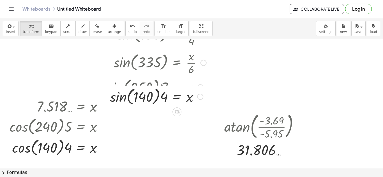
click at [177, 6] on div "asin ( , · x · 4 ) = 50 Go back to this line Copy line as LaTeX Copy derivation…" at bounding box center [177, 6] width 0 height 0
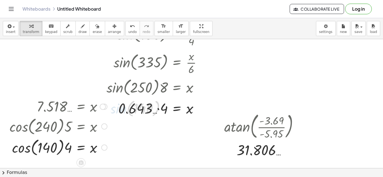
click at [30, 138] on div at bounding box center [58, 147] width 103 height 21
click at [22, 146] on div at bounding box center [58, 147] width 103 height 21
click at [53, 148] on div at bounding box center [58, 147] width 103 height 19
click at [63, 148] on div at bounding box center [58, 147] width 103 height 19
click at [155, 106] on div at bounding box center [158, 108] width 109 height 19
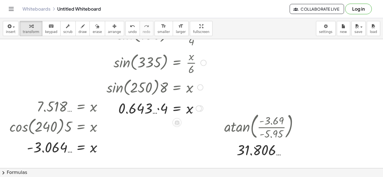
click at [158, 108] on div at bounding box center [158, 108] width 109 height 19
click at [297, 124] on div at bounding box center [263, 126] width 84 height 30
click at [299, 125] on div at bounding box center [300, 127] width 6 height 6
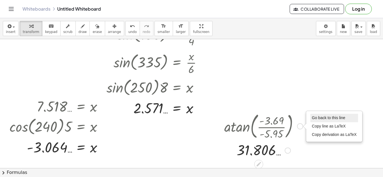
click at [311, 121] on li "Go back to this line" at bounding box center [334, 118] width 48 height 8
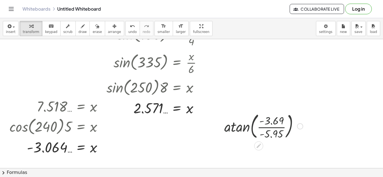
click at [301, 127] on div "Go back to this line Copy line as LaTeX Copy derivation as LaTeX" at bounding box center [300, 127] width 6 height 6
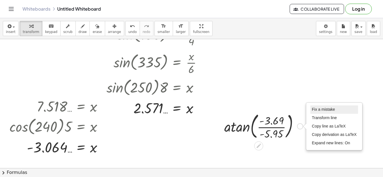
click at [318, 109] on span "Fix a mistake" at bounding box center [322, 109] width 23 height 4
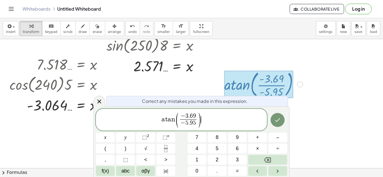
scroll to position [150, 0]
click at [196, 115] on span "− 3 . 6 9" at bounding box center [188, 116] width 17 height 6
click at [197, 119] on span ")" at bounding box center [199, 120] width 4 height 17
click at [197, 118] on span ")" at bounding box center [196, 120] width 4 height 17
click at [282, 122] on button "Done" at bounding box center [277, 120] width 14 height 14
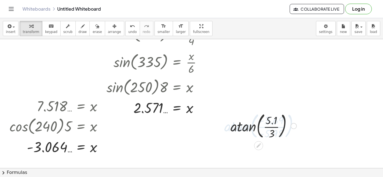
scroll to position [108, 0]
click at [256, 131] on div at bounding box center [263, 126] width 72 height 30
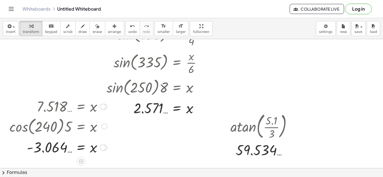
click at [107, 125] on div at bounding box center [104, 127] width 6 height 6
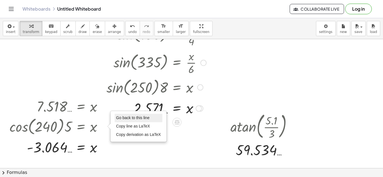
click at [124, 116] on span "Go back to this line" at bounding box center [132, 118] width 33 height 4
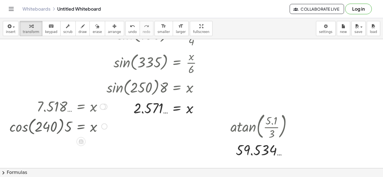
click at [98, 130] on div at bounding box center [58, 126] width 103 height 21
click at [105, 128] on div "Go back to this line Copy line as LaTeX Copy derivation as LaTeX" at bounding box center [104, 127] width 6 height 6
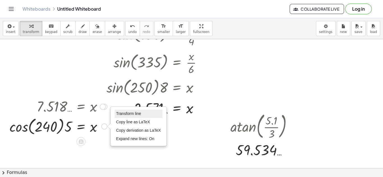
click at [123, 116] on span "Transform line" at bounding box center [128, 113] width 25 height 4
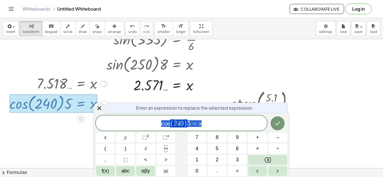
scroll to position [146, 0]
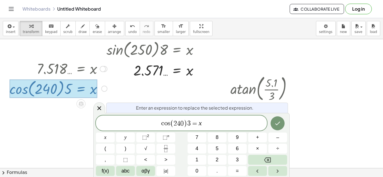
click at [183, 122] on span "0" at bounding box center [181, 123] width 3 height 7
click at [280, 124] on icon "Done" at bounding box center [277, 123] width 7 height 7
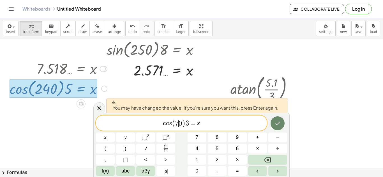
click at [280, 124] on icon "Done" at bounding box center [277, 123] width 7 height 7
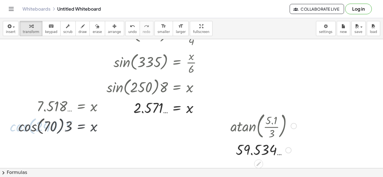
scroll to position [108, 0]
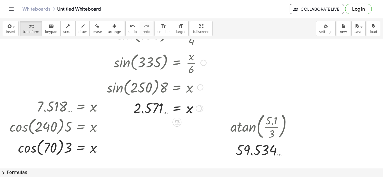
click at [201, 88] on div at bounding box center [200, 88] width 6 height 6
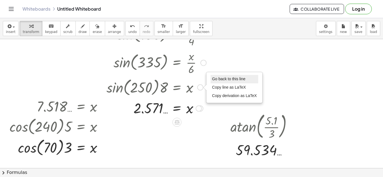
click at [227, 77] on span "Go back to this line" at bounding box center [228, 79] width 33 height 4
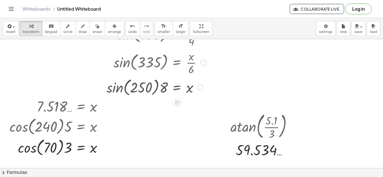
click at [204, 85] on div at bounding box center [158, 86] width 109 height 21
click at [203, 86] on div at bounding box center [158, 86] width 109 height 21
click at [201, 86] on div "Go back to this line Copy line as LaTeX Copy derivation as LaTeX" at bounding box center [200, 88] width 6 height 6
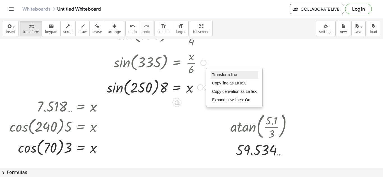
click at [229, 72] on li "Transform line" at bounding box center [234, 75] width 48 height 8
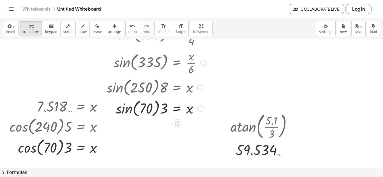
click at [129, 109] on div at bounding box center [158, 107] width 109 height 21
click at [157, 108] on div at bounding box center [158, 108] width 109 height 19
click at [20, 156] on div at bounding box center [58, 147] width 103 height 21
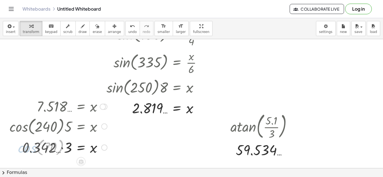
click at [61, 148] on div at bounding box center [58, 147] width 103 height 19
click at [199, 88] on div at bounding box center [200, 88] width 6 height 6
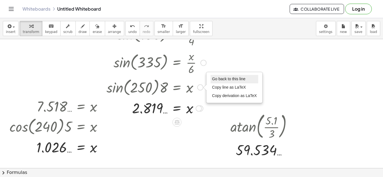
click at [211, 81] on li "Go back to this line" at bounding box center [234, 79] width 48 height 8
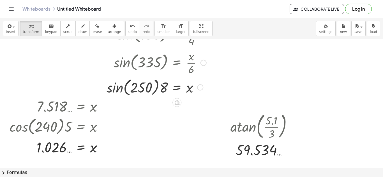
click at [199, 92] on div at bounding box center [158, 86] width 109 height 21
click at [201, 90] on div "Go back to this line Copy line as LaTeX Copy derivation as LaTeX" at bounding box center [200, 88] width 6 height 6
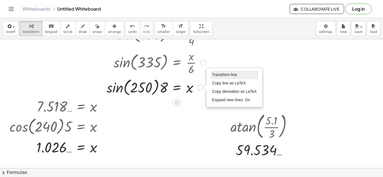
click at [225, 76] on span "Transform line" at bounding box center [224, 75] width 25 height 4
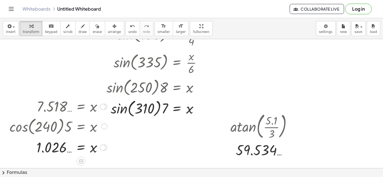
click at [104, 128] on div at bounding box center [104, 127] width 6 height 6
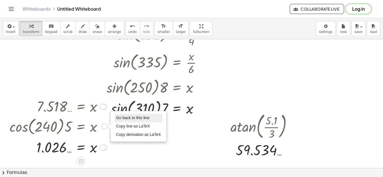
click at [116, 119] on span "Go back to this line" at bounding box center [132, 118] width 33 height 4
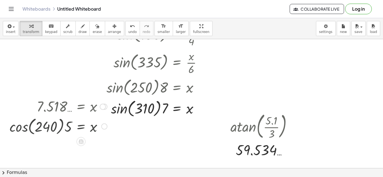
click at [105, 124] on div "Go back to this line Copy line as LaTeX Copy derivation as LaTeX" at bounding box center [104, 127] width 6 height 6
click at [29, 129] on div at bounding box center [59, 126] width 99 height 21
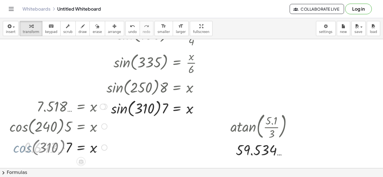
click at [111, 115] on div at bounding box center [158, 107] width 109 height 21
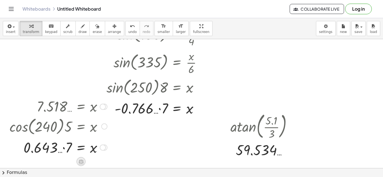
click at [79, 157] on div at bounding box center [80, 161] width 9 height 9
click at [62, 150] on div at bounding box center [58, 147] width 103 height 19
click at [148, 111] on div at bounding box center [158, 108] width 109 height 19
click at [158, 109] on div at bounding box center [158, 108] width 109 height 19
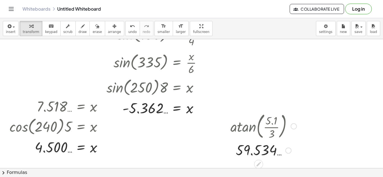
click at [257, 71] on div at bounding box center [191, 124] width 383 height 387
click at [243, 81] on div at bounding box center [191, 124] width 383 height 387
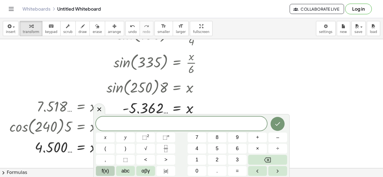
click at [106, 170] on span "f(x)" at bounding box center [105, 171] width 7 height 8
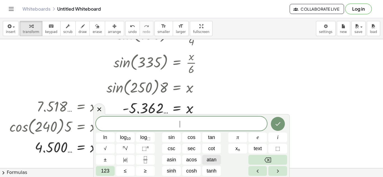
click at [212, 162] on span "atan" at bounding box center [211, 160] width 10 height 8
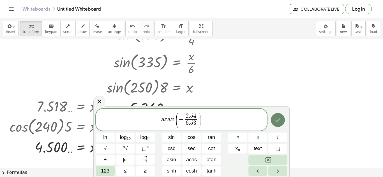
click at [274, 115] on button "Done" at bounding box center [278, 120] width 14 height 14
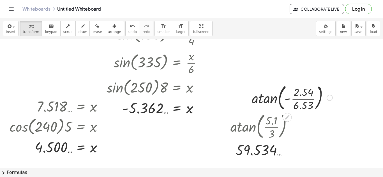
click at [329, 95] on div at bounding box center [329, 98] width 6 height 6
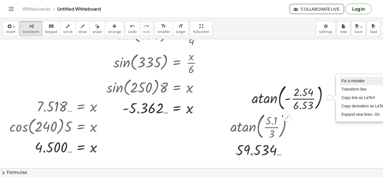
click at [349, 83] on span "Fix a mistake" at bounding box center [352, 81] width 23 height 4
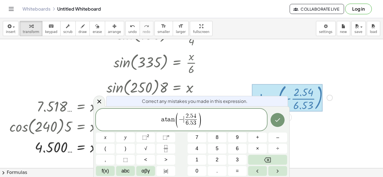
click at [181, 120] on span "−" at bounding box center [180, 119] width 5 height 7
click at [277, 118] on icon "Done" at bounding box center [277, 120] width 7 height 7
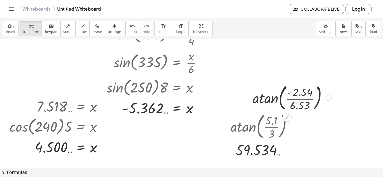
click at [290, 100] on div at bounding box center [292, 97] width 84 height 30
click at [261, 97] on div at bounding box center [292, 97] width 84 height 30
click at [294, 97] on div at bounding box center [292, 97] width 84 height 30
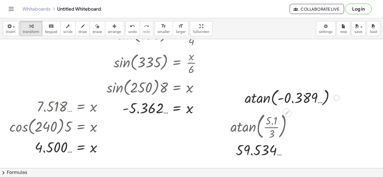
click at [262, 98] on div at bounding box center [292, 97] width 100 height 21
click at [103, 128] on div at bounding box center [104, 127] width 6 height 6
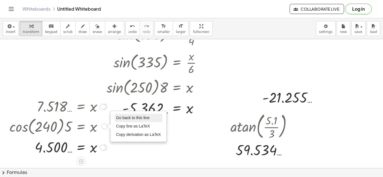
click at [122, 117] on span "Go back to this line" at bounding box center [132, 118] width 33 height 4
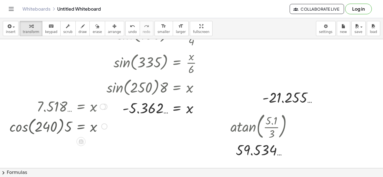
click at [104, 124] on div "Go back to this line Copy line as LaTeX Copy derivation as LaTeX" at bounding box center [104, 127] width 6 height 6
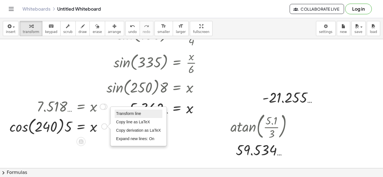
click at [134, 117] on li "Transform line" at bounding box center [139, 114] width 48 height 8
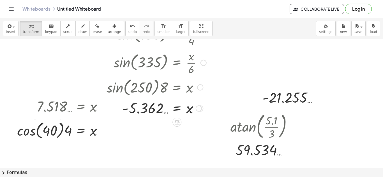
click at [198, 89] on div at bounding box center [200, 88] width 6 height 6
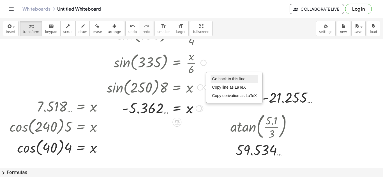
click at [216, 78] on span "Go back to this line" at bounding box center [228, 79] width 33 height 4
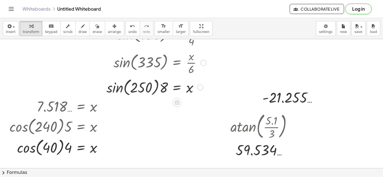
click at [202, 88] on div "Go back to this line Copy line as LaTeX Copy derivation as LaTeX" at bounding box center [200, 88] width 6 height 6
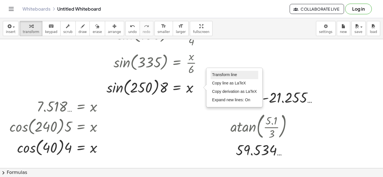
click at [228, 71] on li "Transform line" at bounding box center [234, 75] width 48 height 8
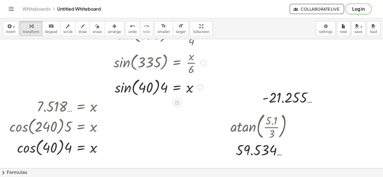
click at [124, 92] on div at bounding box center [158, 86] width 109 height 21
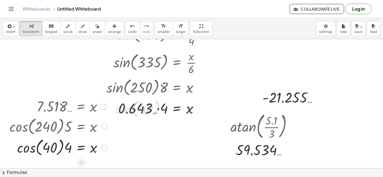
click at [23, 139] on div at bounding box center [58, 147] width 103 height 21
click at [28, 152] on div at bounding box center [58, 147] width 103 height 19
click at [64, 145] on div at bounding box center [58, 147] width 103 height 19
click at [155, 112] on div at bounding box center [158, 108] width 109 height 19
click at [157, 111] on div at bounding box center [158, 108] width 109 height 19
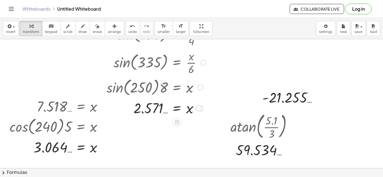
click at [203, 87] on div at bounding box center [200, 88] width 6 height 6
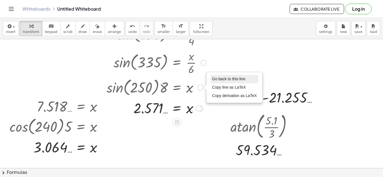
click at [220, 81] on span "Go back to this line" at bounding box center [228, 79] width 33 height 4
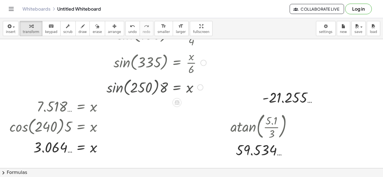
click at [202, 87] on div "Go back to this line Copy line as LaTeX Copy derivation as LaTeX" at bounding box center [200, 88] width 6 height 6
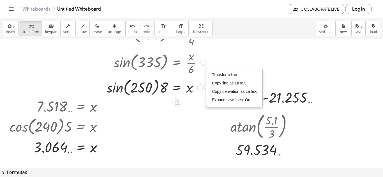
click at [217, 75] on span "Transform line" at bounding box center [224, 75] width 25 height 4
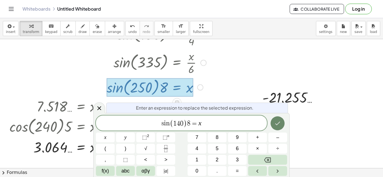
click at [282, 120] on button "Done" at bounding box center [277, 124] width 14 height 14
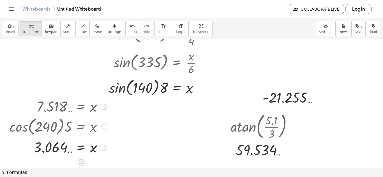
click at [102, 125] on div at bounding box center [104, 127] width 6 height 6
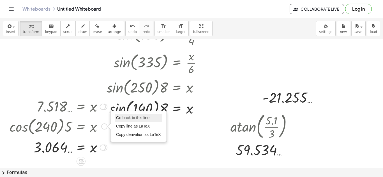
click at [116, 120] on span "Go back to this line" at bounding box center [132, 118] width 33 height 4
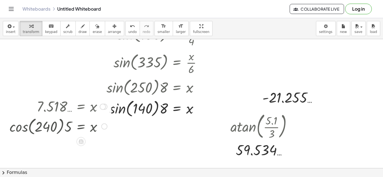
click at [108, 123] on div at bounding box center [58, 126] width 103 height 21
click at [107, 125] on div "Go back to this line Copy line as LaTeX Copy derivation as LaTeX" at bounding box center [104, 127] width 6 height 6
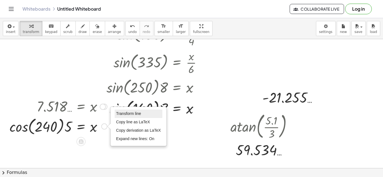
click at [129, 117] on li "Transform line" at bounding box center [139, 114] width 48 height 8
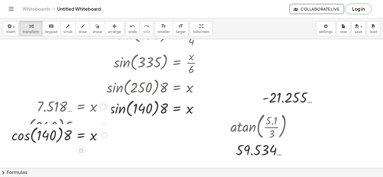
click at [13, 132] on div at bounding box center [58, 126] width 103 height 21
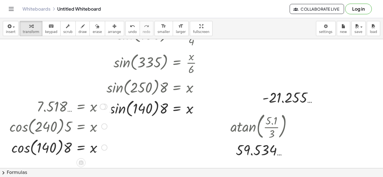
click at [22, 150] on div at bounding box center [58, 147] width 103 height 21
click at [135, 104] on div at bounding box center [158, 107] width 109 height 21
click at [126, 107] on div at bounding box center [158, 107] width 109 height 21
click at [115, 112] on div at bounding box center [158, 107] width 109 height 21
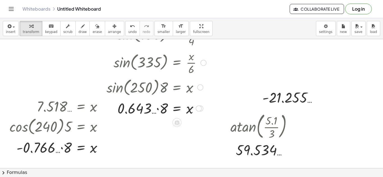
click at [158, 110] on div at bounding box center [158, 108] width 109 height 19
click at [67, 153] on div at bounding box center [58, 147] width 103 height 19
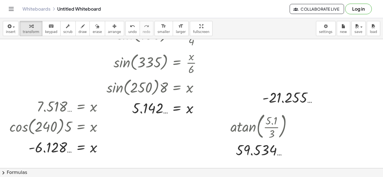
click at [58, 46] on div at bounding box center [191, 124] width 383 height 387
click at [290, 124] on div at bounding box center [263, 126] width 72 height 30
click at [292, 125] on div at bounding box center [293, 127] width 6 height 6
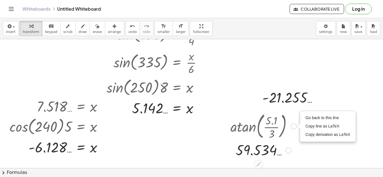
click at [301, 119] on div "Go back to this line Copy line as LaTeX Copy derivation as LaTeX" at bounding box center [327, 126] width 55 height 30
click at [306, 118] on span "Go back to this line" at bounding box center [321, 118] width 33 height 4
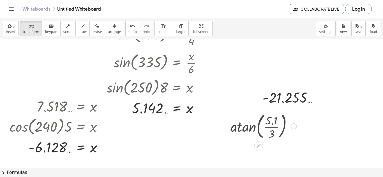
click at [289, 126] on div at bounding box center [263, 126] width 72 height 30
click at [291, 125] on div "Go back to this line Copy line as LaTeX Copy derivation as LaTeX" at bounding box center [293, 127] width 6 height 6
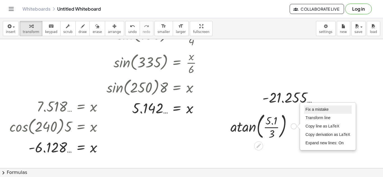
click at [309, 110] on span "Fix a mistake" at bounding box center [316, 109] width 23 height 4
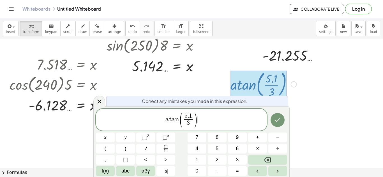
scroll to position [150, 0]
click at [190, 115] on span "1" at bounding box center [190, 116] width 3 height 6
click at [282, 123] on button "Done" at bounding box center [277, 120] width 14 height 14
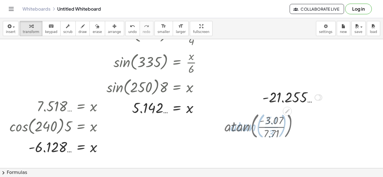
scroll to position [108, 0]
click at [233, 130] on div at bounding box center [263, 126] width 83 height 30
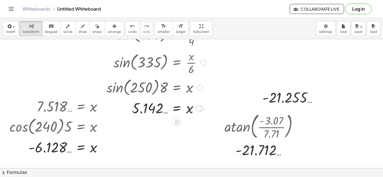
click at [197, 90] on div at bounding box center [158, 86] width 109 height 21
click at [198, 89] on div at bounding box center [200, 88] width 6 height 6
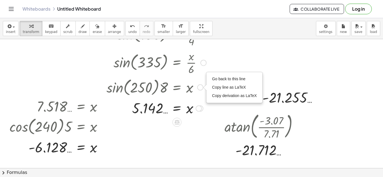
click at [208, 79] on div "Go back to this line Copy line as LaTeX Copy derivation as LaTeX" at bounding box center [233, 88] width 55 height 30
click at [212, 77] on span "Go back to this line" at bounding box center [228, 79] width 33 height 4
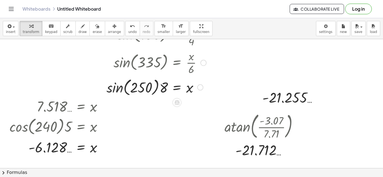
click at [202, 86] on div "Go back to this line Copy line as LaTeX Copy derivation as LaTeX" at bounding box center [200, 88] width 6 height 6
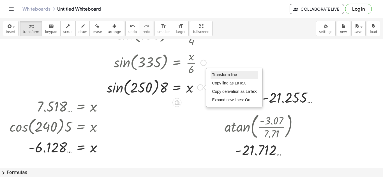
click at [232, 73] on span "Transform line" at bounding box center [224, 75] width 25 height 4
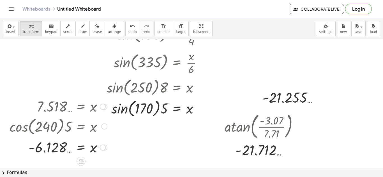
click at [100, 127] on div at bounding box center [58, 126] width 103 height 21
click at [106, 127] on div at bounding box center [104, 127] width 6 height 6
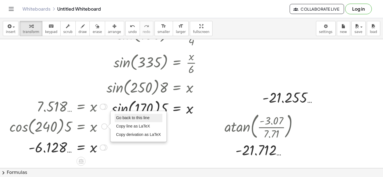
click at [128, 117] on span "Go back to this line" at bounding box center [132, 118] width 33 height 4
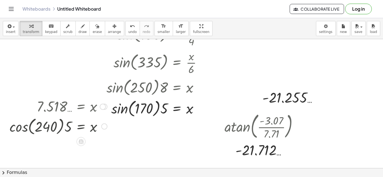
click at [102, 121] on div at bounding box center [58, 126] width 103 height 21
click at [103, 122] on div at bounding box center [58, 126] width 103 height 21
click at [105, 126] on div "Go back to this line Copy line as LaTeX Copy derivation as LaTeX" at bounding box center [104, 127] width 6 height 6
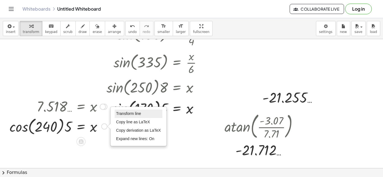
click at [125, 115] on span "Transform line" at bounding box center [128, 113] width 25 height 4
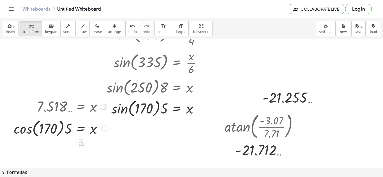
click at [81, 107] on div "· cos ( , 20 ) · 8 = x · 0.940 … · 8 = x 7.518 … = x · cos ( , 240 ) · 5 = x · …" at bounding box center [81, 107] width 0 height 0
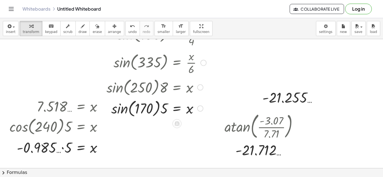
click at [128, 109] on div at bounding box center [158, 107] width 109 height 21
click at [130, 108] on div at bounding box center [158, 107] width 109 height 21
click at [130, 111] on div at bounding box center [158, 107] width 109 height 21
click at [125, 113] on div at bounding box center [158, 107] width 109 height 21
click at [158, 111] on div at bounding box center [158, 108] width 109 height 19
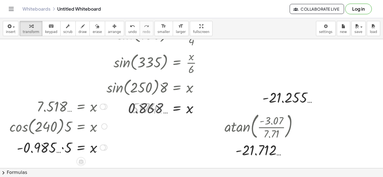
click at [81, 146] on div at bounding box center [58, 147] width 103 height 19
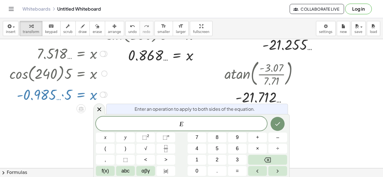
scroll to position [162, 0]
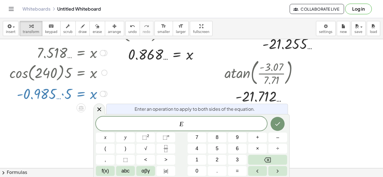
click at [100, 115] on div "Enter an operation to apply to both sides of the equation. E ​ x y ⬚ 2 ⬚ n 7 8 …" at bounding box center [191, 145] width 196 height 63
click at [97, 110] on icon at bounding box center [99, 109] width 7 height 7
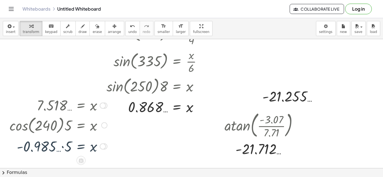
scroll to position [108, 0]
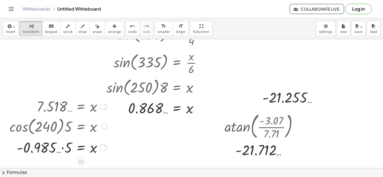
click at [61, 149] on div at bounding box center [58, 147] width 103 height 19
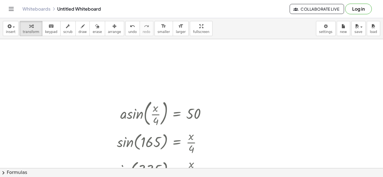
scroll to position [108, 0]
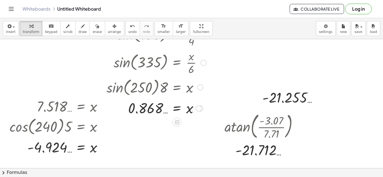
click at [203, 90] on div at bounding box center [158, 86] width 109 height 21
click at [203, 87] on div at bounding box center [200, 88] width 6 height 6
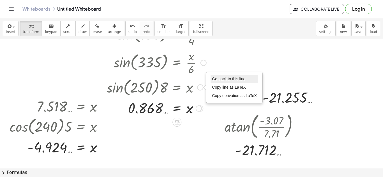
click at [220, 81] on span "Go back to this line" at bounding box center [228, 79] width 33 height 4
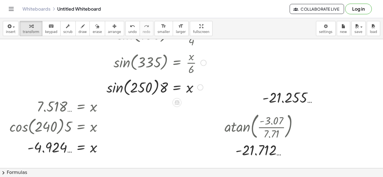
click at [199, 87] on div "Go back to this line Copy line as LaTeX Copy derivation as LaTeX" at bounding box center [200, 88] width 6 height 6
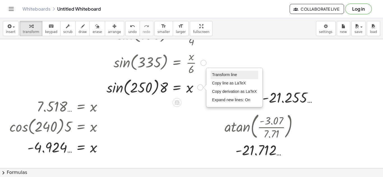
click at [228, 71] on li "Transform line" at bounding box center [234, 75] width 48 height 8
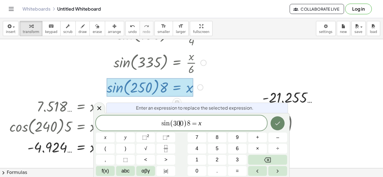
click at [272, 125] on button "Done" at bounding box center [277, 124] width 14 height 14
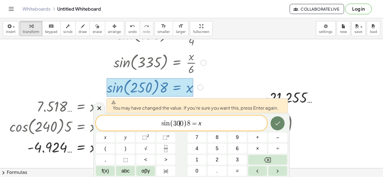
click at [281, 120] on button "Done" at bounding box center [277, 124] width 14 height 14
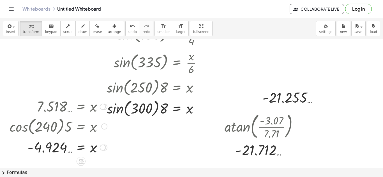
click at [103, 125] on div at bounding box center [104, 127] width 6 height 6
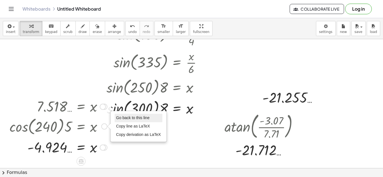
click at [123, 115] on li "Go back to this line" at bounding box center [139, 118] width 48 height 8
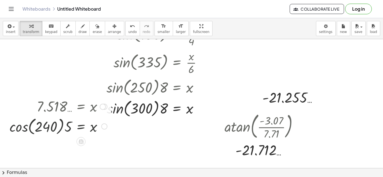
click at [101, 127] on div at bounding box center [58, 126] width 103 height 21
click at [113, 123] on div at bounding box center [191, 124] width 383 height 387
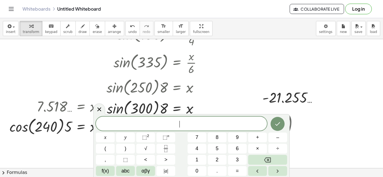
click at [108, 124] on span "​" at bounding box center [181, 124] width 171 height 8
click at [95, 110] on div at bounding box center [99, 109] width 12 height 11
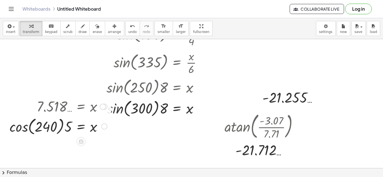
click at [103, 128] on div "Go back to this line Copy line as LaTeX Copy derivation as LaTeX" at bounding box center [104, 127] width 6 height 6
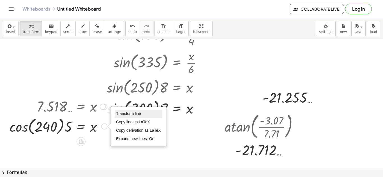
click at [131, 114] on span "Transform line" at bounding box center [128, 113] width 25 height 4
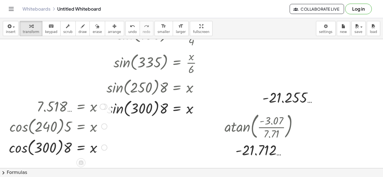
click at [17, 136] on div at bounding box center [58, 126] width 104 height 21
click at [24, 145] on div at bounding box center [58, 147] width 104 height 21
click at [125, 100] on div at bounding box center [158, 107] width 109 height 21
click at [118, 111] on div at bounding box center [158, 107] width 109 height 21
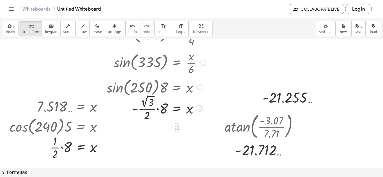
click at [153, 100] on div at bounding box center [158, 108] width 109 height 29
drag, startPoint x: 162, startPoint y: 110, endPoint x: 145, endPoint y: 103, distance: 18.3
click at [145, 103] on div at bounding box center [158, 108] width 109 height 28
click at [156, 106] on div at bounding box center [158, 108] width 109 height 28
click at [157, 104] on div at bounding box center [158, 108] width 109 height 28
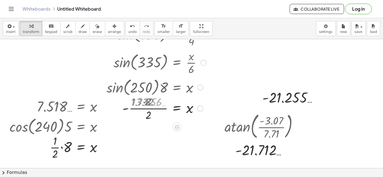
click at [157, 104] on div at bounding box center [158, 108] width 109 height 28
click at [154, 110] on div at bounding box center [158, 108] width 109 height 28
click at [62, 148] on div at bounding box center [58, 147] width 103 height 28
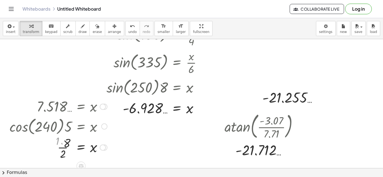
click at [54, 148] on div at bounding box center [58, 147] width 103 height 28
click at [194, 157] on div at bounding box center [191, 124] width 383 height 387
click at [301, 128] on div at bounding box center [299, 127] width 6 height 6
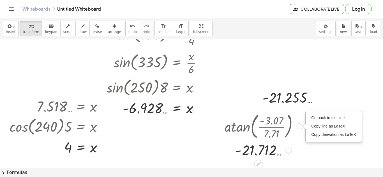
click at [309, 118] on div "Go back to this line Copy line as LaTeX Copy derivation as LaTeX" at bounding box center [333, 126] width 55 height 30
click at [315, 116] on span "Go back to this line" at bounding box center [327, 118] width 33 height 4
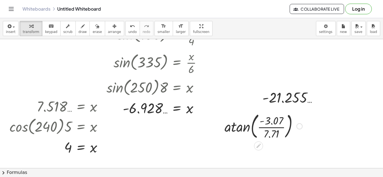
click at [299, 127] on div "Go back to this line Copy line as LaTeX Copy derivation as LaTeX" at bounding box center [299, 127] width 6 height 6
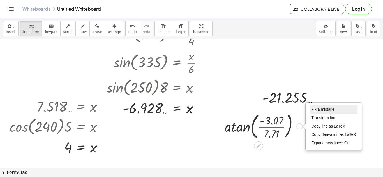
click at [310, 113] on li "Fix a mistake" at bounding box center [333, 110] width 48 height 8
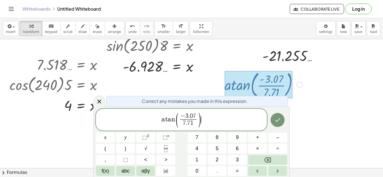
scroll to position [150, 0]
click at [196, 115] on span "− 3 . 0 7 7 . 7 1 ​" at bounding box center [188, 120] width 19 height 14
click at [192, 121] on span "1" at bounding box center [191, 123] width 3 height 6
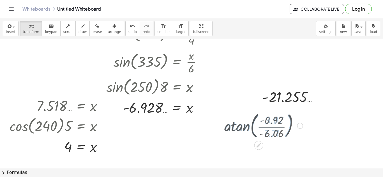
scroll to position [108, 0]
click at [238, 128] on div at bounding box center [263, 126] width 84 height 30
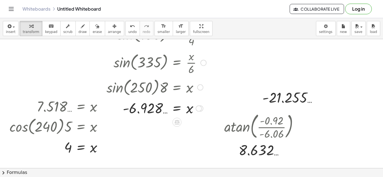
click at [202, 89] on div at bounding box center [200, 88] width 6 height 6
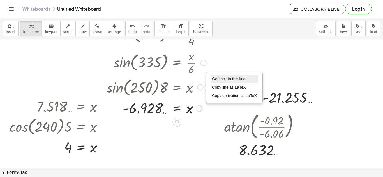
click at [219, 79] on span "Go back to this line" at bounding box center [228, 79] width 33 height 4
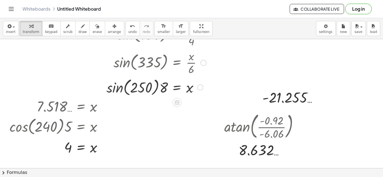
click at [196, 89] on div at bounding box center [158, 86] width 109 height 21
click at [202, 87] on div "Go back to this line Copy line as LaTeX Copy derivation as LaTeX" at bounding box center [200, 88] width 6 height 6
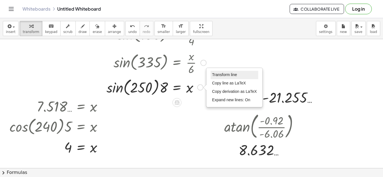
click at [222, 72] on li "Transform line" at bounding box center [234, 75] width 48 height 8
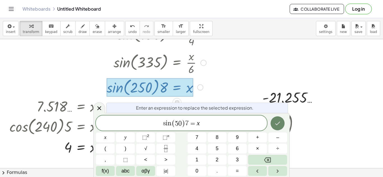
click at [280, 124] on icon "Done" at bounding box center [277, 123] width 7 height 7
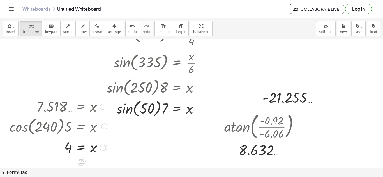
click at [102, 124] on div at bounding box center [58, 126] width 103 height 21
click at [105, 124] on div at bounding box center [104, 127] width 6 height 6
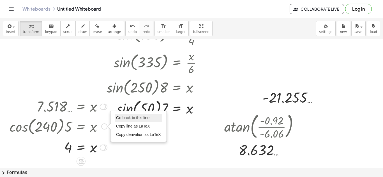
click at [125, 119] on span "Go back to this line" at bounding box center [132, 118] width 33 height 4
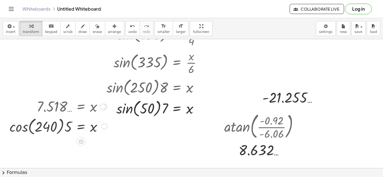
click at [102, 126] on div "Go back to this line Copy line as LaTeX Copy derivation as LaTeX" at bounding box center [104, 127] width 6 height 6
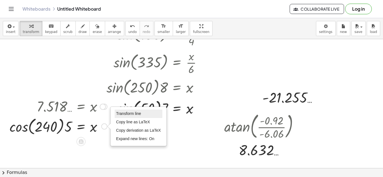
click at [118, 117] on li "Transform line" at bounding box center [139, 114] width 48 height 8
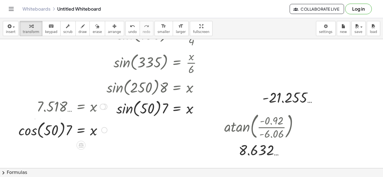
click at [24, 130] on div at bounding box center [58, 126] width 103 height 21
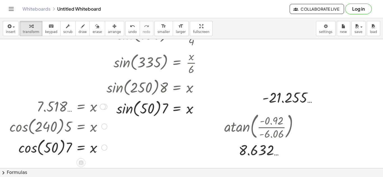
click at [27, 149] on div at bounding box center [58, 147] width 103 height 21
click at [126, 94] on div at bounding box center [158, 86] width 109 height 21
click at [124, 111] on div at bounding box center [158, 107] width 109 height 21
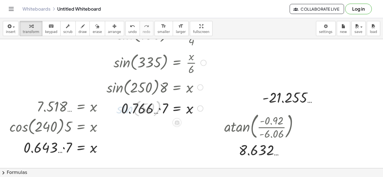
click at [166, 109] on div at bounding box center [158, 108] width 109 height 19
click at [57, 151] on div at bounding box center [58, 147] width 103 height 19
click at [71, 146] on div at bounding box center [58, 147] width 103 height 19
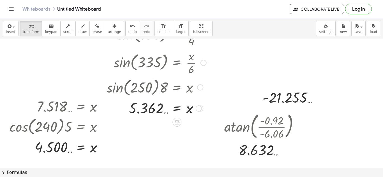
click at [202, 88] on div at bounding box center [200, 88] width 6 height 6
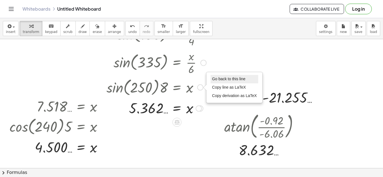
click at [216, 78] on span "Go back to this line" at bounding box center [228, 79] width 33 height 4
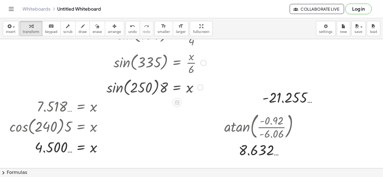
click at [197, 89] on div "Go back to this line Copy line as LaTeX Copy derivation as LaTeX" at bounding box center [200, 88] width 6 height 6
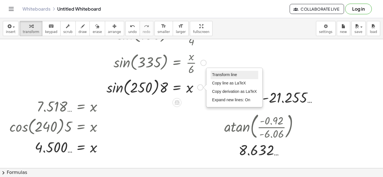
click at [220, 78] on li "Transform line" at bounding box center [234, 75] width 48 height 8
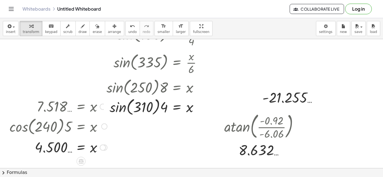
click at [106, 128] on div at bounding box center [104, 127] width 6 height 6
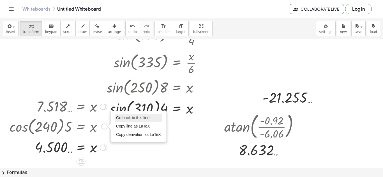
click at [117, 120] on span "Go back to this line" at bounding box center [132, 118] width 33 height 4
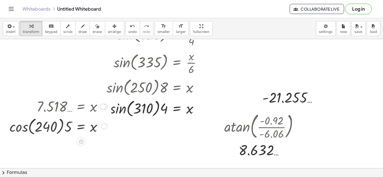
click at [106, 127] on div "Go back to this line Copy line as LaTeX Copy derivation as LaTeX" at bounding box center [104, 127] width 6 height 6
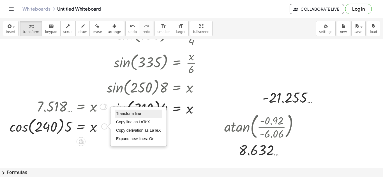
click at [124, 113] on span "Transform line" at bounding box center [128, 113] width 25 height 4
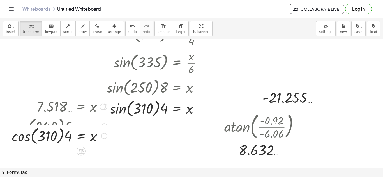
click at [16, 129] on div at bounding box center [58, 126] width 103 height 21
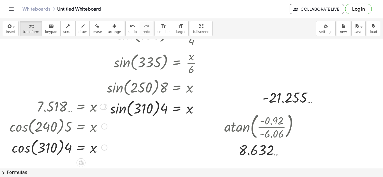
click at [18, 146] on div at bounding box center [58, 147] width 103 height 21
click at [103, 111] on div at bounding box center [58, 106] width 103 height 18
click at [141, 106] on div at bounding box center [158, 107] width 109 height 21
click at [120, 111] on div at bounding box center [158, 107] width 109 height 21
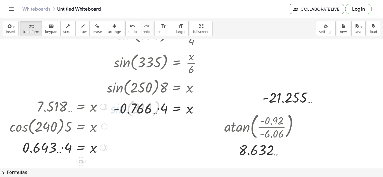
click at [18, 157] on div at bounding box center [58, 147] width 103 height 19
click at [68, 141] on div at bounding box center [58, 147] width 103 height 19
click at [132, 113] on div at bounding box center [158, 108] width 109 height 19
click at [161, 108] on div at bounding box center [158, 108] width 109 height 19
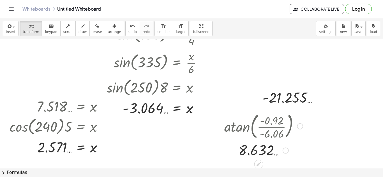
click at [301, 126] on div at bounding box center [300, 127] width 6 height 6
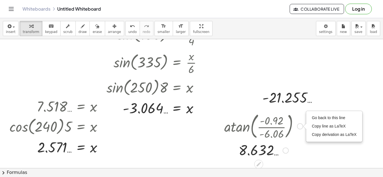
click at [307, 118] on div "Go back to this line Copy line as LaTeX Copy derivation as LaTeX" at bounding box center [333, 126] width 55 height 30
click at [309, 118] on div "Go back to this line Copy line as LaTeX Copy derivation as LaTeX" at bounding box center [333, 126] width 55 height 30
click at [313, 117] on span "Go back to this line" at bounding box center [327, 118] width 33 height 4
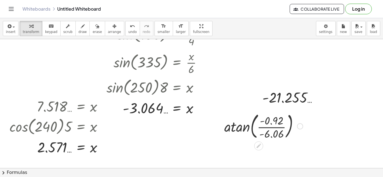
click at [301, 130] on div at bounding box center [263, 126] width 84 height 30
click at [301, 129] on div at bounding box center [263, 126] width 84 height 30
click at [301, 128] on div "Go back to this line Copy line as LaTeX Copy derivation as LaTeX" at bounding box center [300, 127] width 6 height 6
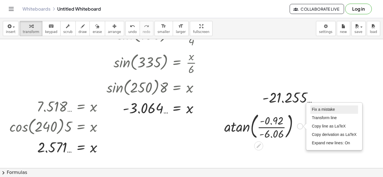
click at [315, 111] on span "Fix a mistake" at bounding box center [322, 109] width 23 height 4
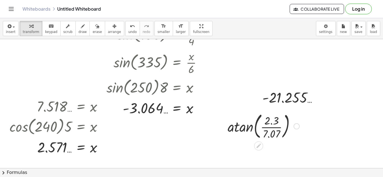
click at [247, 136] on div at bounding box center [263, 126] width 77 height 30
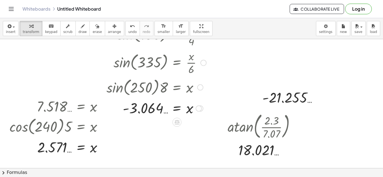
click at [202, 87] on div at bounding box center [200, 88] width 6 height 6
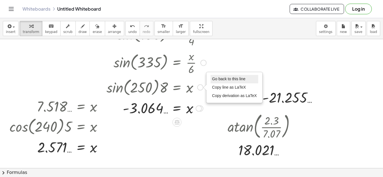
click at [222, 78] on span "Go back to this line" at bounding box center [228, 79] width 33 height 4
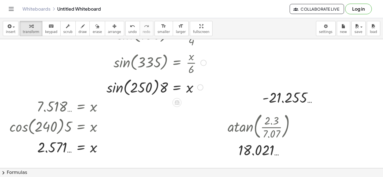
click at [204, 87] on div at bounding box center [158, 86] width 109 height 21
click at [203, 87] on div "Go back to this line Copy line as LaTeX Copy derivation as LaTeX" at bounding box center [200, 88] width 6 height 6
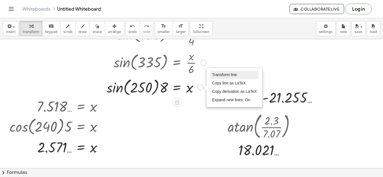
click at [226, 77] on span "Transform line" at bounding box center [224, 75] width 25 height 4
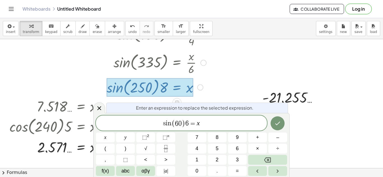
click at [276, 120] on icon "Done" at bounding box center [277, 123] width 7 height 7
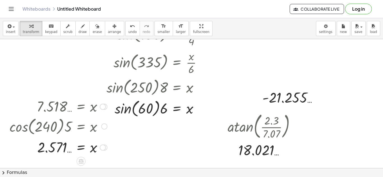
click at [103, 128] on div at bounding box center [104, 127] width 6 height 6
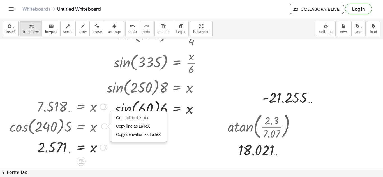
click at [112, 117] on div "Go back to this line Copy line as LaTeX Copy derivation as LaTeX" at bounding box center [138, 126] width 55 height 30
click at [117, 117] on span "Go back to this line" at bounding box center [132, 118] width 33 height 4
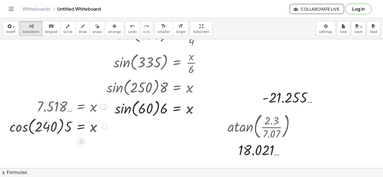
click at [105, 127] on div "Go back to this line Copy line as LaTeX Copy derivation as LaTeX" at bounding box center [104, 127] width 6 height 6
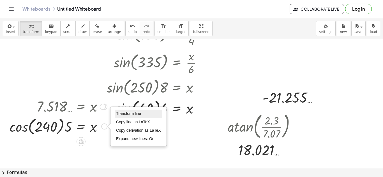
click at [130, 114] on span "Transform line" at bounding box center [128, 113] width 25 height 4
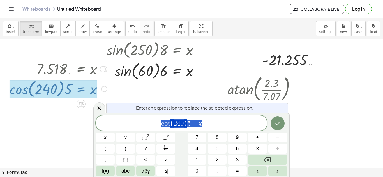
scroll to position [146, 0]
click at [189, 123] on span "5" at bounding box center [188, 123] width 3 height 7
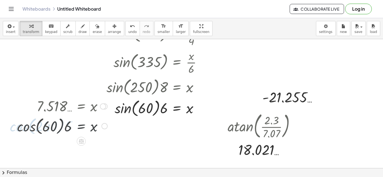
scroll to position [108, 0]
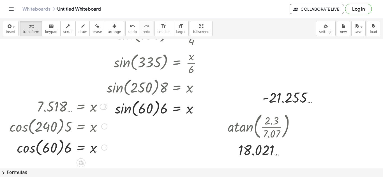
click at [27, 148] on div at bounding box center [58, 147] width 103 height 21
click at [119, 108] on div at bounding box center [158, 107] width 109 height 21
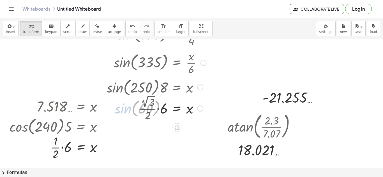
click at [160, 112] on div at bounding box center [158, 108] width 109 height 29
click at [149, 100] on div at bounding box center [158, 108] width 109 height 29
click at [158, 103] on div at bounding box center [158, 108] width 109 height 28
click at [66, 153] on div at bounding box center [58, 147] width 103 height 28
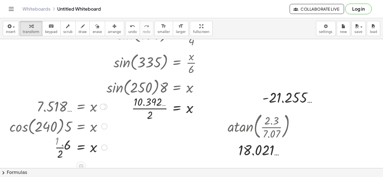
click at [58, 149] on div at bounding box center [58, 147] width 103 height 28
click at [159, 96] on div at bounding box center [158, 108] width 109 height 28
click at [159, 104] on div at bounding box center [158, 108] width 109 height 28
click at [158, 108] on div at bounding box center [158, 108] width 109 height 28
click at [197, 89] on div at bounding box center [158, 86] width 109 height 21
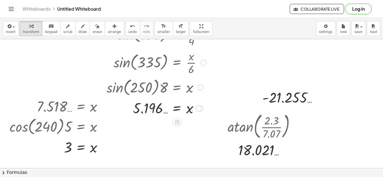
click at [198, 89] on div at bounding box center [200, 88] width 6 height 6
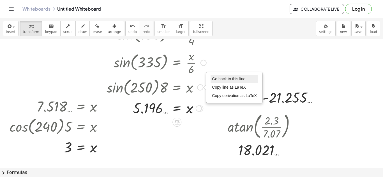
click at [225, 77] on span "Go back to this line" at bounding box center [228, 79] width 33 height 4
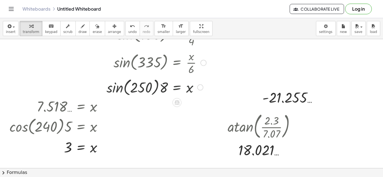
click at [199, 88] on div "Go back to this line Copy line as LaTeX Copy derivation as LaTeX" at bounding box center [200, 88] width 6 height 6
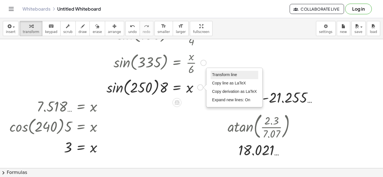
click at [227, 78] on li "Transform line" at bounding box center [234, 75] width 48 height 8
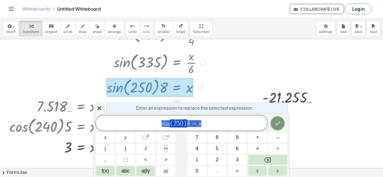
click at [179, 131] on div "s i n ( 2 5 0 ) 8 = x" at bounding box center [181, 123] width 171 height 15
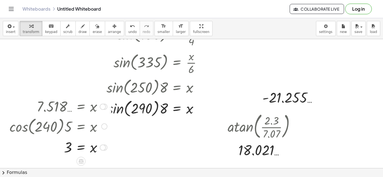
click at [103, 127] on div at bounding box center [104, 127] width 6 height 6
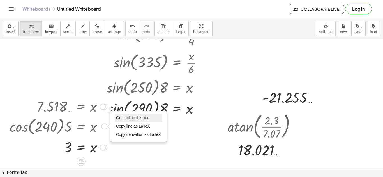
click at [125, 117] on span "Go back to this line" at bounding box center [132, 118] width 33 height 4
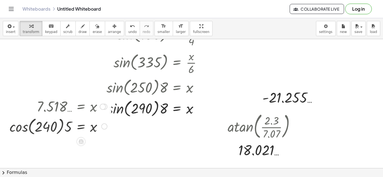
click at [104, 128] on div "Go back to this line Copy line as LaTeX Copy derivation as LaTeX" at bounding box center [104, 127] width 6 height 6
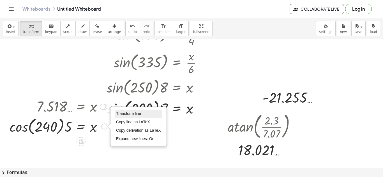
click at [125, 111] on li "Transform line" at bounding box center [139, 114] width 48 height 8
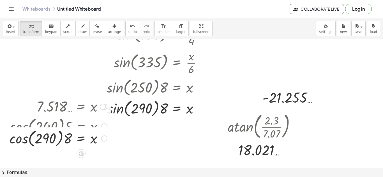
click at [18, 132] on div at bounding box center [58, 126] width 103 height 21
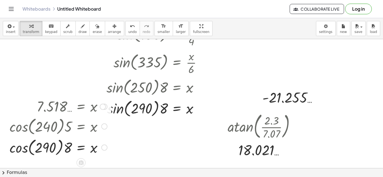
click at [11, 148] on div at bounding box center [58, 147] width 103 height 21
click at [106, 108] on div at bounding box center [104, 107] width 6 height 6
click at [111, 109] on div at bounding box center [158, 107] width 109 height 21
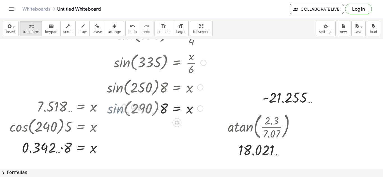
click at [117, 109] on div at bounding box center [158, 108] width 109 height 19
click at [157, 108] on div at bounding box center [158, 108] width 109 height 19
click at [60, 146] on div at bounding box center [58, 147] width 103 height 19
click at [60, 147] on div at bounding box center [58, 147] width 103 height 19
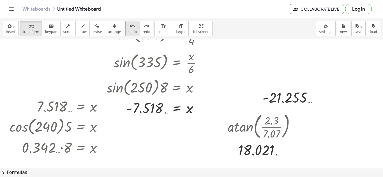
click at [128, 34] on span "undo" at bounding box center [132, 32] width 8 height 4
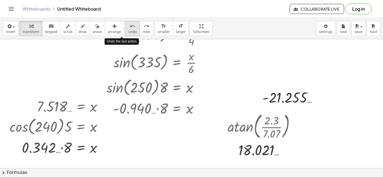
click at [128, 34] on span "undo" at bounding box center [132, 32] width 8 height 4
click at [143, 32] on span "redo" at bounding box center [147, 32] width 8 height 4
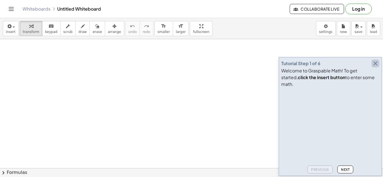
click at [377, 67] on icon "button" at bounding box center [375, 63] width 7 height 7
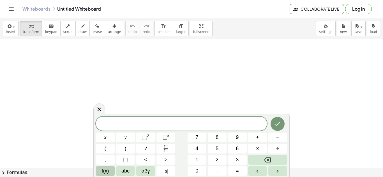
click at [113, 172] on button "f(x)" at bounding box center [105, 171] width 19 height 10
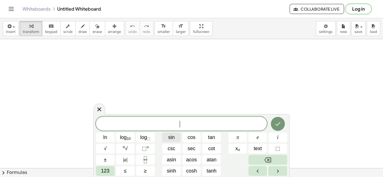
click at [178, 139] on button "sin" at bounding box center [171, 138] width 19 height 10
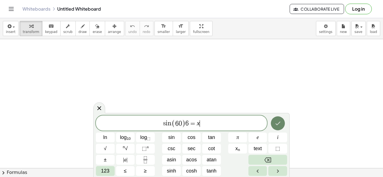
click at [276, 124] on icon "Done" at bounding box center [277, 123] width 7 height 7
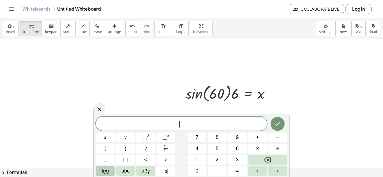
click at [106, 172] on span "f(x)" at bounding box center [105, 171] width 7 height 8
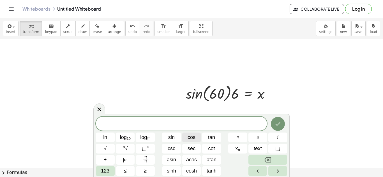
click at [185, 138] on button "cos" at bounding box center [191, 138] width 19 height 10
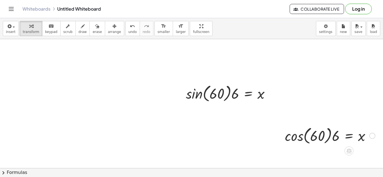
click at [298, 139] on div at bounding box center [330, 135] width 96 height 21
click at [330, 138] on div at bounding box center [346, 136] width 62 height 28
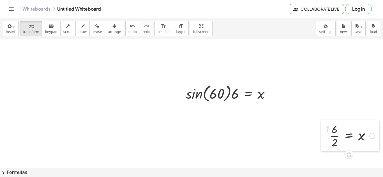
click at [326, 131] on div at bounding box center [325, 135] width 8 height 31
click at [333, 135] on div at bounding box center [351, 136] width 51 height 28
click at [195, 97] on div at bounding box center [230, 93] width 94 height 21
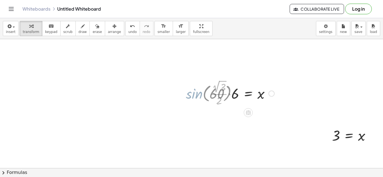
click at [236, 90] on div at bounding box center [242, 93] width 70 height 29
click at [224, 86] on div at bounding box center [230, 93] width 94 height 29
click at [230, 90] on div at bounding box center [230, 93] width 94 height 28
click at [221, 103] on div at bounding box center [230, 93] width 94 height 28
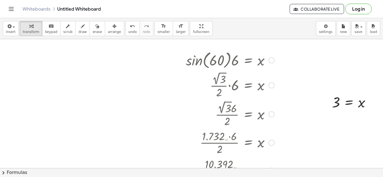
scroll to position [33, 0]
click at [109, 29] on div "button" at bounding box center [114, 26] width 13 height 7
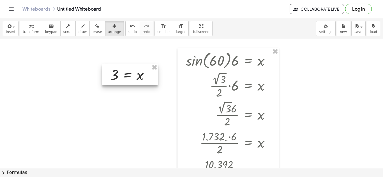
drag, startPoint x: 354, startPoint y: 110, endPoint x: 133, endPoint y: 69, distance: 224.5
click at [133, 69] on div at bounding box center [130, 74] width 56 height 21
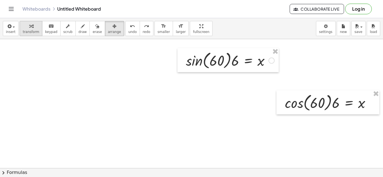
click at [32, 27] on div "button" at bounding box center [31, 26] width 17 height 7
click at [372, 100] on div at bounding box center [372, 103] width 6 height 6
click at [109, 23] on div "button" at bounding box center [114, 26] width 13 height 7
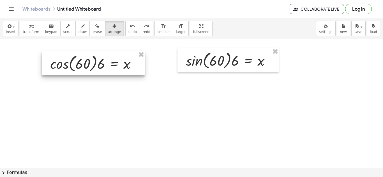
drag, startPoint x: 286, startPoint y: 101, endPoint x: 84, endPoint y: 68, distance: 204.8
click at [84, 68] on div at bounding box center [93, 63] width 103 height 24
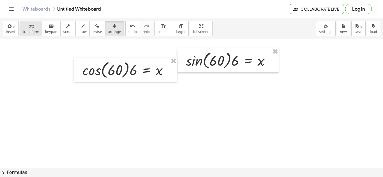
click at [29, 24] on icon "button" at bounding box center [31, 26] width 4 height 7
click at [171, 70] on div "Fix a mistake Transform line Copy line as LaTeX Copy derivation as LaTeX Expand…" at bounding box center [170, 70] width 6 height 6
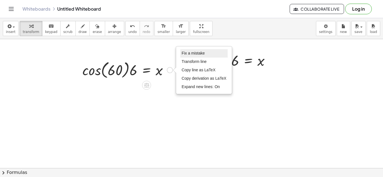
click at [195, 56] on li "Fix a mistake" at bounding box center [204, 53] width 48 height 8
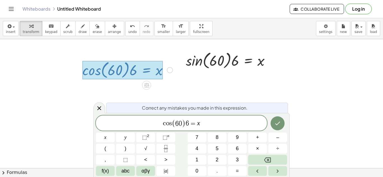
click at [180, 127] on span "0" at bounding box center [179, 123] width 3 height 7
click at [180, 127] on span "( ​ 0 )" at bounding box center [178, 124] width 11 height 8
click at [277, 122] on icon "Done" at bounding box center [277, 123] width 7 height 7
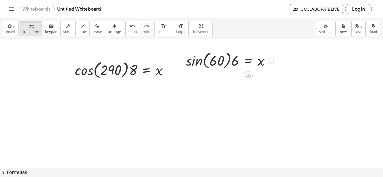
click at [269, 57] on div at bounding box center [230, 60] width 94 height 21
click at [272, 59] on div at bounding box center [271, 61] width 6 height 6
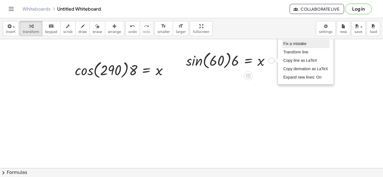
click at [297, 40] on li "Fix a mistake" at bounding box center [306, 44] width 48 height 8
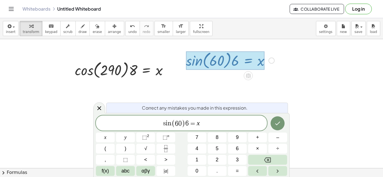
click at [181, 123] on span "( 6 0 )" at bounding box center [178, 124] width 14 height 8
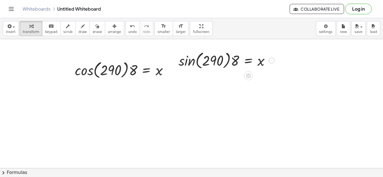
click at [187, 60] on div at bounding box center [226, 60] width 101 height 21
click at [59, 92] on div at bounding box center [191, 153] width 383 height 295
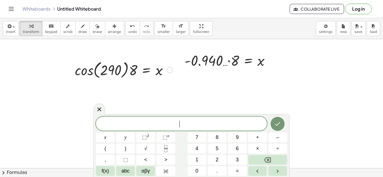
click at [80, 76] on div at bounding box center [123, 69] width 103 height 21
click at [98, 107] on icon at bounding box center [99, 109] width 7 height 7
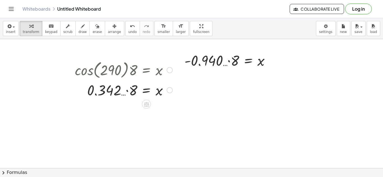
click at [128, 87] on div at bounding box center [123, 89] width 103 height 19
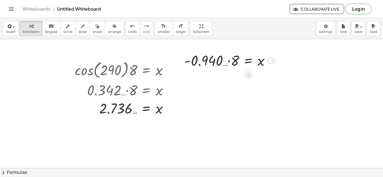
click at [229, 61] on div at bounding box center [229, 60] width 96 height 19
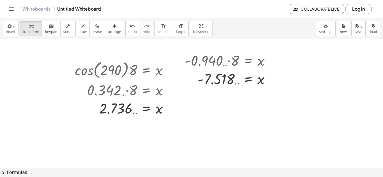
click at [180, 48] on div at bounding box center [191, 153] width 383 height 295
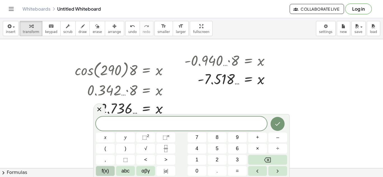
click at [108, 166] on button "f(x)" at bounding box center [105, 171] width 19 height 10
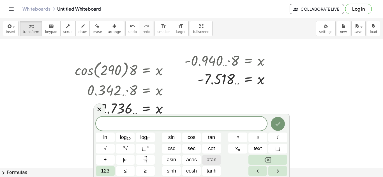
click at [209, 159] on span "atan" at bounding box center [211, 160] width 10 height 8
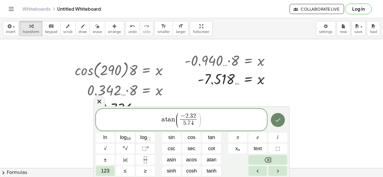
click at [279, 119] on icon "Done" at bounding box center [277, 120] width 5 height 4
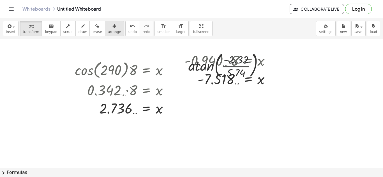
click at [105, 29] on button "arrange" at bounding box center [114, 28] width 19 height 15
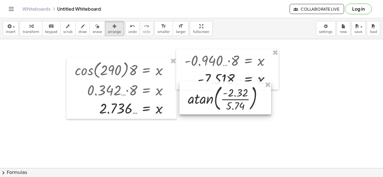
drag, startPoint x: 213, startPoint y: 71, endPoint x: 213, endPoint y: 105, distance: 33.3
click at [213, 105] on div at bounding box center [225, 97] width 92 height 33
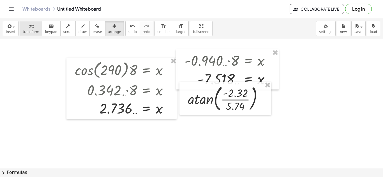
click at [34, 35] on button "transform" at bounding box center [31, 28] width 23 height 15
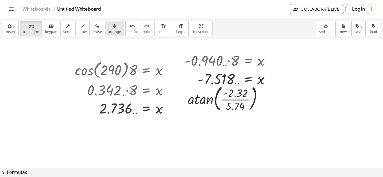
click at [108, 32] on span "arrange" at bounding box center [114, 32] width 13 height 4
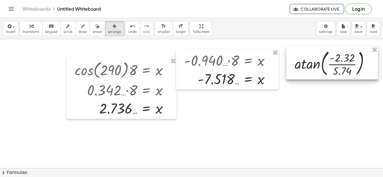
drag, startPoint x: 199, startPoint y: 100, endPoint x: 305, endPoint y: 65, distance: 111.1
click at [305, 65] on div at bounding box center [332, 62] width 92 height 33
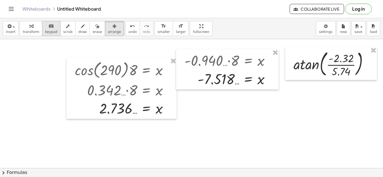
click at [48, 25] on icon "keyboard" at bounding box center [50, 26] width 5 height 7
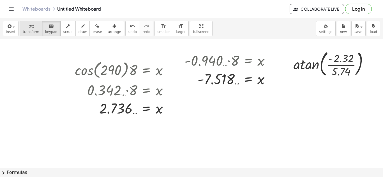
click at [32, 29] on div "button" at bounding box center [31, 26] width 17 height 7
click at [308, 66] on div at bounding box center [332, 63] width 85 height 30
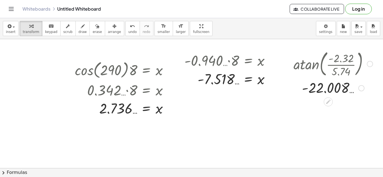
click at [368, 63] on div at bounding box center [369, 64] width 6 height 6
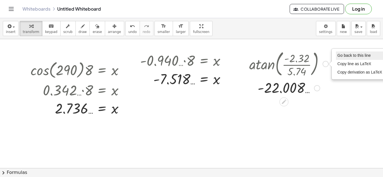
click at [365, 55] on span "Go back to this line" at bounding box center [353, 55] width 33 height 4
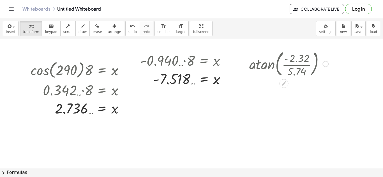
scroll to position [33, 2]
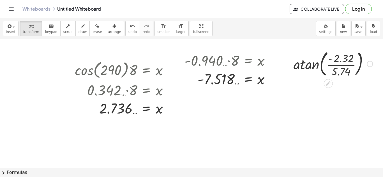
click at [367, 66] on div "Go back to this line Copy line as LaTeX Copy derivation as LaTeX" at bounding box center [369, 64] width 6 height 6
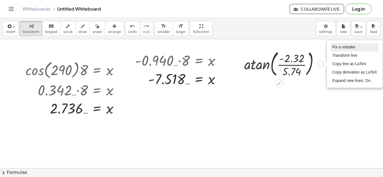
click at [344, 46] on span "Fix a mistake" at bounding box center [343, 47] width 23 height 4
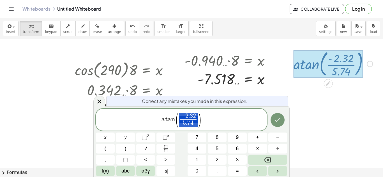
drag, startPoint x: 197, startPoint y: 115, endPoint x: 183, endPoint y: 115, distance: 14.0
drag, startPoint x: 182, startPoint y: 115, endPoint x: 195, endPoint y: 114, distance: 13.2
click at [278, 119] on icon "Done" at bounding box center [277, 120] width 7 height 7
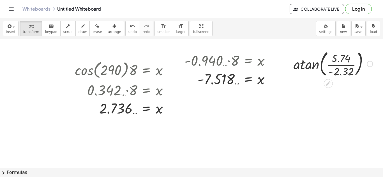
click at [305, 63] on div at bounding box center [332, 63] width 85 height 30
click at [301, 66] on div at bounding box center [332, 63] width 85 height 30
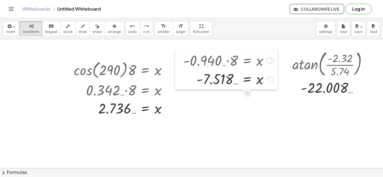
click at [175, 68] on div at bounding box center [179, 69] width 8 height 40
click at [167, 70] on div at bounding box center [168, 70] width 6 height 6
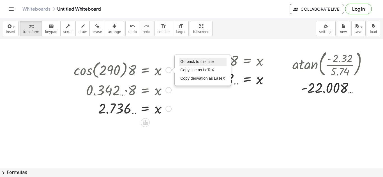
click at [179, 63] on li "Go back to this line" at bounding box center [203, 62] width 48 height 8
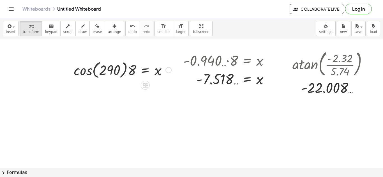
click at [168, 67] on div "Go back to this line Copy line as LaTeX Copy derivation as LaTeX" at bounding box center [168, 70] width 6 height 6
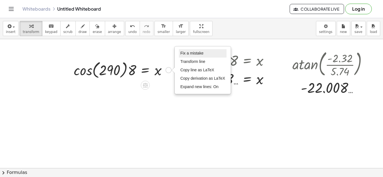
click at [187, 54] on span "Fix a mistake" at bounding box center [191, 53] width 23 height 4
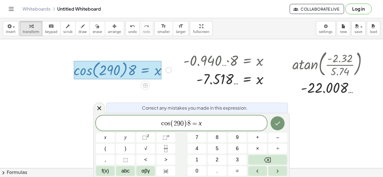
click at [191, 123] on span "c o s ( 2 9 0 ) 8 = x ​" at bounding box center [181, 123] width 171 height 9
click at [283, 125] on button "Done" at bounding box center [277, 124] width 14 height 14
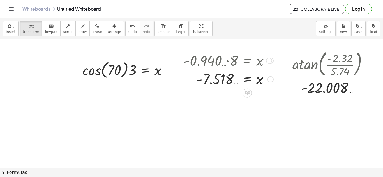
click at [270, 59] on div at bounding box center [269, 61] width 6 height 6
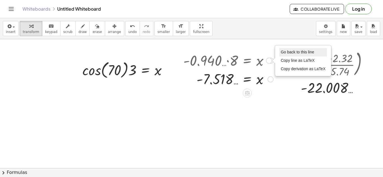
click at [290, 52] on span "Go back to this line" at bounding box center [296, 52] width 33 height 4
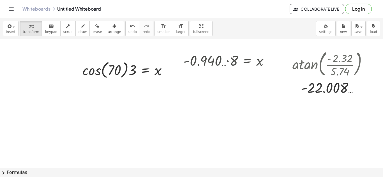
scroll to position [3, 5]
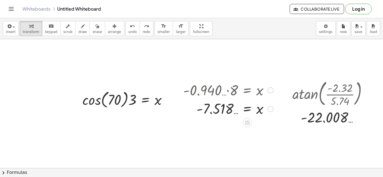
click at [267, 91] on div at bounding box center [270, 90] width 6 height 6
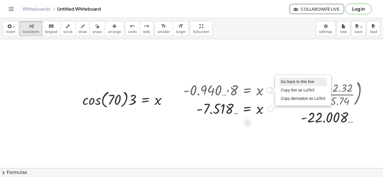
click at [285, 82] on span "Go back to this line" at bounding box center [296, 82] width 33 height 4
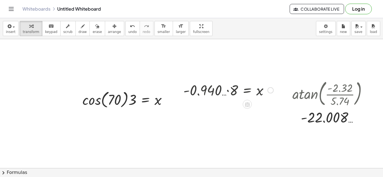
click at [267, 90] on div "Go back to this line Copy line as LaTeX Copy derivation as LaTeX" at bounding box center [270, 90] width 6 height 6
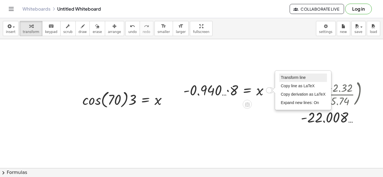
click at [287, 77] on span "Transform line" at bounding box center [292, 77] width 25 height 4
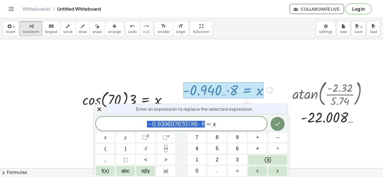
drag, startPoint x: 206, startPoint y: 125, endPoint x: 136, endPoint y: 118, distance: 70.4
click at [106, 172] on span "f(x)" at bounding box center [105, 171] width 7 height 8
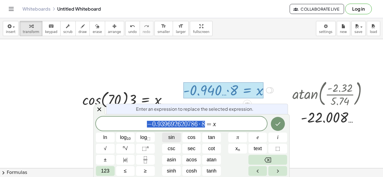
click at [173, 138] on span "sin" at bounding box center [171, 138] width 6 height 8
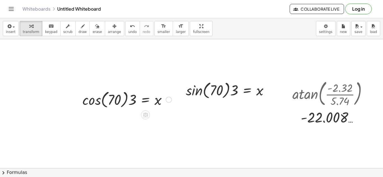
click at [87, 104] on div at bounding box center [127, 99] width 95 height 21
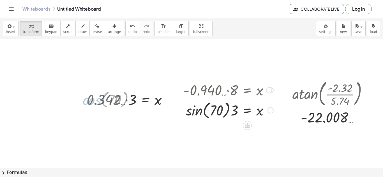
click at [181, 91] on div at bounding box center [228, 89] width 96 height 19
click at [188, 103] on div at bounding box center [228, 109] width 96 height 21
click at [236, 115] on div at bounding box center [228, 110] width 96 height 19
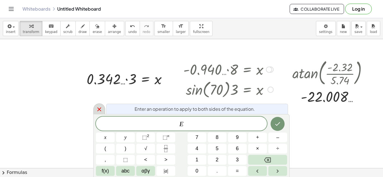
click at [99, 109] on icon at bounding box center [99, 110] width 4 height 4
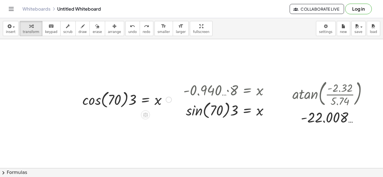
click at [93, 101] on div at bounding box center [127, 99] width 95 height 21
click at [121, 101] on div at bounding box center [129, 99] width 90 height 19
click at [225, 112] on div at bounding box center [226, 109] width 100 height 21
click at [235, 112] on div at bounding box center [226, 109] width 100 height 21
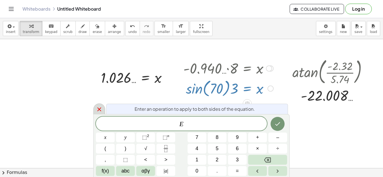
click at [98, 112] on icon at bounding box center [99, 109] width 7 height 7
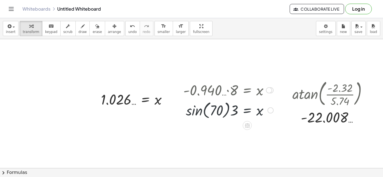
click at [187, 109] on div at bounding box center [226, 109] width 100 height 21
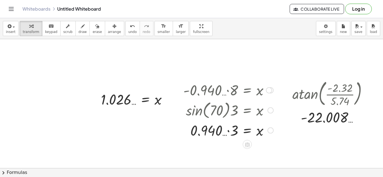
click at [226, 108] on div at bounding box center [226, 109] width 100 height 21
click at [227, 138] on div at bounding box center [228, 130] width 96 height 19
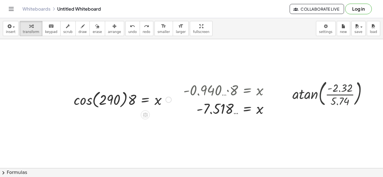
scroll to position [3, 2]
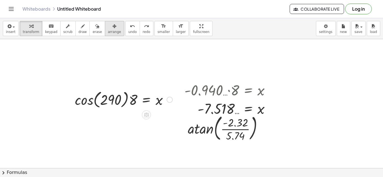
click at [111, 26] on button "arrange" at bounding box center [114, 28] width 19 height 15
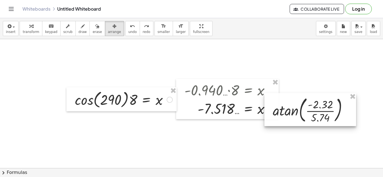
drag, startPoint x: 203, startPoint y: 135, endPoint x: 320, endPoint y: 96, distance: 123.9
click at [320, 96] on div at bounding box center [310, 109] width 92 height 33
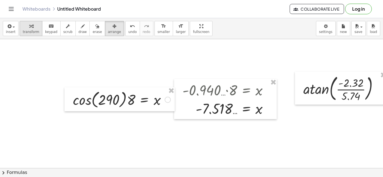
click at [31, 24] on div "button" at bounding box center [31, 26] width 17 height 7
click at [268, 92] on div at bounding box center [268, 90] width 6 height 6
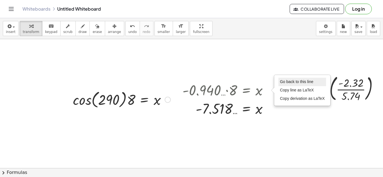
click at [290, 82] on span "Go back to this line" at bounding box center [296, 82] width 33 height 4
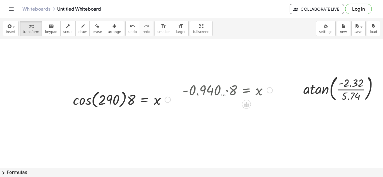
click at [266, 91] on div "Go back to this line Copy line as LaTeX Copy derivation as LaTeX" at bounding box center [269, 90] width 6 height 6
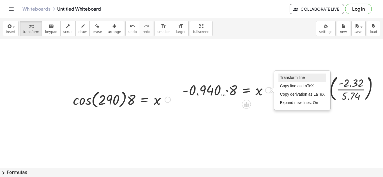
click at [307, 78] on li "Transform line" at bounding box center [302, 78] width 48 height 8
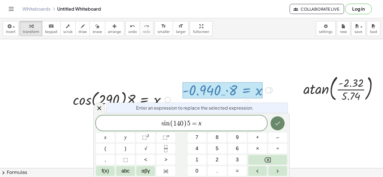
click at [281, 124] on icon "Done" at bounding box center [277, 123] width 7 height 7
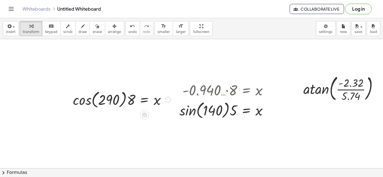
click at [168, 99] on div at bounding box center [167, 100] width 6 height 6
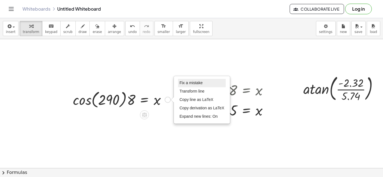
click at [188, 82] on span "Fix a mistake" at bounding box center [190, 83] width 23 height 4
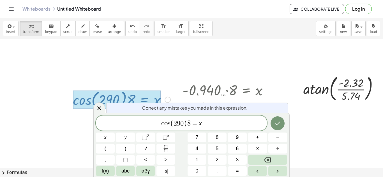
click at [192, 122] on span "=" at bounding box center [194, 123] width 8 height 7
click at [181, 123] on span "0" at bounding box center [181, 123] width 3 height 7
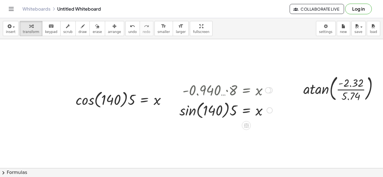
click at [184, 113] on div at bounding box center [225, 109] width 99 height 21
click at [83, 100] on div at bounding box center [121, 99] width 103 height 21
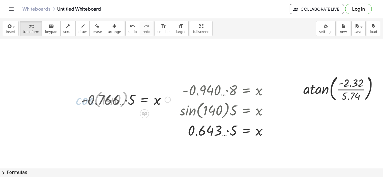
click at [133, 99] on div at bounding box center [121, 99] width 103 height 19
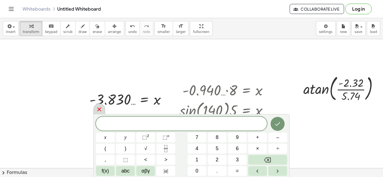
click at [100, 110] on icon at bounding box center [99, 109] width 7 height 7
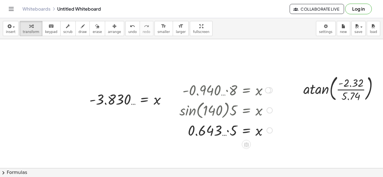
click at [229, 129] on div at bounding box center [225, 130] width 99 height 19
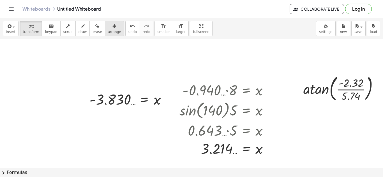
click at [108, 32] on span "arrange" at bounding box center [114, 32] width 13 height 4
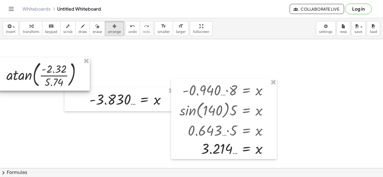
drag, startPoint x: 327, startPoint y: 94, endPoint x: 10, endPoint y: 81, distance: 317.6
click at [10, 81] on div at bounding box center [44, 74] width 92 height 33
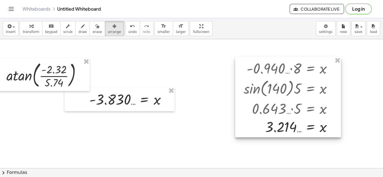
drag, startPoint x: 201, startPoint y: 82, endPoint x: 263, endPoint y: 60, distance: 65.8
click at [263, 60] on div at bounding box center [288, 97] width 106 height 80
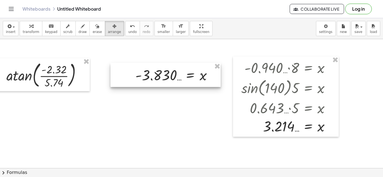
drag, startPoint x: 143, startPoint y: 90, endPoint x: 181, endPoint y: 61, distance: 49.0
click at [181, 63] on div at bounding box center [165, 75] width 110 height 24
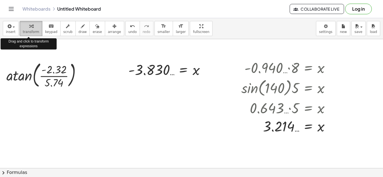
click at [34, 34] on span "transform" at bounding box center [31, 32] width 17 height 4
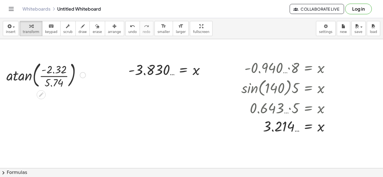
click at [83, 77] on div at bounding box center [83, 75] width 6 height 6
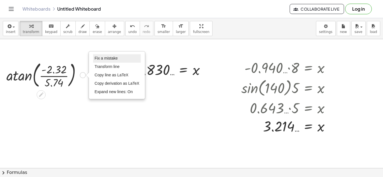
click at [109, 60] on span "Fix a mistake" at bounding box center [105, 58] width 23 height 4
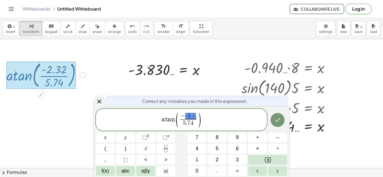
drag, startPoint x: 195, startPoint y: 118, endPoint x: 183, endPoint y: 113, distance: 12.9
click at [199, 127] on span ")" at bounding box center [197, 120] width 4 height 17
click at [191, 124] on span "4" at bounding box center [191, 123] width 3 height 6
click at [274, 124] on button "Done" at bounding box center [277, 120] width 14 height 14
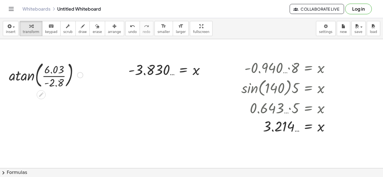
click at [18, 74] on div at bounding box center [46, 75] width 85 height 30
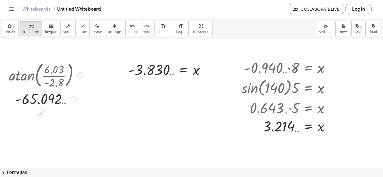
click at [75, 99] on div "Fix a mistake Transform line Copy line as LaTeX Copy derivation as LaTeX Expand…" at bounding box center [74, 99] width 6 height 6
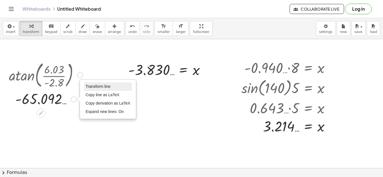
click at [86, 88] on span "Transform line" at bounding box center [97, 86] width 25 height 4
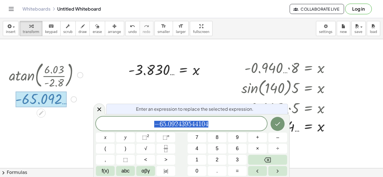
click at [216, 123] on span "− 6 5 . 0 9 2 4 3 9 5 4 4 1 0 4" at bounding box center [181, 124] width 171 height 8
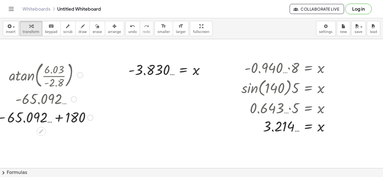
click at [14, 117] on div at bounding box center [46, 117] width 85 height 18
click at [53, 120] on div at bounding box center [46, 117] width 85 height 18
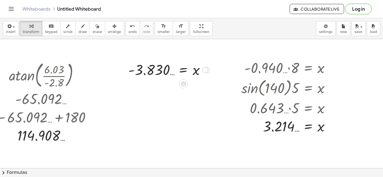
click at [207, 68] on div at bounding box center [205, 70] width 6 height 6
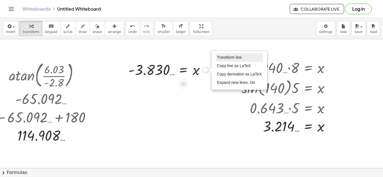
click at [225, 61] on li "Transform line" at bounding box center [239, 57] width 48 height 8
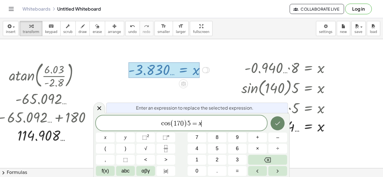
click at [275, 121] on icon "Done" at bounding box center [277, 123] width 7 height 7
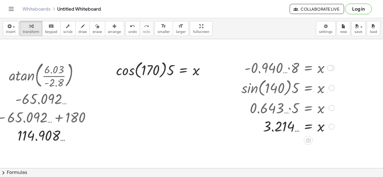
click at [332, 86] on div at bounding box center [331, 88] width 6 height 6
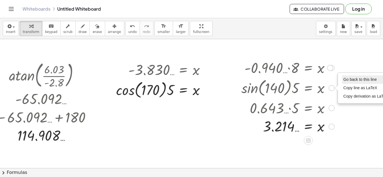
click at [344, 78] on span "Go back to this line" at bounding box center [359, 79] width 33 height 4
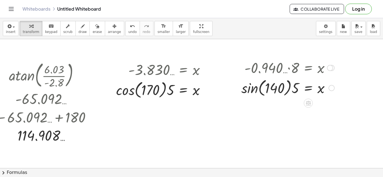
click at [331, 88] on div "Go back to this line Copy line as LaTeX Copy derivation as LaTeX" at bounding box center [331, 88] width 6 height 6
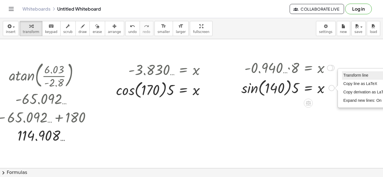
click at [352, 77] on span "Transform line" at bounding box center [355, 75] width 25 height 4
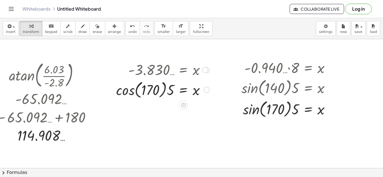
click at [119, 84] on div at bounding box center [160, 89] width 103 height 21
click at [246, 112] on div at bounding box center [287, 108] width 99 height 21
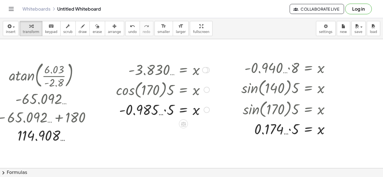
click at [169, 111] on div at bounding box center [160, 109] width 103 height 19
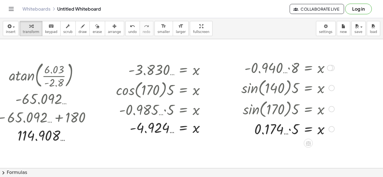
click at [294, 129] on div at bounding box center [287, 128] width 99 height 19
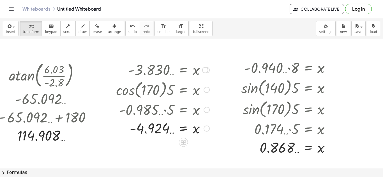
click at [208, 87] on div at bounding box center [206, 90] width 6 height 6
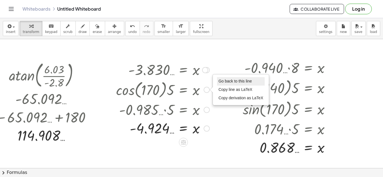
click at [229, 79] on li "Go back to this line" at bounding box center [241, 81] width 48 height 8
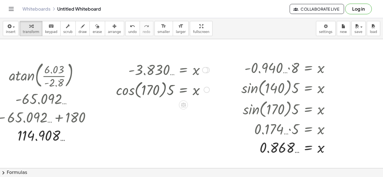
click at [210, 89] on div at bounding box center [160, 89] width 103 height 21
click at [209, 89] on div "Go back to this line Copy line as LaTeX Copy derivation as LaTeX" at bounding box center [206, 90] width 6 height 6
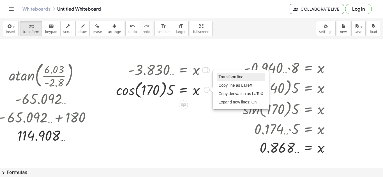
click at [240, 74] on li "Transform line" at bounding box center [241, 77] width 48 height 8
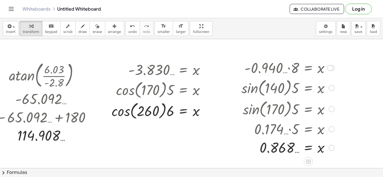
click at [331, 109] on div at bounding box center [331, 109] width 6 height 6
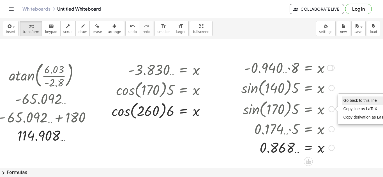
click at [346, 99] on span "Go back to this line" at bounding box center [359, 100] width 33 height 4
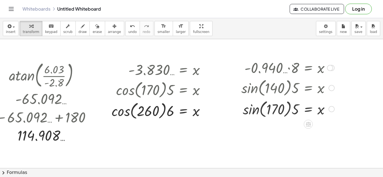
click at [329, 110] on div "Go back to this line Copy line as LaTeX Copy derivation as LaTeX" at bounding box center [331, 109] width 6 height 6
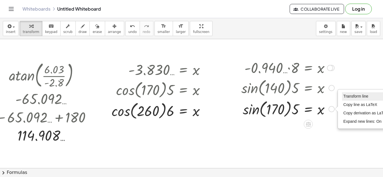
click at [360, 94] on span "Transform line" at bounding box center [355, 96] width 25 height 4
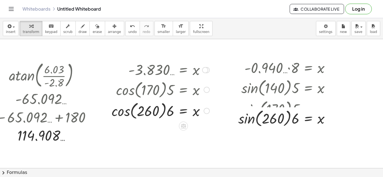
click at [134, 117] on div at bounding box center [160, 110] width 103 height 21
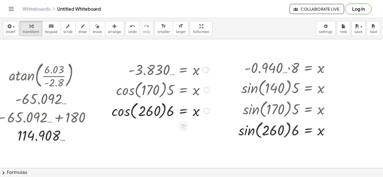
click at [121, 116] on div at bounding box center [160, 110] width 103 height 21
click at [237, 133] on div at bounding box center [234, 99] width 8 height 85
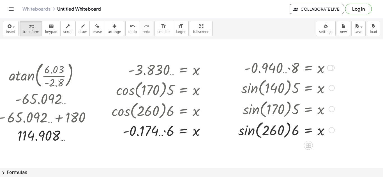
click at [242, 135] on div at bounding box center [286, 129] width 102 height 21
click at [291, 135] on div at bounding box center [287, 129] width 99 height 19
click at [166, 131] on div at bounding box center [160, 130] width 103 height 19
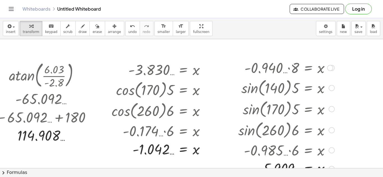
click at [293, 152] on div at bounding box center [286, 150] width 102 height 19
click at [290, 151] on div at bounding box center [286, 150] width 102 height 19
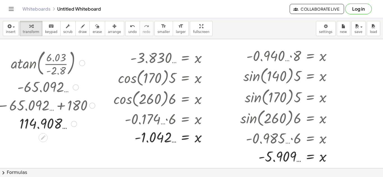
scroll to position [16, 0]
click at [211, 138] on div "Transform line Copy line as LaTeX Copy derivation as LaTeX Expand new lines: On" at bounding box center [208, 137] width 6 height 6
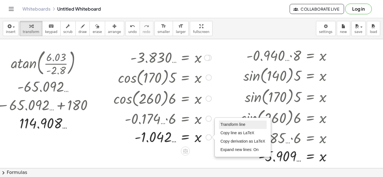
click at [228, 125] on span "Transform line" at bounding box center [232, 124] width 25 height 4
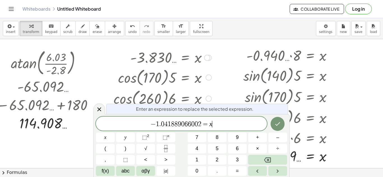
click at [218, 129] on div "− 1 . 0 4 1 8 8 9 0 6 6 0 0 2 = x ​" at bounding box center [181, 124] width 171 height 14
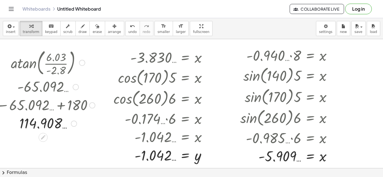
click at [84, 61] on div at bounding box center [82, 63] width 6 height 6
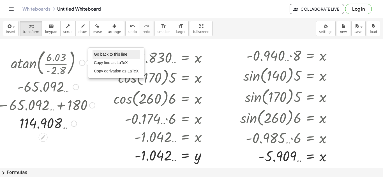
click at [97, 54] on span "Go back to this line" at bounding box center [110, 54] width 33 height 4
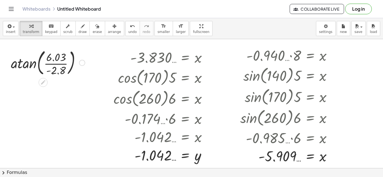
click at [85, 60] on div at bounding box center [48, 62] width 85 height 30
click at [82, 65] on div "Go back to this line Copy line as LaTeX Copy derivation as LaTeX" at bounding box center [82, 63] width 6 height 6
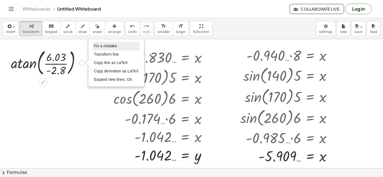
click at [105, 46] on span "Fix a mistake" at bounding box center [105, 46] width 23 height 4
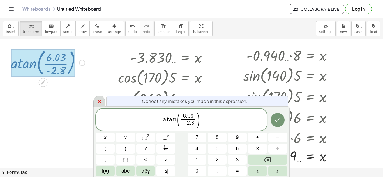
click at [101, 101] on icon at bounding box center [99, 101] width 7 height 7
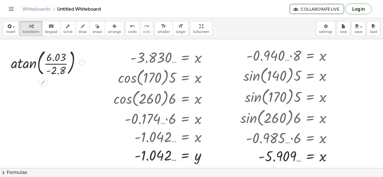
click at [82, 62] on div "Fix a mistake Transform line Copy line as LaTeX Copy derivation as LaTeX Expand…" at bounding box center [82, 63] width 6 height 6
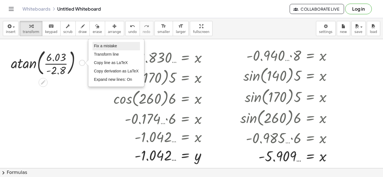
click at [109, 45] on span "Fix a mistake" at bounding box center [105, 46] width 23 height 4
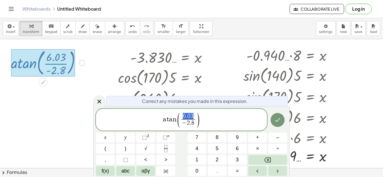
drag, startPoint x: 194, startPoint y: 116, endPoint x: 183, endPoint y: 113, distance: 11.2
click at [183, 113] on span "( 6 . 0 3 − 2 . 8 ​ )" at bounding box center [187, 120] width 23 height 15
click at [115, 133] on div at bounding box center [105, 138] width 19 height 10
click at [280, 124] on button "Done" at bounding box center [277, 120] width 14 height 14
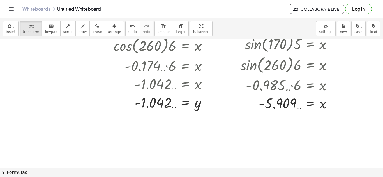
scroll to position [32, 0]
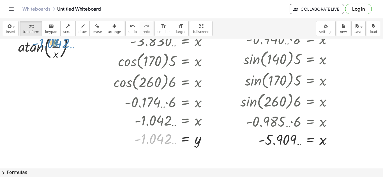
drag, startPoint x: 153, startPoint y: 136, endPoint x: 51, endPoint y: 40, distance: 140.7
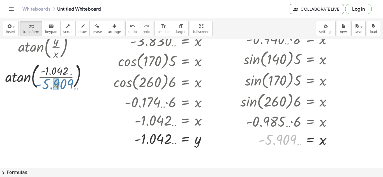
drag, startPoint x: 282, startPoint y: 142, endPoint x: 59, endPoint y: 86, distance: 229.5
click at [13, 77] on div at bounding box center [48, 76] width 85 height 30
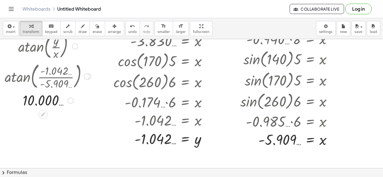
click at [76, 47] on div at bounding box center [75, 46] width 6 height 6
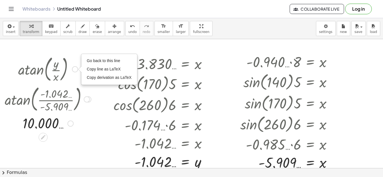
scroll to position [9, 0]
click at [92, 62] on span "Go back to this line" at bounding box center [103, 61] width 33 height 4
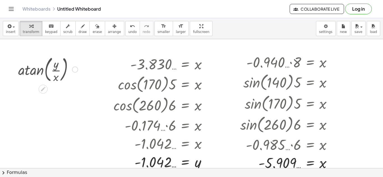
click at [75, 68] on div "Go back to this line Copy line as LaTeX Copy derivation as LaTeX" at bounding box center [75, 70] width 6 height 6
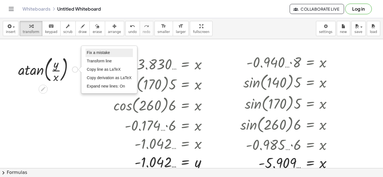
click at [94, 52] on span "Fix a mistake" at bounding box center [98, 52] width 23 height 4
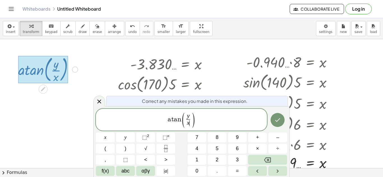
click at [191, 115] on span ")" at bounding box center [193, 120] width 4 height 17
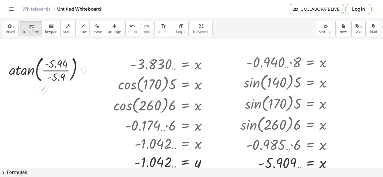
click at [16, 76] on div at bounding box center [48, 69] width 85 height 30
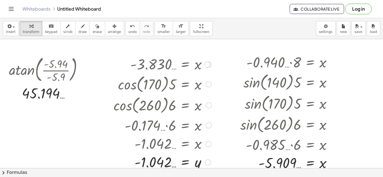
click at [210, 85] on div at bounding box center [208, 84] width 6 height 6
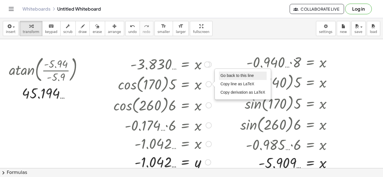
click at [225, 78] on span "Go back to this line" at bounding box center [236, 75] width 33 height 4
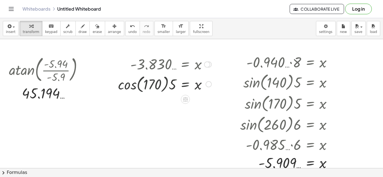
click at [208, 86] on div "Go back to this line Copy line as LaTeX Copy derivation as LaTeX" at bounding box center [208, 84] width 6 height 6
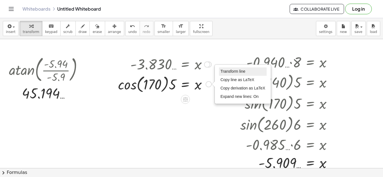
click at [222, 73] on span "Transform line" at bounding box center [232, 71] width 25 height 4
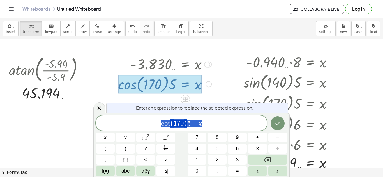
click at [208, 118] on div "c o s ( 1 7 0 ) 5 = x" at bounding box center [181, 123] width 171 height 15
click at [193, 120] on span "=" at bounding box center [194, 123] width 8 height 7
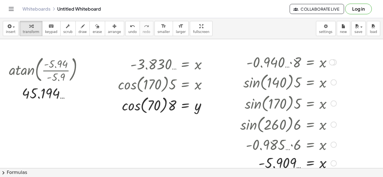
click at [332, 103] on div at bounding box center [333, 104] width 6 height 6
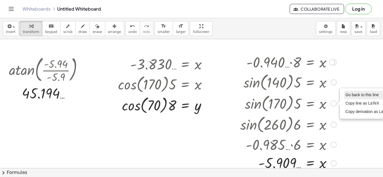
click at [344, 94] on li "Go back to this line" at bounding box center [368, 95] width 48 height 8
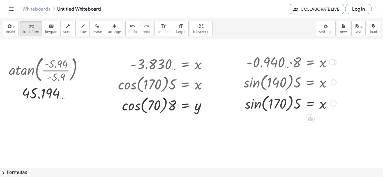
click at [330, 104] on div at bounding box center [289, 103] width 99 height 21
click at [333, 104] on div "Go back to this line Copy line as LaTeX Copy derivation as LaTeX" at bounding box center [333, 104] width 6 height 6
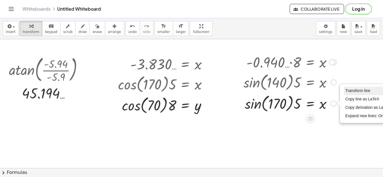
click at [353, 90] on span "Transform line" at bounding box center [357, 91] width 25 height 4
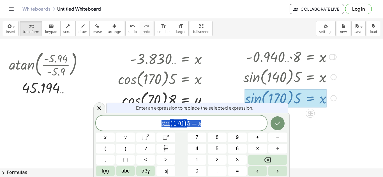
scroll to position [18, 0]
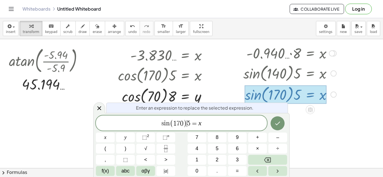
click at [187, 130] on div "s i n ( 1 7 0 ) ​ 5 = x" at bounding box center [181, 123] width 171 height 15
click at [189, 129] on div "s i n ( 1 7 0 ) ​ 5 = x" at bounding box center [181, 123] width 171 height 15
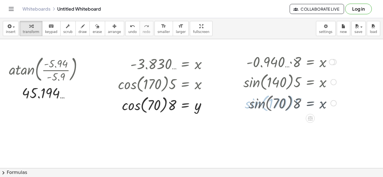
scroll to position [9, 0]
click at [127, 116] on div at bounding box center [195, 159] width 390 height 258
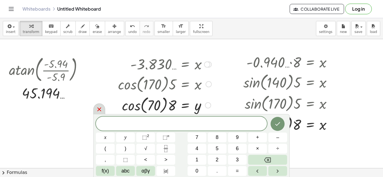
click at [97, 105] on div at bounding box center [99, 109] width 12 height 11
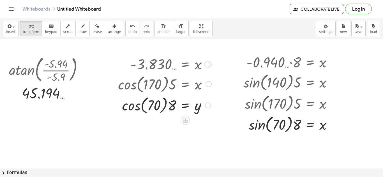
click at [128, 105] on div at bounding box center [162, 104] width 103 height 21
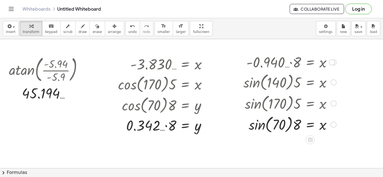
click at [254, 119] on div at bounding box center [289, 124] width 99 height 21
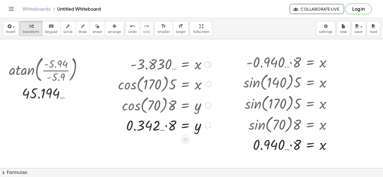
click at [166, 126] on div at bounding box center [162, 125] width 103 height 19
click at [298, 144] on div at bounding box center [289, 144] width 99 height 19
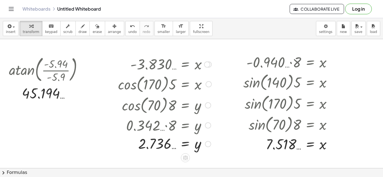
click at [206, 109] on div at bounding box center [160, 104] width 107 height 21
click at [207, 106] on div at bounding box center [208, 106] width 6 height 6
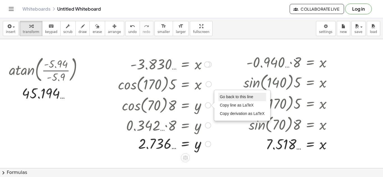
click at [226, 96] on span "Go back to this line" at bounding box center [236, 97] width 33 height 4
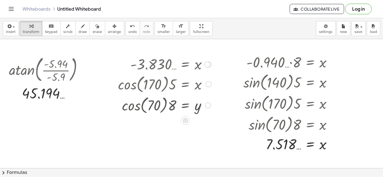
click at [209, 107] on div "Go back to this line Copy line as LaTeX Copy derivation as LaTeX" at bounding box center [208, 106] width 6 height 6
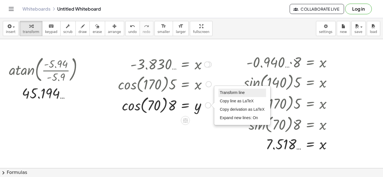
click at [226, 91] on span "Transform line" at bounding box center [232, 92] width 25 height 4
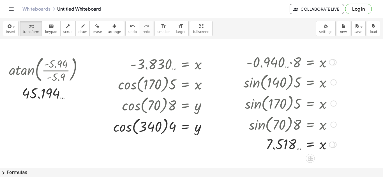
click at [334, 84] on div at bounding box center [333, 83] width 6 height 6
click at [353, 71] on li "Go back to this line" at bounding box center [368, 74] width 48 height 8
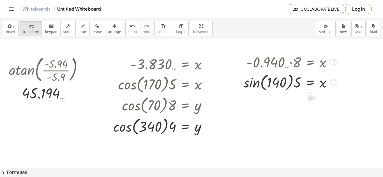
click at [333, 81] on div "Go back to this line Copy line as LaTeX Copy derivation as LaTeX" at bounding box center [333, 83] width 6 height 6
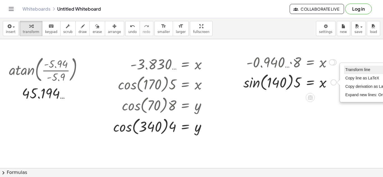
click at [354, 70] on span "Transform line" at bounding box center [357, 69] width 25 height 4
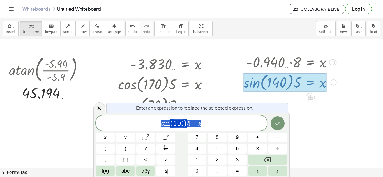
click at [172, 128] on span "s i n ( 1 4 0 ) 5 = x" at bounding box center [181, 123] width 171 height 9
click at [177, 124] on span "4" at bounding box center [177, 123] width 3 height 7
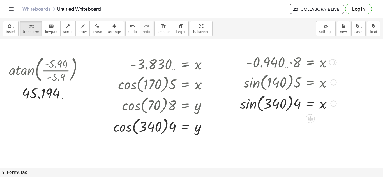
click at [247, 101] on div at bounding box center [288, 103] width 102 height 21
click at [122, 125] on div at bounding box center [162, 126] width 103 height 21
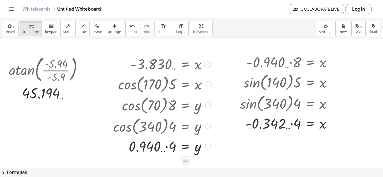
click at [168, 150] on div at bounding box center [162, 146] width 103 height 19
click at [295, 123] on div at bounding box center [288, 123] width 102 height 19
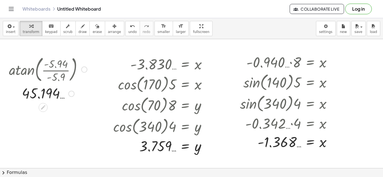
click at [87, 70] on div at bounding box center [48, 69] width 110 height 30
click at [88, 69] on div at bounding box center [48, 69] width 110 height 30
click at [86, 69] on div at bounding box center [84, 70] width 6 height 6
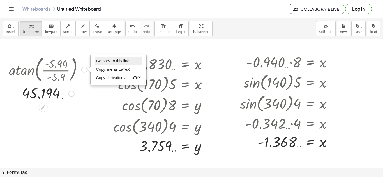
click at [115, 58] on li "Go back to this line" at bounding box center [119, 61] width 48 height 8
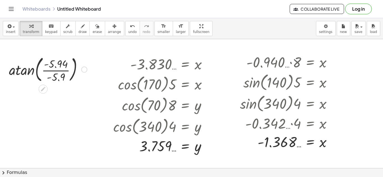
click at [81, 69] on div "Go back to this line Copy line as LaTeX Copy derivation as LaTeX" at bounding box center [84, 70] width 6 height 6
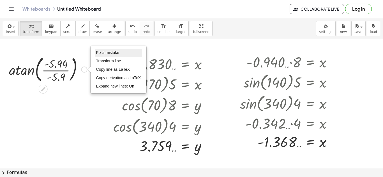
click at [116, 50] on li "Fix a mistake" at bounding box center [119, 53] width 48 height 8
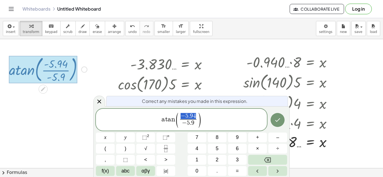
drag, startPoint x: 196, startPoint y: 115, endPoint x: 182, endPoint y: 114, distance: 14.1
click at [182, 114] on span "− 5 . 9 4 − 5 . 9 ​" at bounding box center [188, 120] width 19 height 14
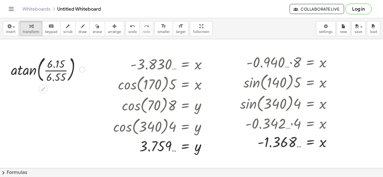
click at [22, 71] on div at bounding box center [48, 69] width 85 height 30
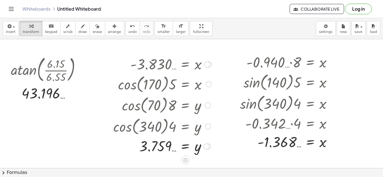
click at [152, 62] on div at bounding box center [162, 64] width 103 height 18
click at [210, 85] on div at bounding box center [208, 84] width 6 height 6
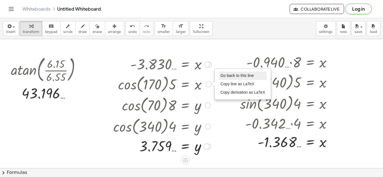
click at [236, 76] on span "Go back to this line" at bounding box center [236, 75] width 33 height 4
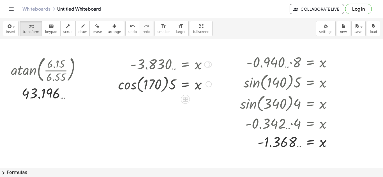
click at [208, 85] on div "Go back to this line Copy line as LaTeX Copy derivation as LaTeX" at bounding box center [208, 84] width 6 height 6
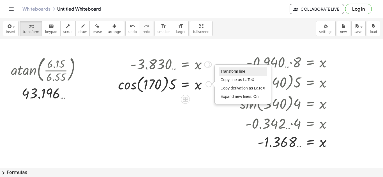
click at [225, 73] on span "Transform line" at bounding box center [232, 71] width 25 height 4
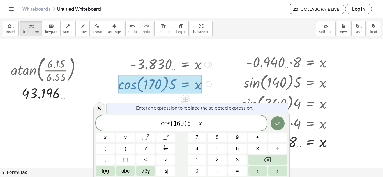
click at [283, 131] on div "c o s ( 1 6 0 ) 6 ​ = x x y ⬚ 2 ⬚ n 7 8 9 + – ( ) √ 4 5 6 × ÷ , ⬚ < > 1 2 3 f(x…" at bounding box center [191, 146] width 191 height 60
click at [281, 125] on button "Done" at bounding box center [277, 124] width 14 height 14
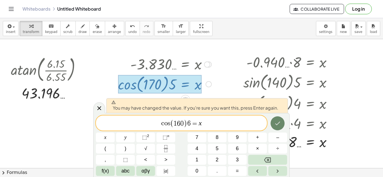
click at [282, 125] on button "Done" at bounding box center [277, 124] width 14 height 14
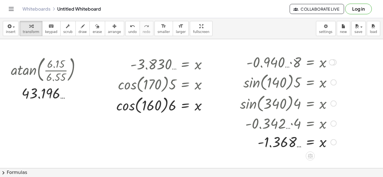
click at [332, 83] on div at bounding box center [333, 83] width 6 height 6
click at [340, 80] on div "Go back to this line Copy line as LaTeX Copy derivation as LaTeX" at bounding box center [367, 82] width 55 height 30
click at [343, 77] on div "Go back to this line Copy line as LaTeX Copy derivation as LaTeX" at bounding box center [367, 82] width 55 height 30
click at [347, 73] on span "Go back to this line" at bounding box center [361, 74] width 33 height 4
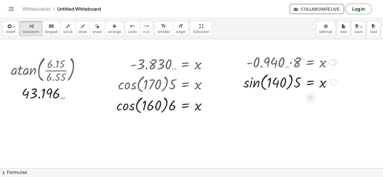
click at [335, 84] on div "Go back to this line Copy line as LaTeX Copy derivation as LaTeX" at bounding box center [333, 83] width 6 height 6
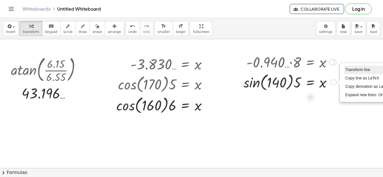
click at [364, 66] on li "Transform line" at bounding box center [368, 70] width 48 height 8
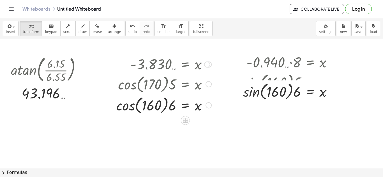
click at [127, 109] on div at bounding box center [162, 104] width 103 height 21
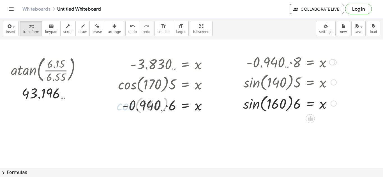
click at [254, 107] on div at bounding box center [289, 103] width 99 height 21
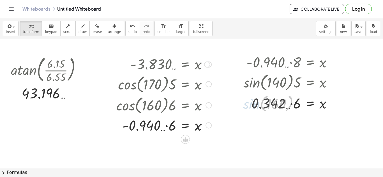
click at [171, 130] on div at bounding box center [162, 125] width 103 height 19
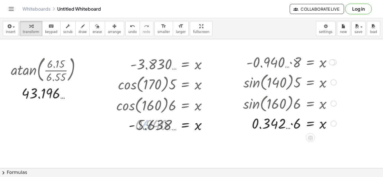
click at [295, 118] on div at bounding box center [289, 123] width 99 height 19
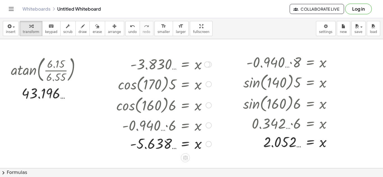
click at [213, 125] on div at bounding box center [158, 125] width 111 height 19
click at [211, 85] on div at bounding box center [208, 84] width 6 height 6
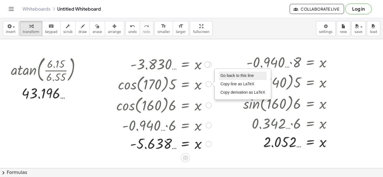
click at [233, 76] on span "Go back to this line" at bounding box center [236, 75] width 33 height 4
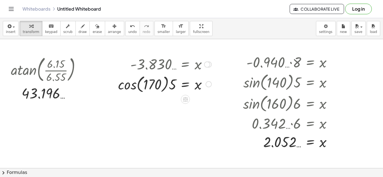
click at [208, 81] on div "Go back to this line Copy line as LaTeX Copy derivation as LaTeX" at bounding box center [208, 84] width 6 height 6
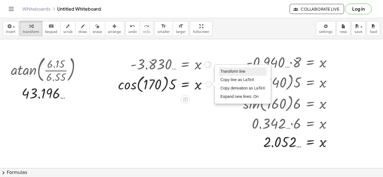
click at [240, 71] on span "Transform line" at bounding box center [232, 71] width 25 height 4
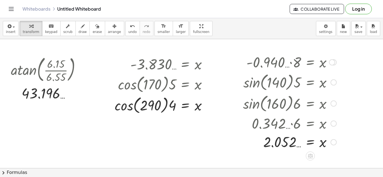
click at [334, 85] on div at bounding box center [333, 83] width 6 height 6
click at [355, 72] on span "Go back to this line" at bounding box center [361, 74] width 33 height 4
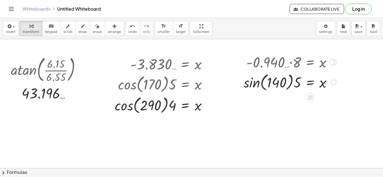
click at [333, 81] on div "Go back to this line Copy line as LaTeX Copy derivation as LaTeX" at bounding box center [333, 83] width 6 height 6
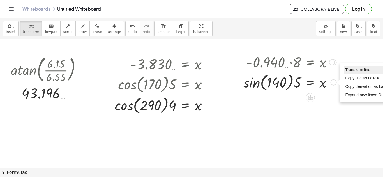
click at [376, 66] on li "Transform line" at bounding box center [368, 70] width 48 height 8
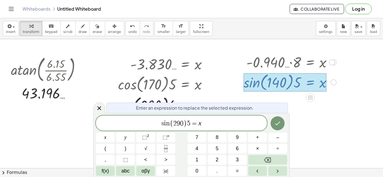
click at [195, 121] on span "=" at bounding box center [194, 123] width 8 height 7
click at [191, 122] on span "=" at bounding box center [194, 123] width 8 height 7
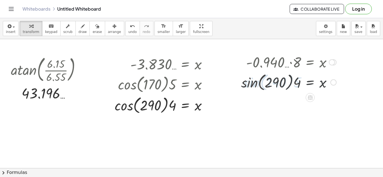
click at [126, 110] on div at bounding box center [162, 104] width 103 height 21
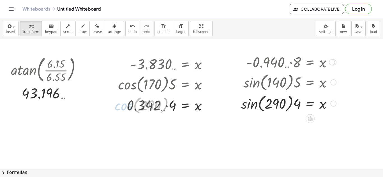
click at [254, 110] on div at bounding box center [288, 103] width 101 height 21
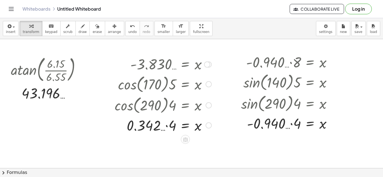
click at [169, 124] on div at bounding box center [162, 125] width 103 height 19
click at [297, 127] on div at bounding box center [288, 123] width 101 height 19
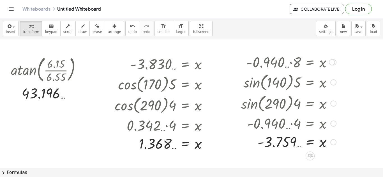
click at [291, 129] on div at bounding box center [282, 123] width 111 height 19
click at [82, 68] on div at bounding box center [82, 70] width 6 height 6
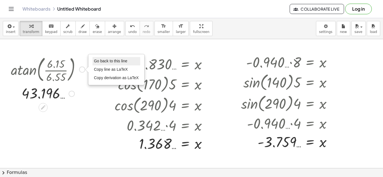
click at [101, 60] on span "Go back to this line" at bounding box center [110, 61] width 33 height 4
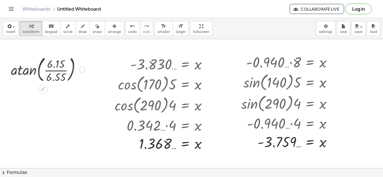
click at [84, 69] on div "Go back to this line Copy line as LaTeX Copy derivation as LaTeX" at bounding box center [82, 70] width 6 height 6
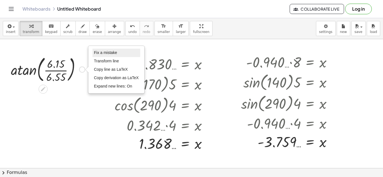
click at [95, 54] on span "Fix a mistake" at bounding box center [105, 52] width 23 height 4
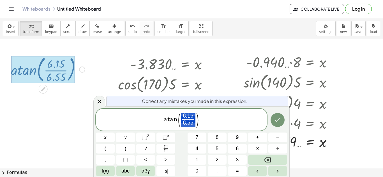
drag, startPoint x: 194, startPoint y: 116, endPoint x: 182, endPoint y: 112, distance: 13.3
drag, startPoint x: 192, startPoint y: 114, endPoint x: 183, endPoint y: 113, distance: 9.9
click at [115, 133] on div at bounding box center [105, 138] width 19 height 10
click at [274, 118] on icon "Done" at bounding box center [277, 120] width 7 height 7
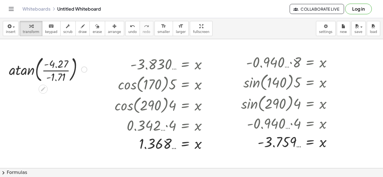
click at [30, 75] on div at bounding box center [48, 69] width 85 height 30
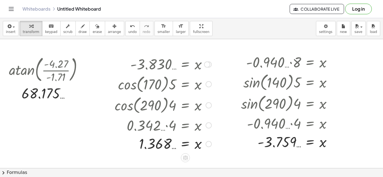
click at [212, 87] on div at bounding box center [164, 83] width 100 height 21
click at [208, 84] on div at bounding box center [208, 84] width 6 height 6
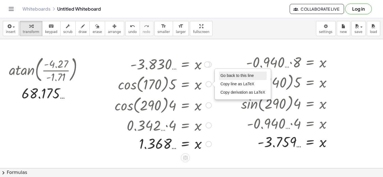
click at [227, 78] on span "Go back to this line" at bounding box center [236, 75] width 33 height 4
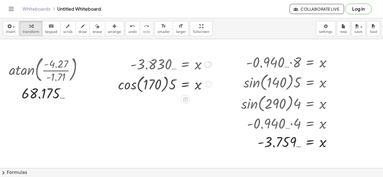
click at [209, 82] on div "Go back to this line Copy line as LaTeX Copy derivation as LaTeX" at bounding box center [208, 84] width 6 height 6
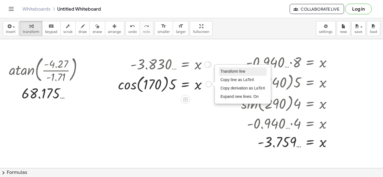
click at [223, 69] on span "Transform line" at bounding box center [232, 71] width 25 height 4
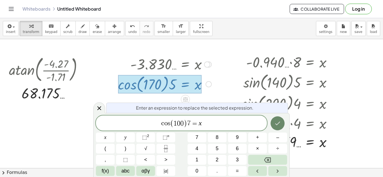
click at [282, 127] on button "Done" at bounding box center [277, 124] width 14 height 14
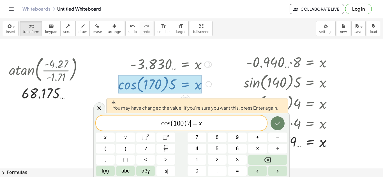
click at [282, 127] on button "Done" at bounding box center [277, 124] width 14 height 14
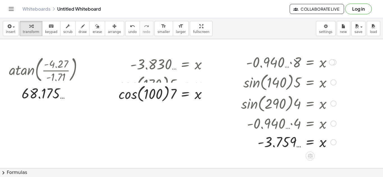
click at [329, 87] on div at bounding box center [288, 81] width 101 height 21
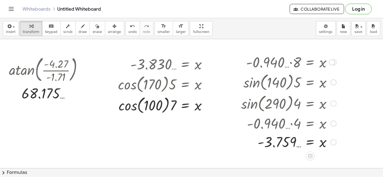
click at [330, 85] on div at bounding box center [288, 81] width 101 height 21
click at [334, 82] on div at bounding box center [333, 83] width 6 height 6
click at [343, 72] on div "Go back to this line Copy line as LaTeX Copy derivation as LaTeX" at bounding box center [366, 82] width 55 height 30
drag, startPoint x: 343, startPoint y: 72, endPoint x: 341, endPoint y: 90, distance: 17.8
click at [341, 90] on div "Go back to this line Copy line as LaTeX Copy derivation as LaTeX" at bounding box center [366, 82] width 55 height 30
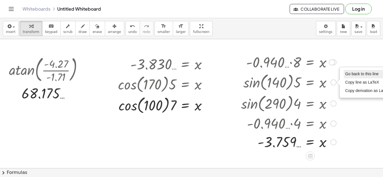
click at [347, 70] on li "Go back to this line" at bounding box center [367, 74] width 48 height 8
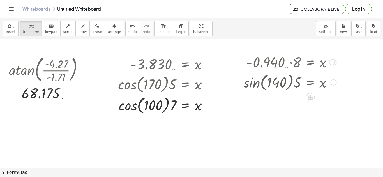
click at [328, 83] on div at bounding box center [289, 81] width 99 height 21
click at [331, 90] on div at bounding box center [289, 81] width 99 height 21
click at [333, 80] on div "Go back to this line Copy line as LaTeX Copy derivation as LaTeX" at bounding box center [333, 83] width 6 height 6
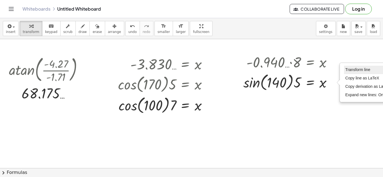
click at [362, 67] on li "Transform line" at bounding box center [368, 70] width 48 height 8
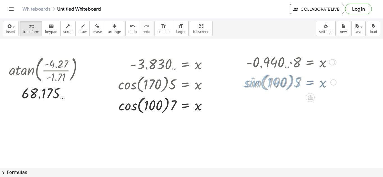
click at [171, 118] on div at bounding box center [195, 159] width 390 height 258
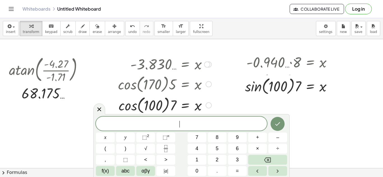
click at [128, 108] on div at bounding box center [162, 104] width 103 height 21
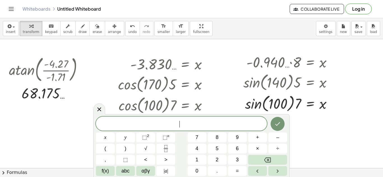
click at [92, 110] on div at bounding box center [195, 159] width 390 height 258
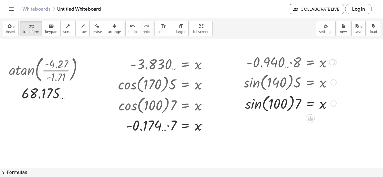
click at [255, 108] on div at bounding box center [289, 103] width 99 height 21
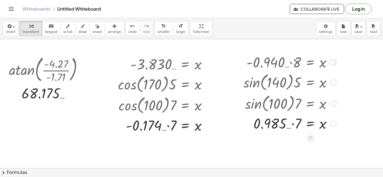
click at [295, 119] on div at bounding box center [289, 123] width 99 height 19
click at [173, 127] on div at bounding box center [162, 125] width 103 height 19
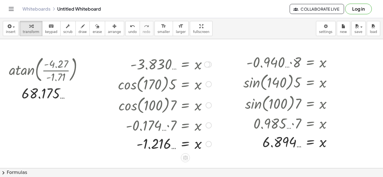
click at [208, 82] on div at bounding box center [208, 84] width 6 height 6
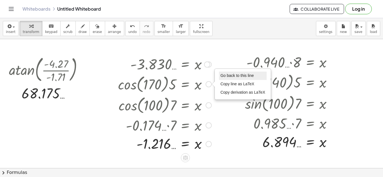
click at [219, 76] on li "Go back to this line" at bounding box center [243, 76] width 48 height 8
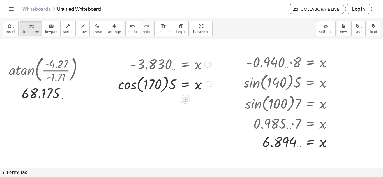
click at [209, 83] on div "Go back to this line Copy line as LaTeX Copy derivation as LaTeX" at bounding box center [208, 84] width 6 height 6
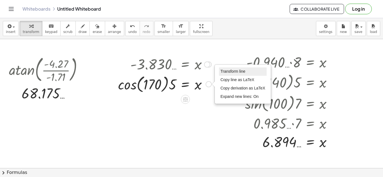
click at [234, 71] on span "Transform line" at bounding box center [232, 71] width 25 height 4
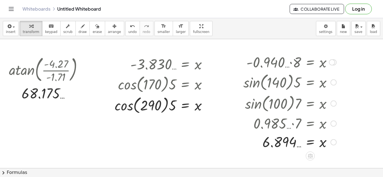
click at [333, 83] on div at bounding box center [333, 83] width 6 height 6
click at [346, 75] on span "Go back to this line" at bounding box center [361, 74] width 33 height 4
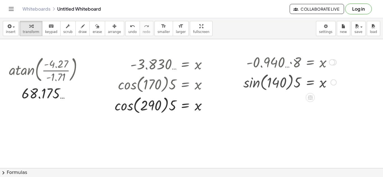
click at [334, 81] on div "Go back to this line Copy line as LaTeX Copy derivation as LaTeX" at bounding box center [333, 83] width 6 height 6
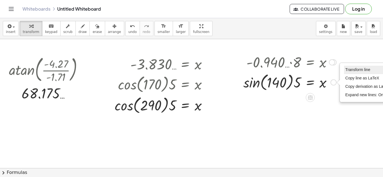
click at [358, 72] on li "Transform line" at bounding box center [368, 70] width 48 height 8
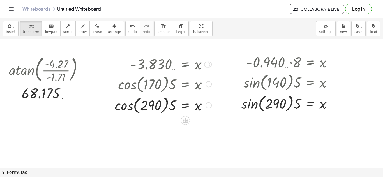
click at [126, 107] on div at bounding box center [162, 104] width 103 height 21
click at [251, 101] on div at bounding box center [288, 103] width 101 height 21
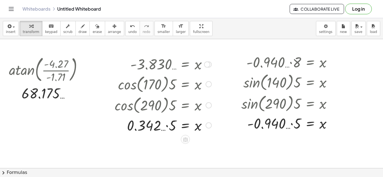
click at [169, 125] on div at bounding box center [162, 125] width 103 height 19
click at [287, 124] on div at bounding box center [288, 123] width 101 height 19
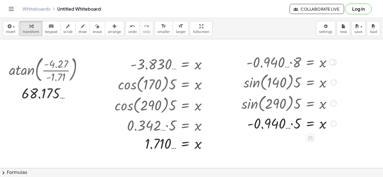
click at [296, 126] on div at bounding box center [288, 123] width 101 height 19
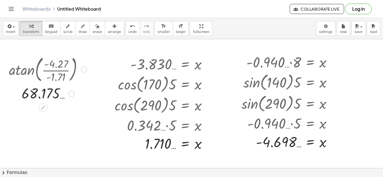
click at [83, 67] on div at bounding box center [84, 70] width 6 height 6
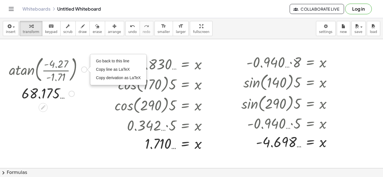
click at [93, 62] on div "Go back to this line Copy line as LaTeX Copy derivation as LaTeX" at bounding box center [117, 70] width 55 height 30
click at [99, 60] on span "Go back to this line" at bounding box center [112, 61] width 33 height 4
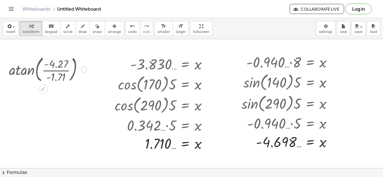
click at [84, 69] on div "Go back to this line Copy line as LaTeX Copy derivation as LaTeX" at bounding box center [84, 70] width 6 height 6
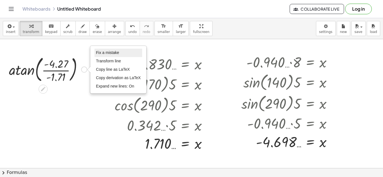
click at [110, 55] on span "Fix a mistake" at bounding box center [107, 52] width 23 height 4
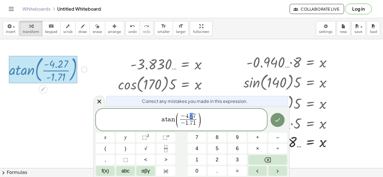
drag, startPoint x: 194, startPoint y: 114, endPoint x: 190, endPoint y: 114, distance: 4.5
click at [190, 114] on span "− 4 . 2 7" at bounding box center [188, 116] width 17 height 6
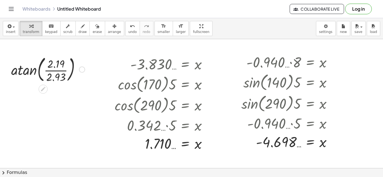
click at [20, 68] on div at bounding box center [48, 69] width 85 height 30
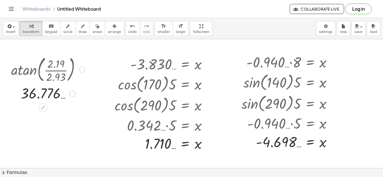
click at [80, 67] on div at bounding box center [82, 70] width 6 height 6
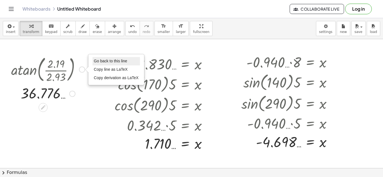
click at [103, 62] on span "Go back to this line" at bounding box center [110, 61] width 33 height 4
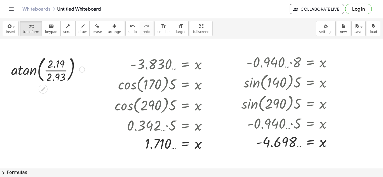
click at [85, 67] on div at bounding box center [48, 69] width 85 height 30
click at [81, 70] on div "Go back to this line Copy line as LaTeX Copy derivation as LaTeX" at bounding box center [82, 70] width 6 height 6
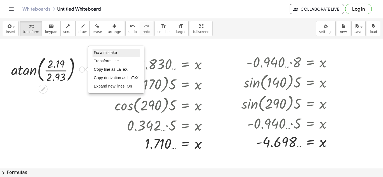
click at [102, 53] on span "Fix a mistake" at bounding box center [105, 52] width 23 height 4
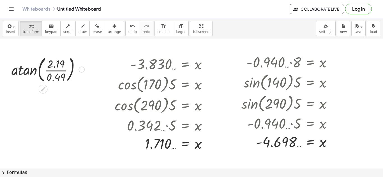
click at [28, 67] on div at bounding box center [48, 69] width 85 height 30
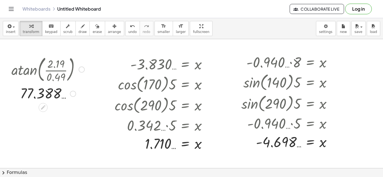
click at [84, 70] on div at bounding box center [81, 70] width 6 height 6
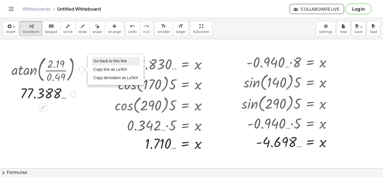
click at [93, 65] on li "Go back to this line" at bounding box center [116, 61] width 48 height 8
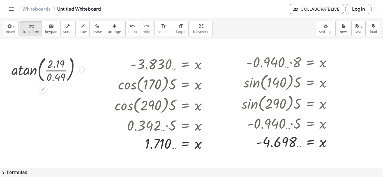
click at [83, 74] on div at bounding box center [48, 69] width 85 height 30
click at [82, 70] on div "Go back to this line Copy line as LaTeX Copy derivation as LaTeX" at bounding box center [81, 70] width 6 height 6
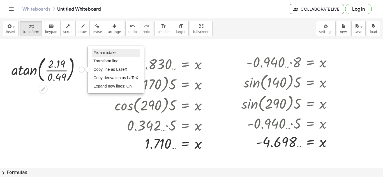
click at [107, 56] on li "Fix a mistake" at bounding box center [116, 53] width 48 height 8
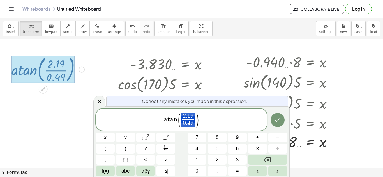
drag, startPoint x: 196, startPoint y: 114, endPoint x: 184, endPoint y: 114, distance: 11.8
click at [184, 114] on span "( 2 . 1 9 0 . 4 9 ​ )" at bounding box center [188, 120] width 22 height 15
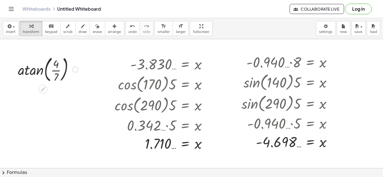
click at [18, 70] on div at bounding box center [48, 69] width 85 height 30
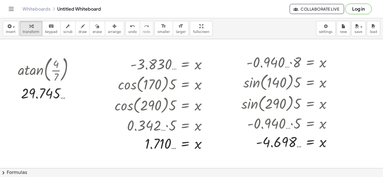
click at [65, 45] on div at bounding box center [195, 159] width 390 height 258
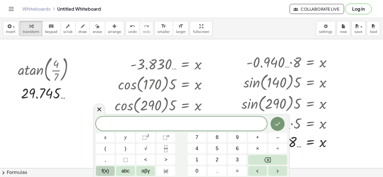
click at [108, 171] on span "f(x)" at bounding box center [105, 171] width 7 height 8
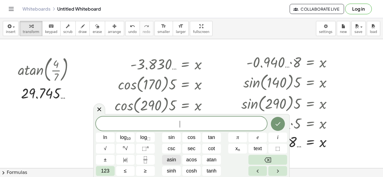
click at [175, 159] on span "asin" at bounding box center [171, 160] width 9 height 8
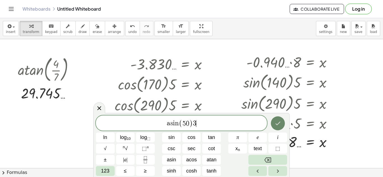
click at [273, 122] on button "Done" at bounding box center [278, 124] width 14 height 14
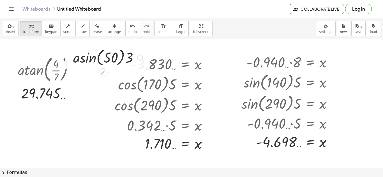
click at [78, 60] on div at bounding box center [107, 56] width 75 height 21
click at [83, 57] on div at bounding box center [107, 56] width 75 height 21
click at [82, 62] on div at bounding box center [107, 56] width 75 height 21
click at [83, 63] on div at bounding box center [107, 56] width 75 height 21
click at [82, 55] on div at bounding box center [107, 56] width 75 height 21
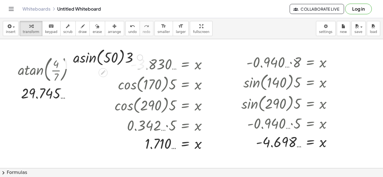
click at [140, 57] on div at bounding box center [140, 58] width 6 height 6
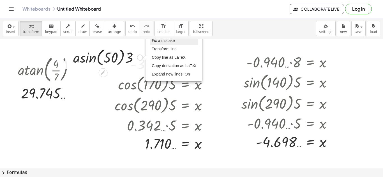
click at [159, 43] on span "Fix a mistake" at bounding box center [163, 40] width 23 height 4
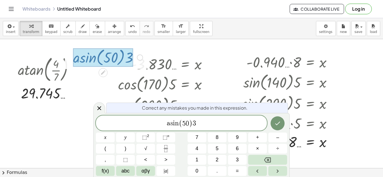
click at [192, 124] on span ")" at bounding box center [191, 124] width 4 height 8
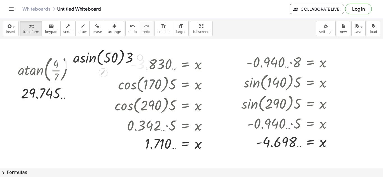
click at [81, 61] on div at bounding box center [107, 56] width 75 height 21
click at [143, 56] on div at bounding box center [107, 56] width 75 height 21
click at [113, 59] on div at bounding box center [107, 56] width 75 height 21
click at [93, 59] on div at bounding box center [107, 56] width 75 height 21
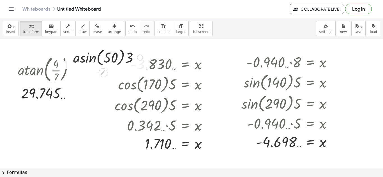
click at [137, 57] on div "Fix a mistake Transform line Copy line as LaTeX Copy derivation as LaTeX Expand…" at bounding box center [140, 58] width 6 height 6
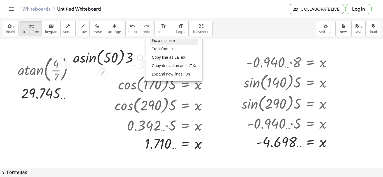
click at [161, 43] on li "Fix a mistake" at bounding box center [174, 41] width 48 height 8
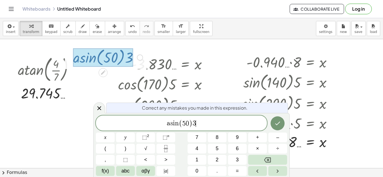
click at [185, 129] on div "a s i n ( 5 0 ) 3 ​" at bounding box center [181, 123] width 171 height 15
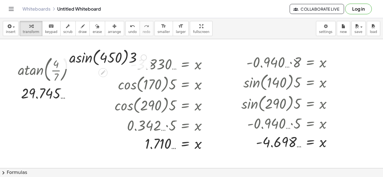
click at [81, 62] on div at bounding box center [107, 56] width 83 height 21
click at [143, 56] on div "Fix a mistake Transform line Copy line as LaTeX Copy derivation as LaTeX Expand…" at bounding box center [144, 58] width 6 height 6
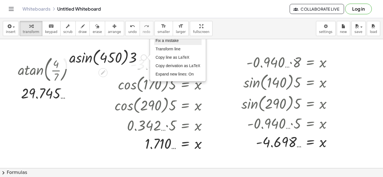
click at [167, 43] on li "Fix a mistake" at bounding box center [178, 41] width 48 height 8
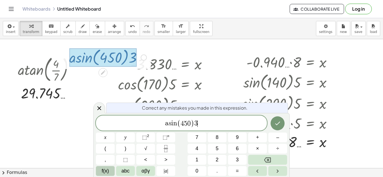
click at [105, 167] on button "f(x)" at bounding box center [105, 171] width 19 height 10
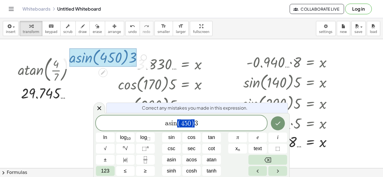
drag, startPoint x: 194, startPoint y: 123, endPoint x: 187, endPoint y: 125, distance: 7.8
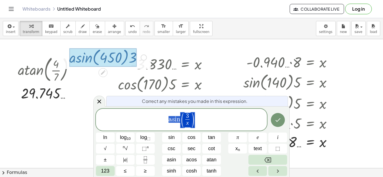
drag, startPoint x: 202, startPoint y: 119, endPoint x: 161, endPoint y: 122, distance: 41.0
click at [161, 122] on span "a s i n ( 3 x ​ )" at bounding box center [181, 120] width 171 height 16
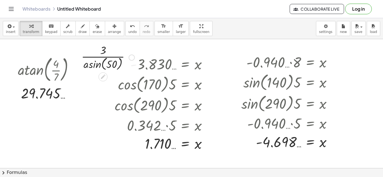
click at [98, 68] on div at bounding box center [107, 57] width 59 height 30
click at [94, 66] on div at bounding box center [107, 57] width 59 height 30
click at [108, 56] on div at bounding box center [107, 57] width 59 height 30
click at [106, 62] on div at bounding box center [107, 57] width 59 height 30
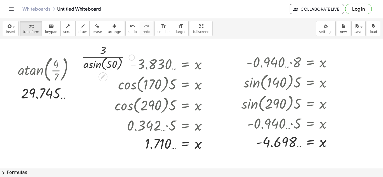
click at [106, 62] on div at bounding box center [107, 57] width 59 height 30
click at [129, 57] on div "Fix a mistake Transform line Copy line as LaTeX Copy derivation as LaTeX Expand…" at bounding box center [132, 58] width 6 height 6
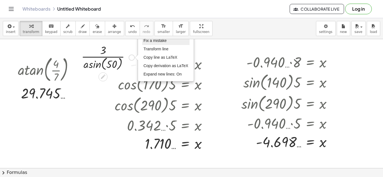
click at [146, 42] on span "Fix a mistake" at bounding box center [154, 40] width 23 height 4
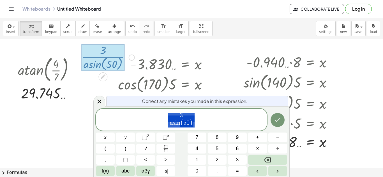
drag, startPoint x: 190, startPoint y: 122, endPoint x: 167, endPoint y: 120, distance: 23.4
drag, startPoint x: 204, startPoint y: 123, endPoint x: 131, endPoint y: 113, distance: 74.1
click at [131, 113] on span "3 a s i n ( 5 0 ) ​" at bounding box center [181, 120] width 171 height 16
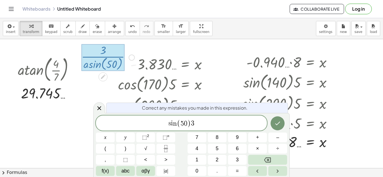
click at [115, 133] on div at bounding box center [105, 138] width 19 height 10
click at [281, 125] on button "Done" at bounding box center [277, 124] width 14 height 14
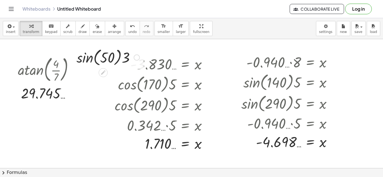
click at [92, 55] on div at bounding box center [108, 56] width 69 height 21
click at [117, 59] on div at bounding box center [108, 57] width 64 height 19
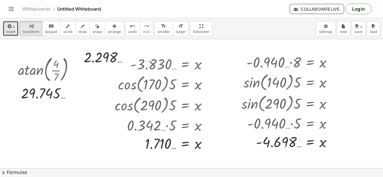
click at [11, 29] on icon "button" at bounding box center [8, 26] width 5 height 7
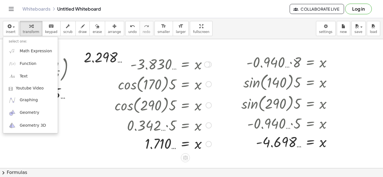
click at [121, 87] on div at bounding box center [164, 83] width 100 height 21
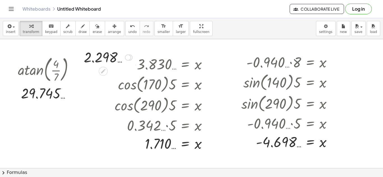
click at [131, 56] on div "Fix a mistake Transform line Copy line as LaTeX Copy derivation as LaTeX Expand…" at bounding box center [129, 58] width 6 height 6
click at [125, 59] on div "Transform line Copy line as LaTeX Copy derivation as LaTeX Expand new lines: On" at bounding box center [128, 58] width 6 height 6
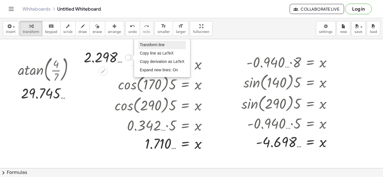
click at [145, 44] on span "Transform line" at bounding box center [151, 45] width 25 height 4
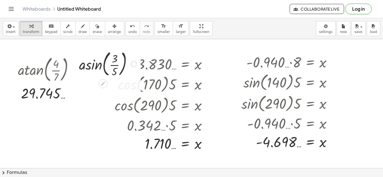
click at [103, 58] on div "· sin ( , 50 ) · 3 · 0.766 … · 3 2.298 … asin ( , · 3 · 5 ) Fix a mistake Trans…" at bounding box center [103, 58] width 0 height 0
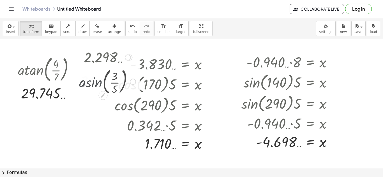
click at [83, 65] on div at bounding box center [107, 57] width 61 height 18
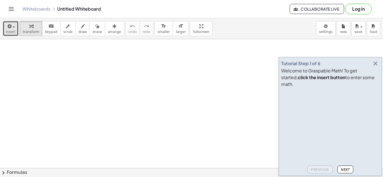
click at [11, 32] on span "insert" at bounding box center [11, 32] width 10 height 4
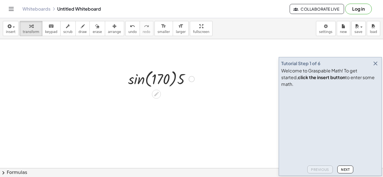
click at [135, 78] on div at bounding box center [161, 78] width 72 height 21
click at [171, 81] on div at bounding box center [161, 78] width 60 height 19
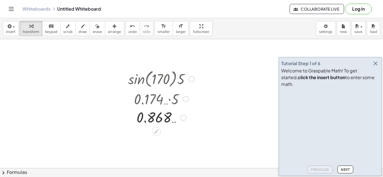
click at [193, 78] on div at bounding box center [191, 79] width 6 height 6
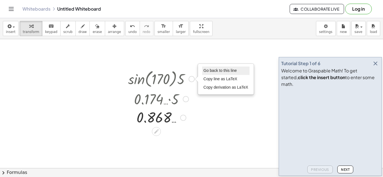
click at [204, 69] on span "Go back to this line" at bounding box center [219, 70] width 33 height 4
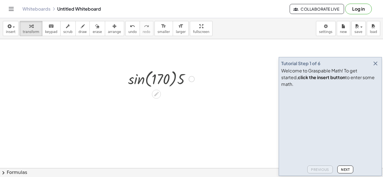
click at [190, 76] on div at bounding box center [161, 78] width 72 height 21
click at [192, 78] on div "Go back to this line Copy line as LaTeX Copy derivation as LaTeX" at bounding box center [191, 79] width 6 height 6
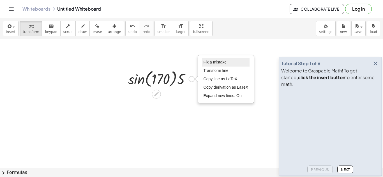
click at [211, 60] on span "Fix a mistake" at bounding box center [214, 62] width 23 height 4
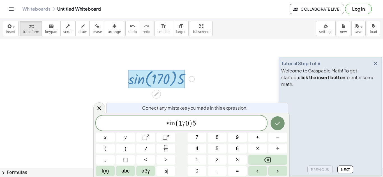
click at [175, 123] on span "s i n ( 1 7 0 ) 5 ​" at bounding box center [181, 123] width 171 height 9
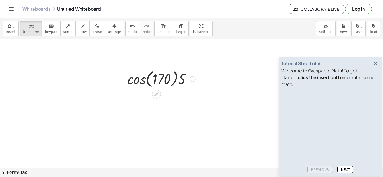
click at [129, 76] on div at bounding box center [161, 78] width 74 height 21
click at [173, 78] on div at bounding box center [161, 78] width 71 height 19
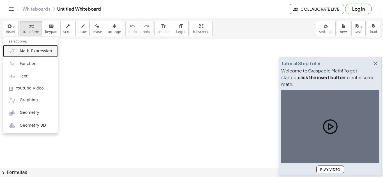
click at [33, 55] on link "Math Expression" at bounding box center [30, 51] width 55 height 13
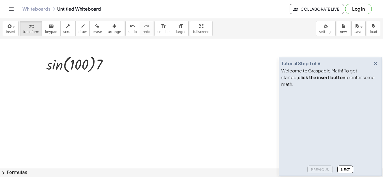
click at [57, 71] on div at bounding box center [78, 63] width 71 height 21
click at [89, 67] on div at bounding box center [79, 64] width 63 height 19
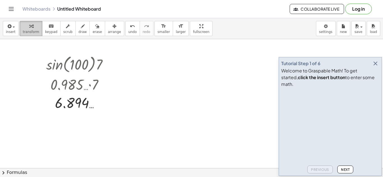
click at [23, 34] on button "transform" at bounding box center [31, 28] width 23 height 15
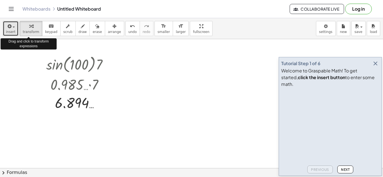
click at [14, 32] on button "insert" at bounding box center [11, 28] width 16 height 15
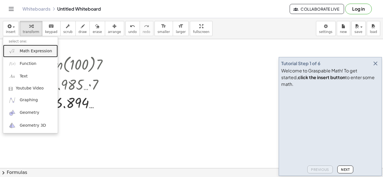
click at [42, 48] on span "Math Expression" at bounding box center [36, 51] width 32 height 6
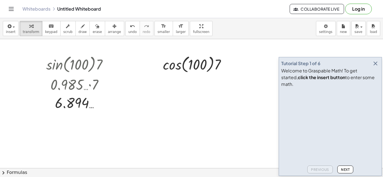
click at [167, 64] on div at bounding box center [196, 63] width 73 height 21
click at [211, 70] on div at bounding box center [197, 64] width 66 height 19
